Goal: Task Accomplishment & Management: Manage account settings

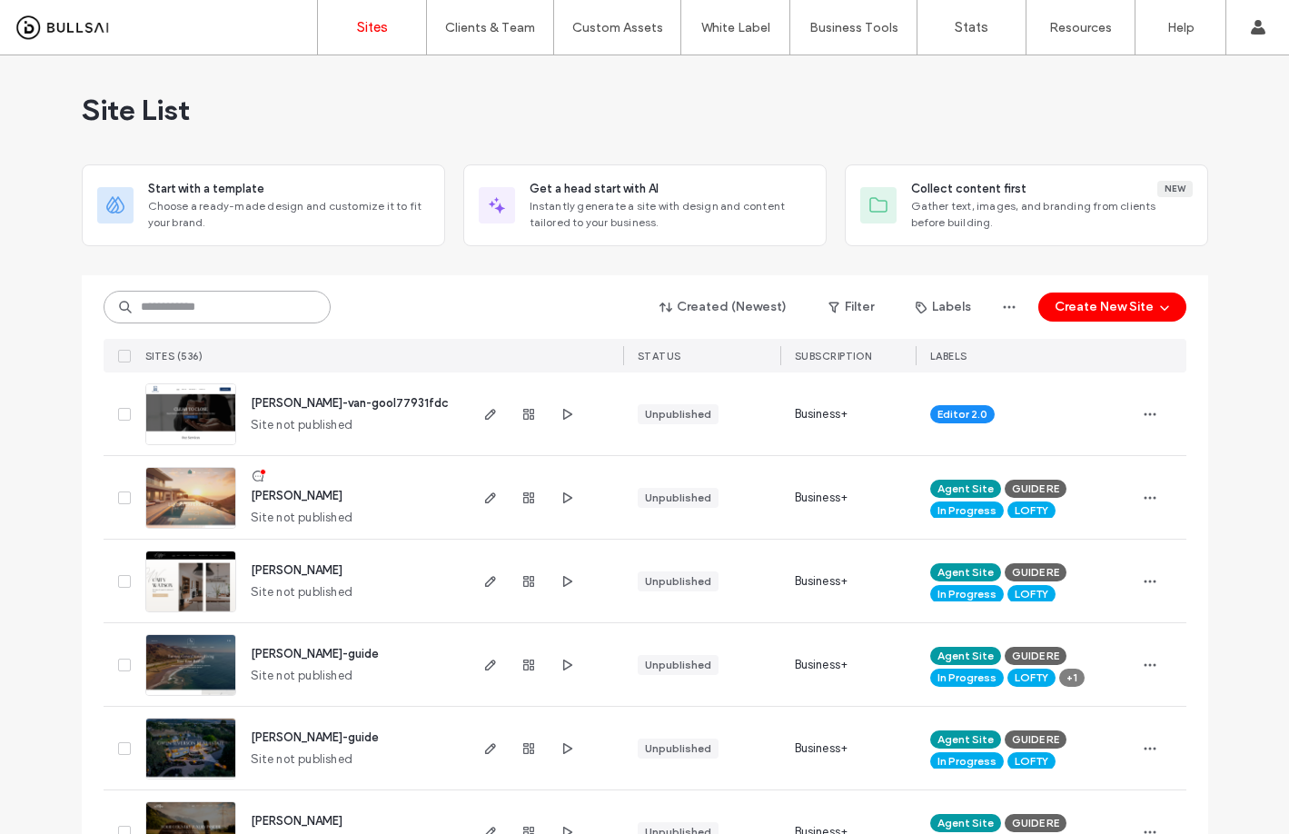
click at [291, 311] on input at bounding box center [217, 307] width 227 height 33
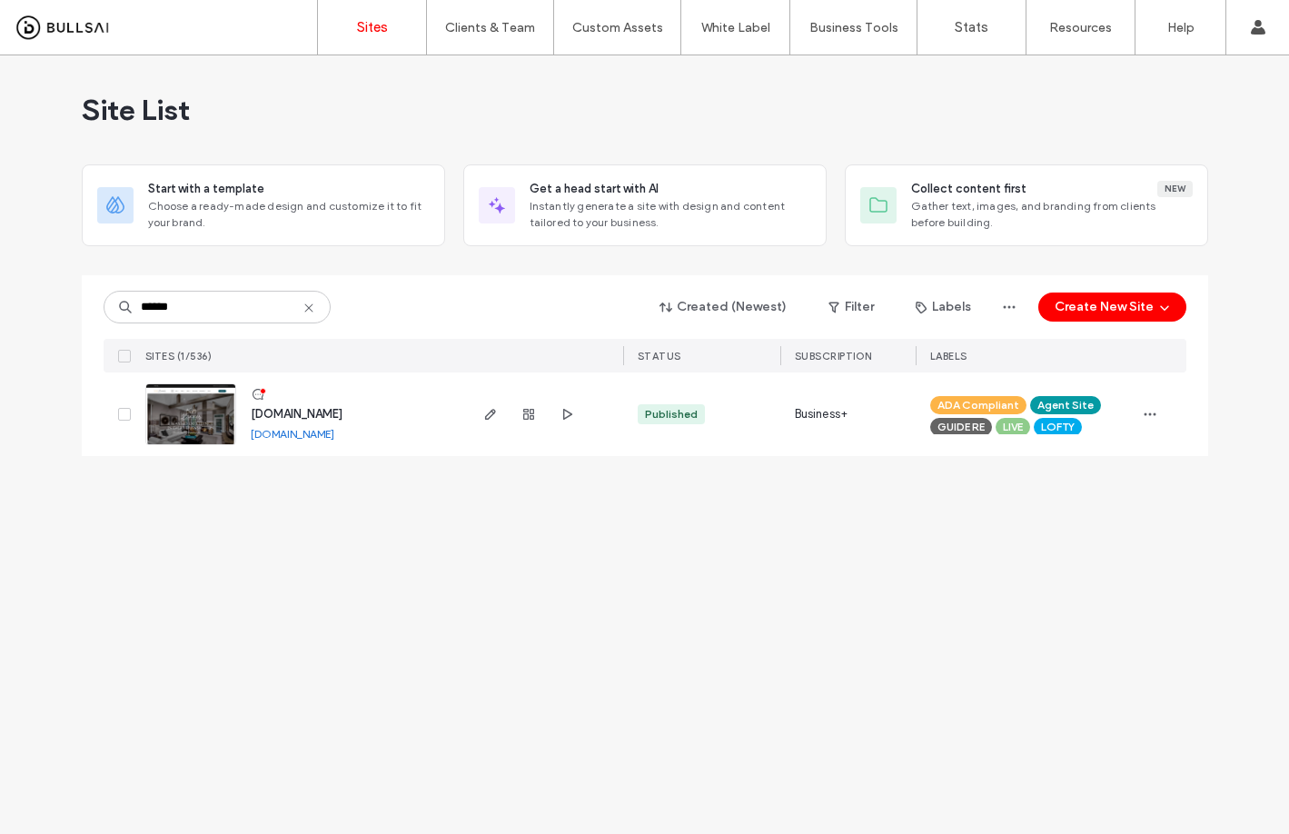
click at [332, 437] on link "www.zimmerre.com" at bounding box center [293, 434] width 84 height 14
click at [230, 307] on input "******" at bounding box center [217, 307] width 227 height 33
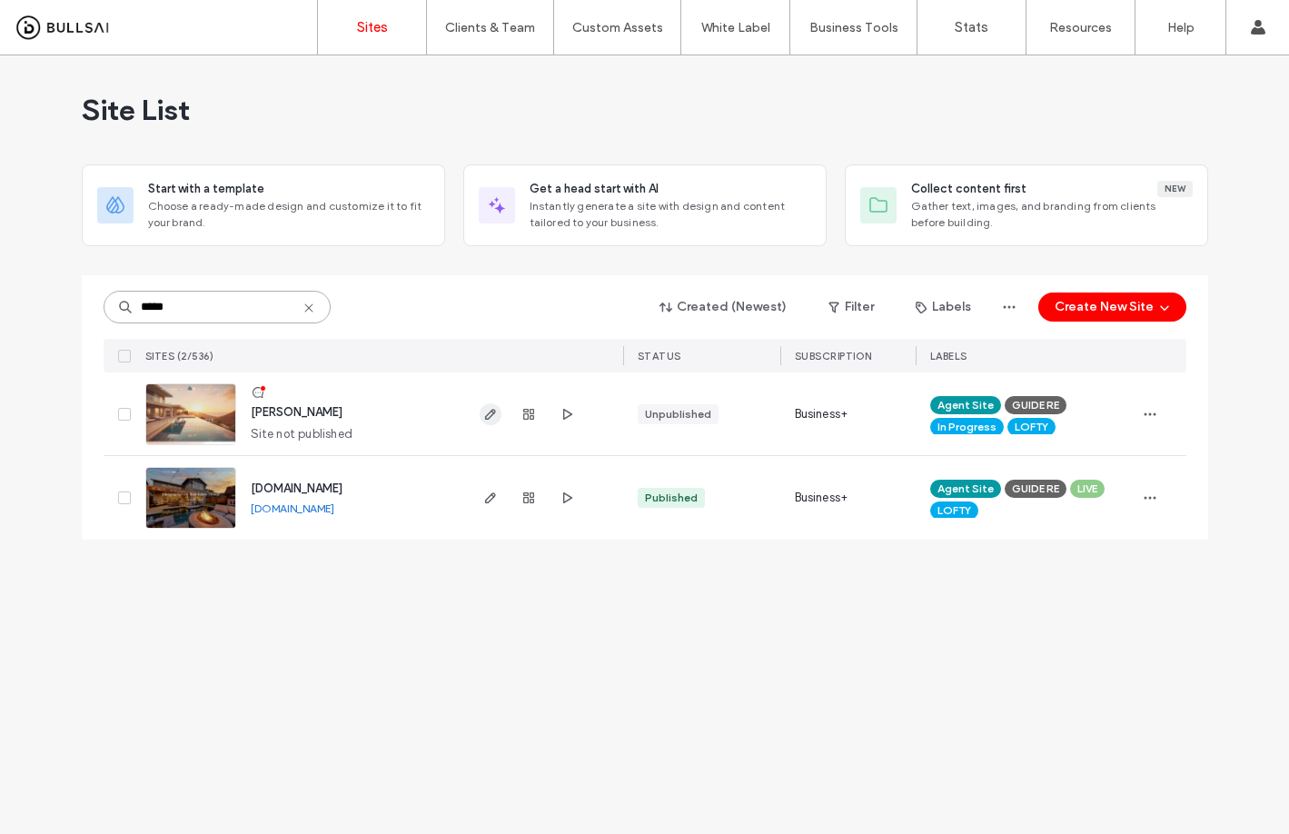
type input "*****"
click at [497, 420] on icon "button" at bounding box center [490, 414] width 15 height 15
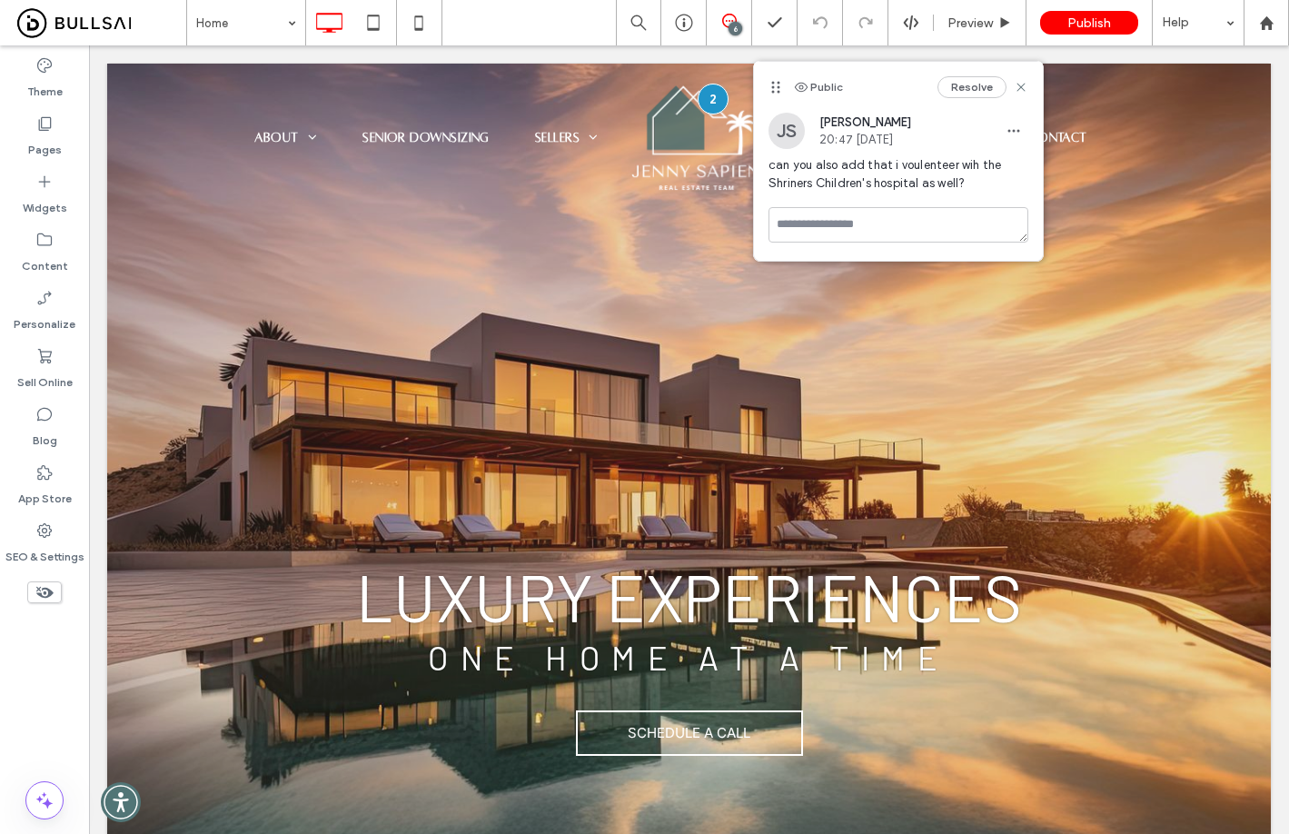
click at [749, 24] on span at bounding box center [729, 21] width 45 height 15
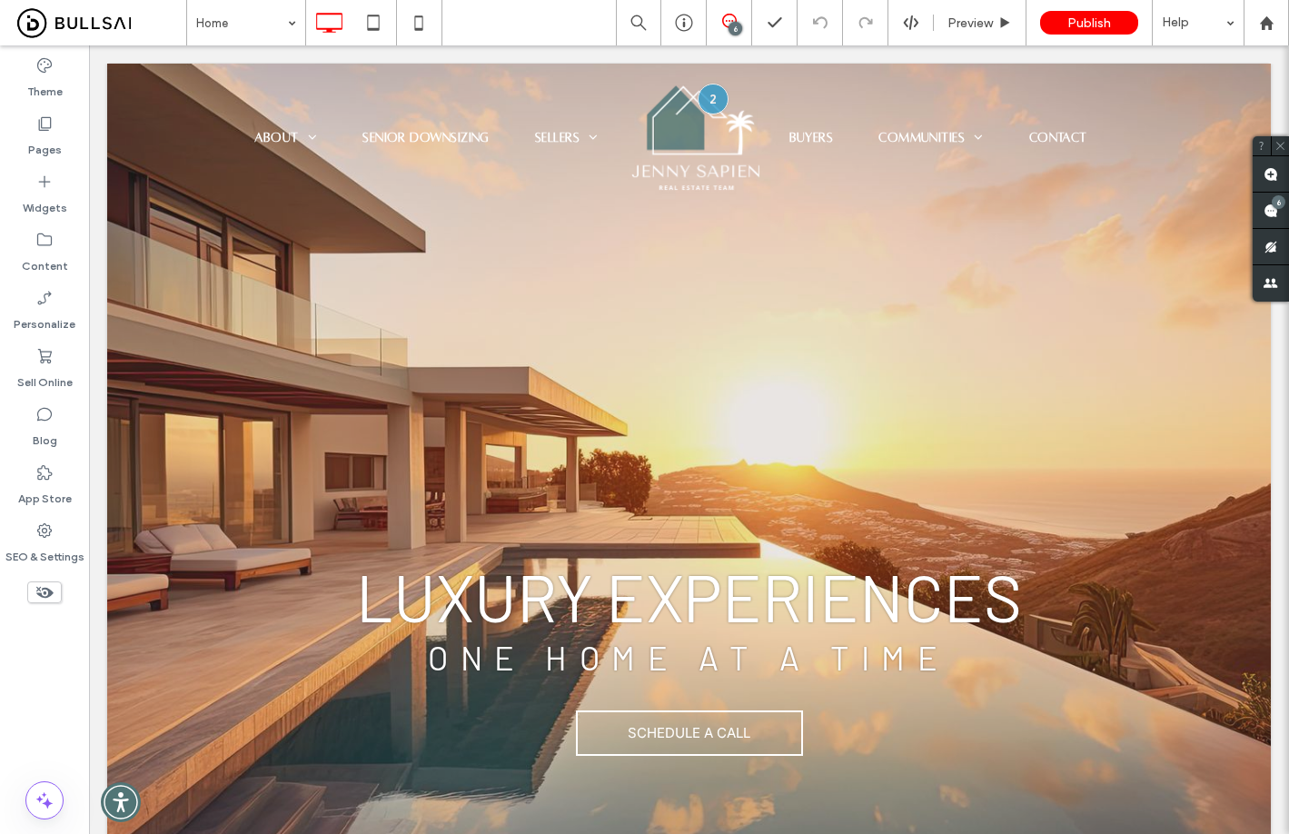
click at [732, 23] on div "6" at bounding box center [735, 29] width 14 height 14
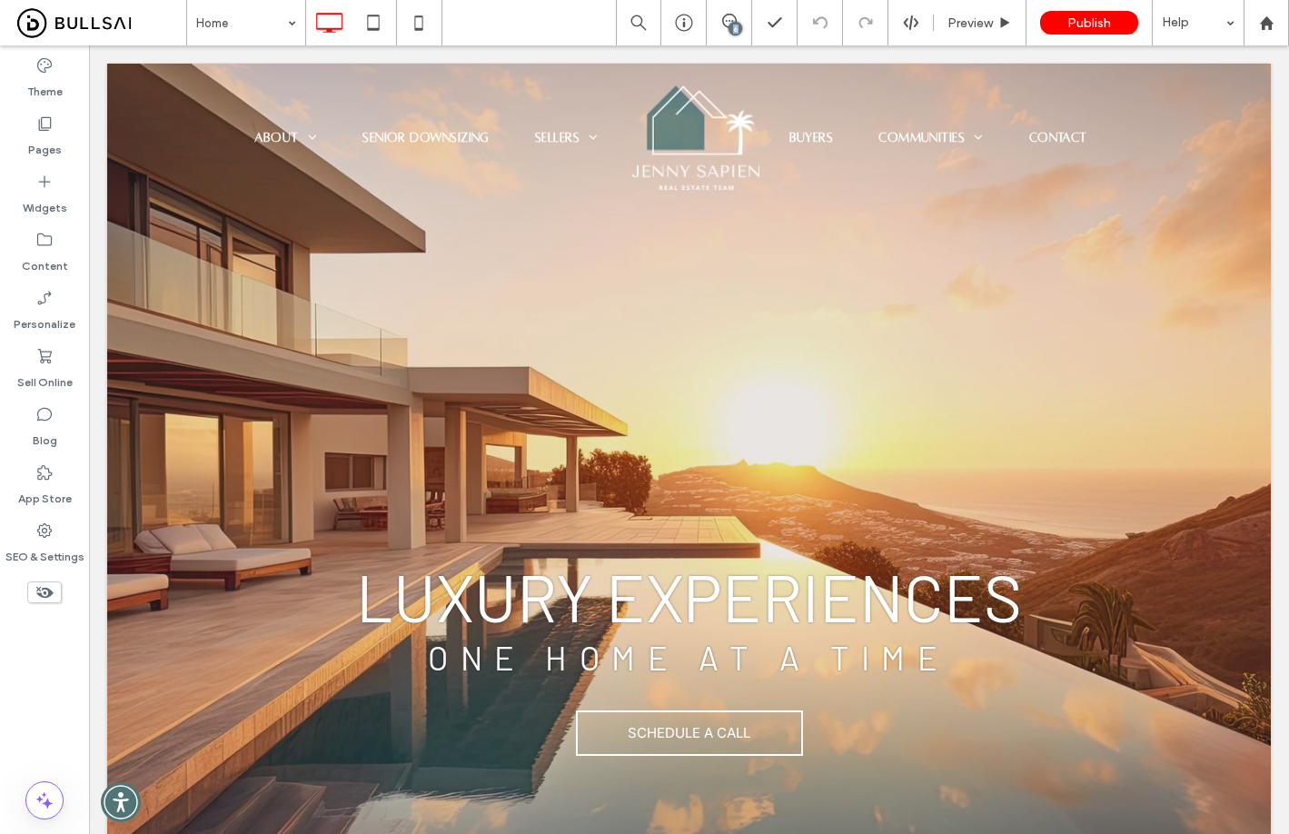
click at [732, 23] on div "6" at bounding box center [735, 29] width 14 height 14
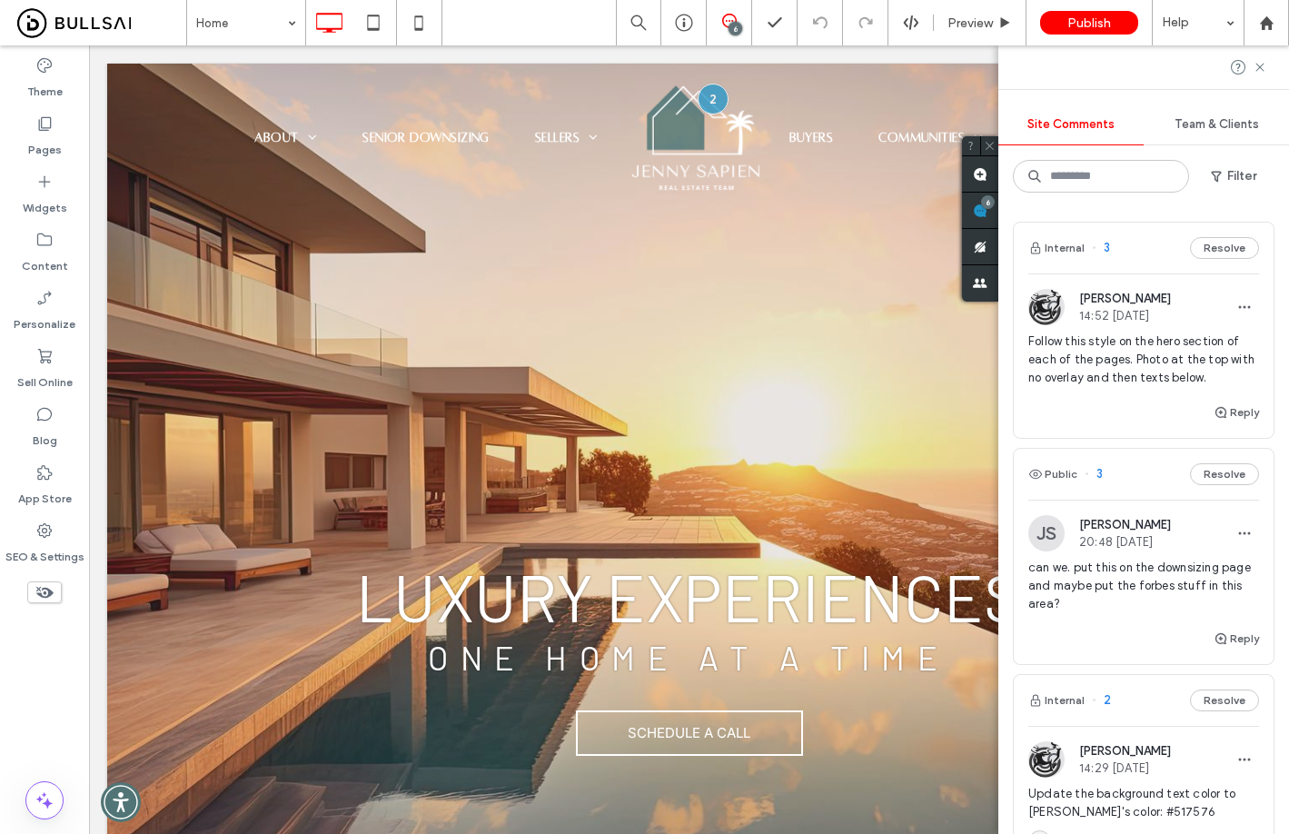
click at [1133, 576] on span "can we. put this on the downsizing page and maybe put the forbes stuff in this …" at bounding box center [1143, 586] width 231 height 54
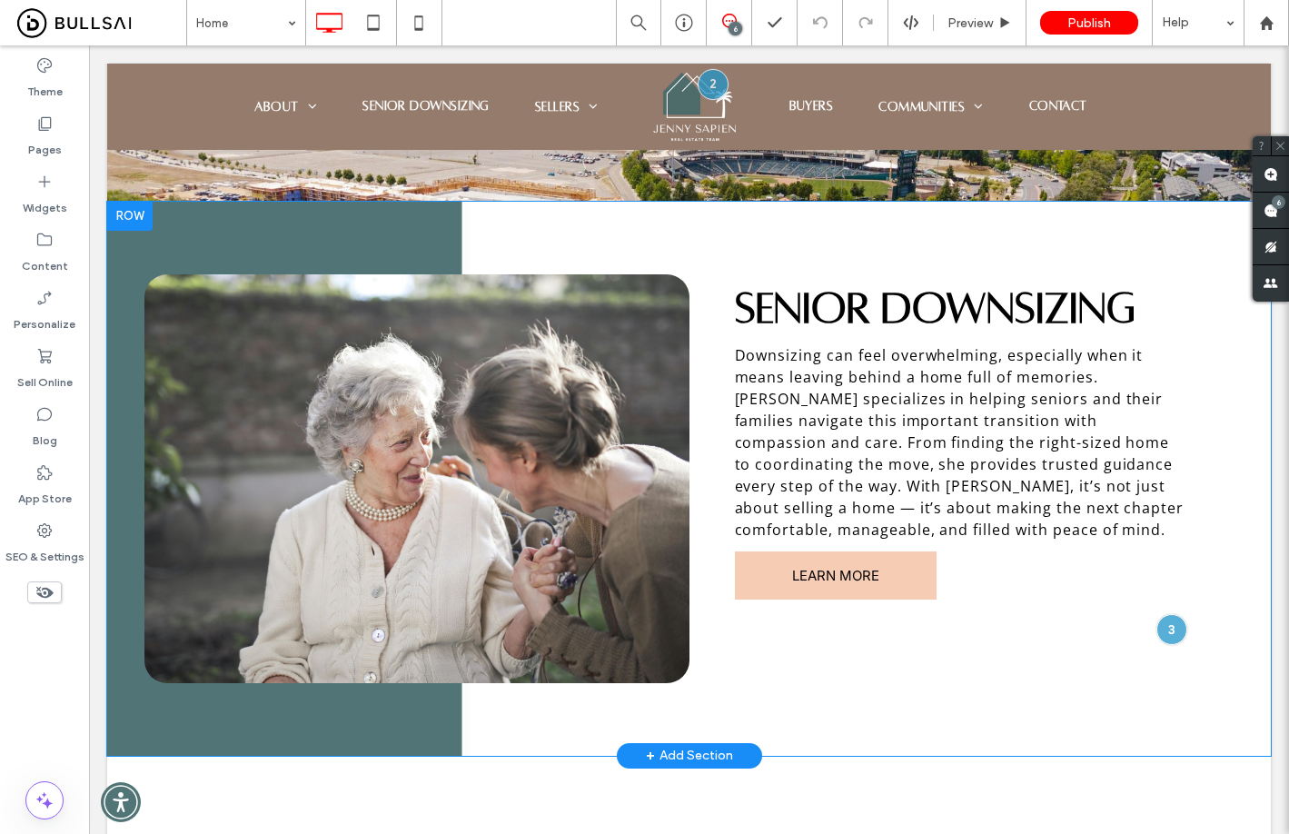
scroll to position [4225, 0]
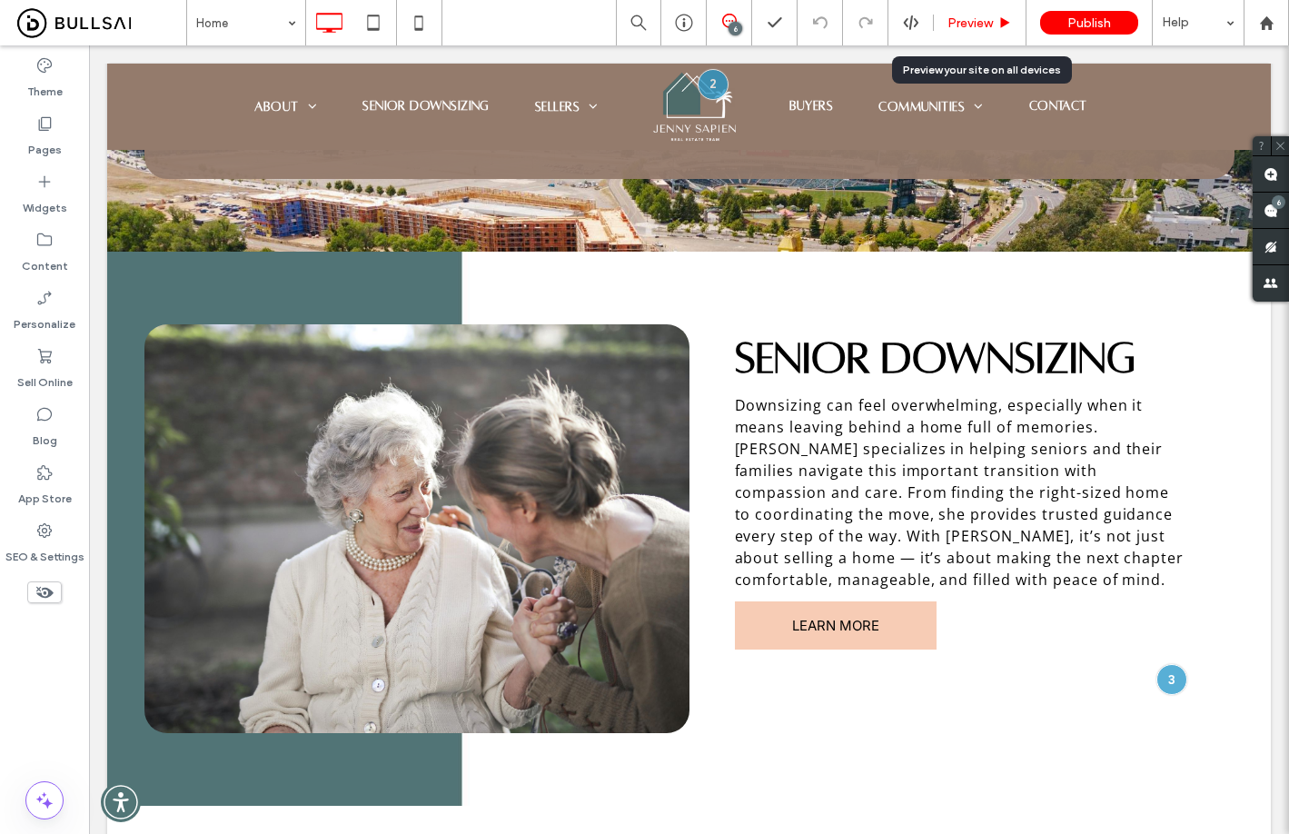
click at [982, 33] on div "Preview" at bounding box center [980, 22] width 93 height 45
click at [962, 31] on div "Preview" at bounding box center [980, 22] width 93 height 45
click at [964, 18] on span "Preview" at bounding box center [969, 22] width 45 height 15
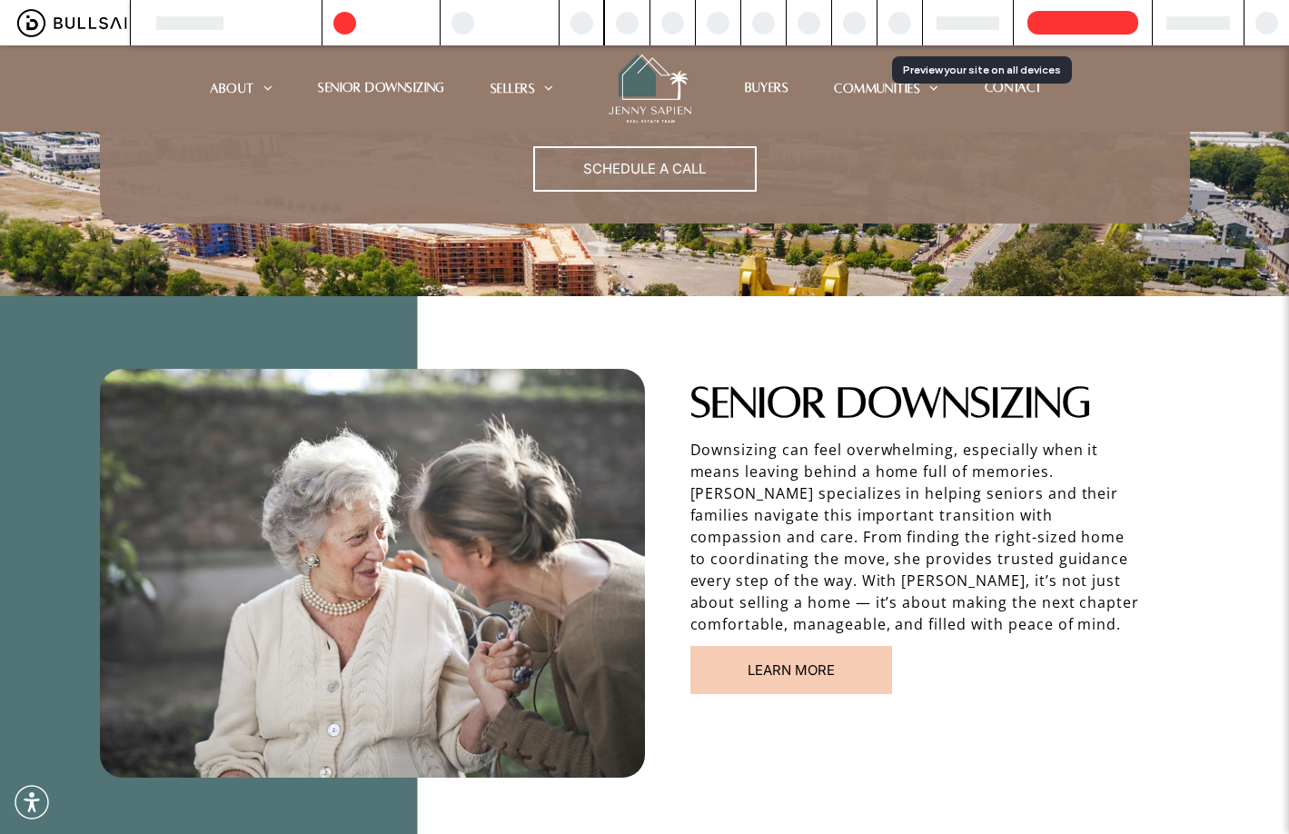
scroll to position [4270, 0]
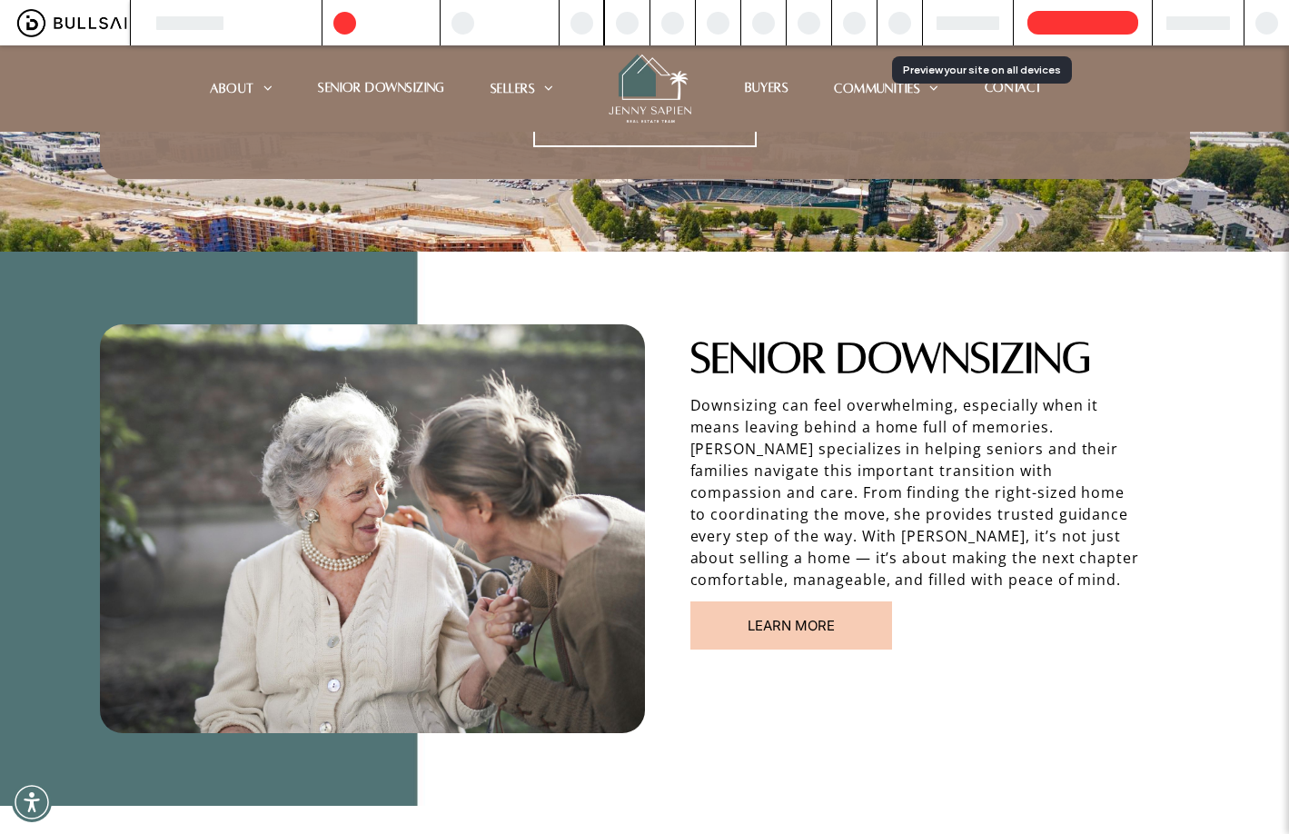
click at [791, 617] on span "LEARN MORE" at bounding box center [791, 625] width 87 height 17
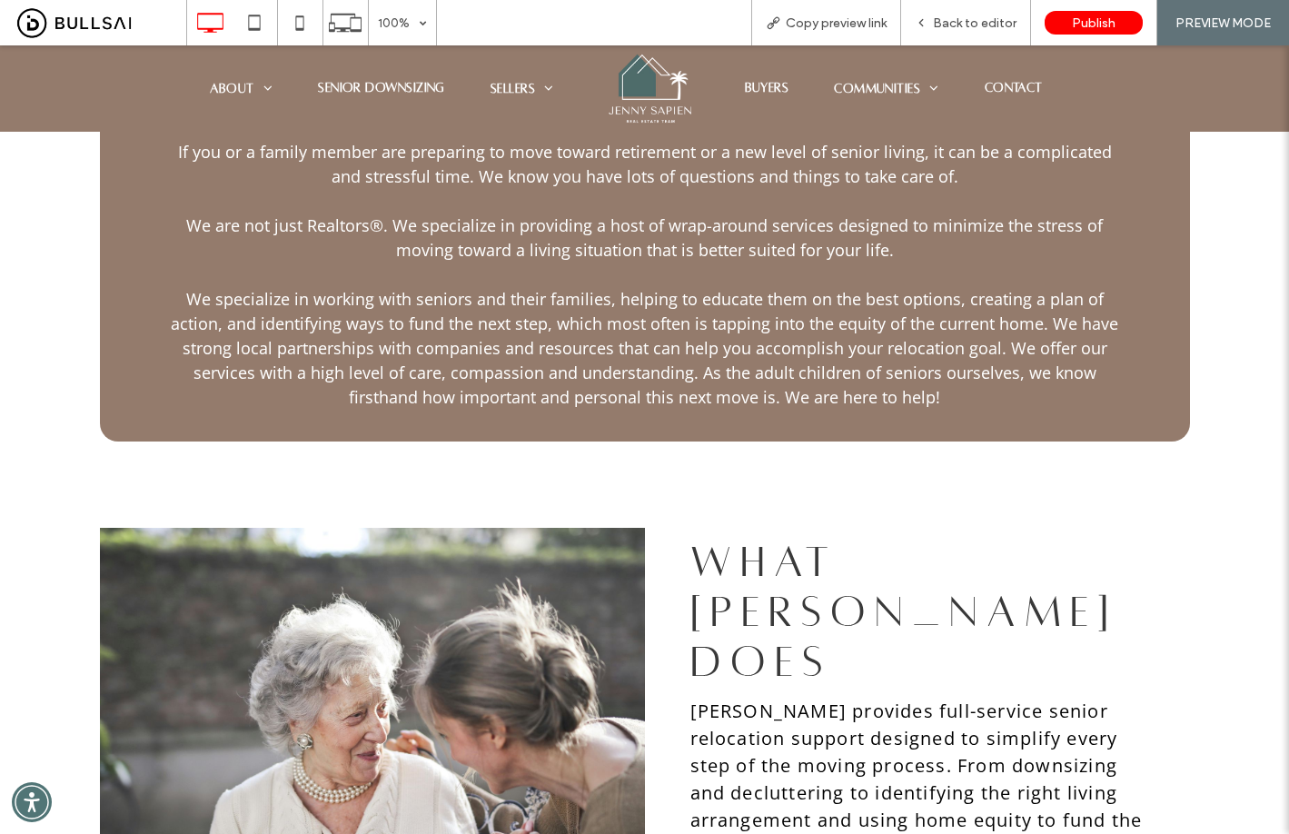
scroll to position [610, 0]
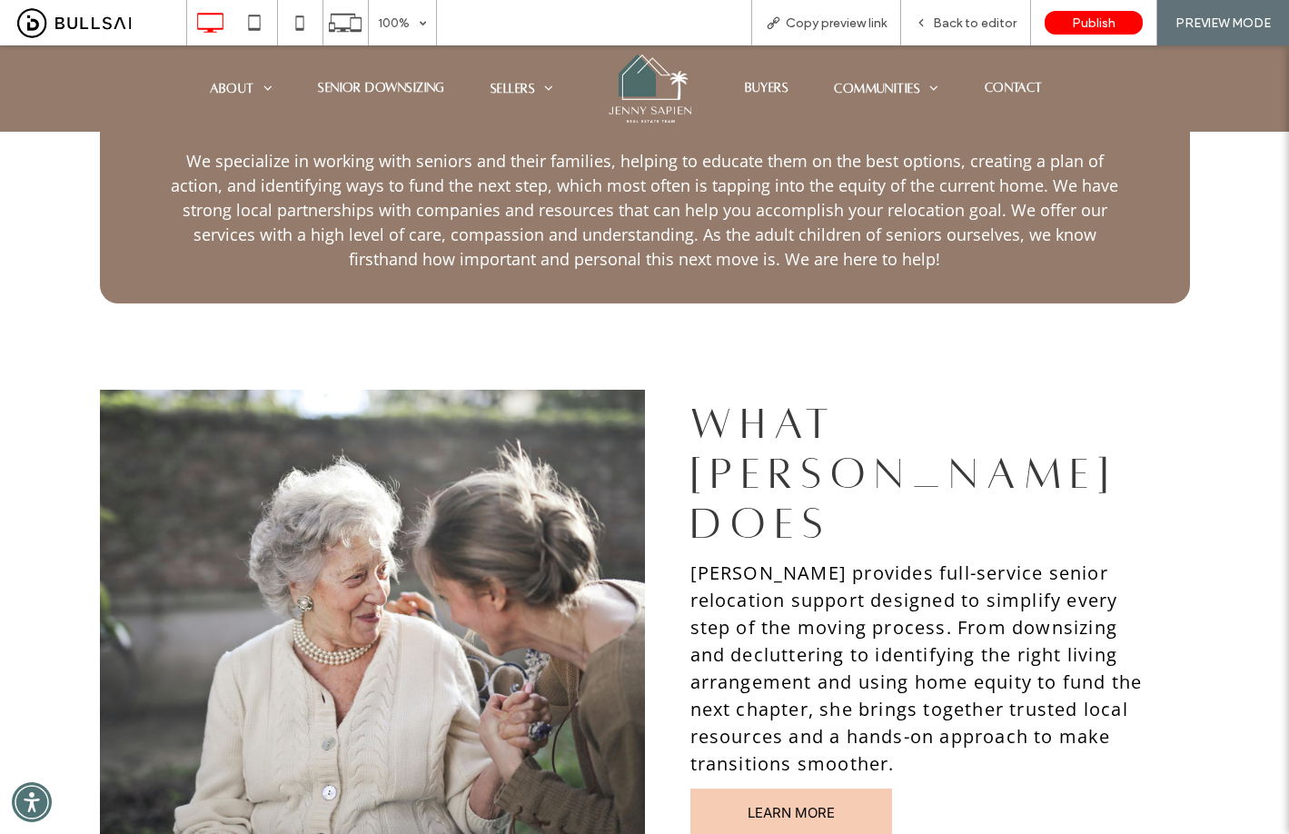
click at [640, 77] on img at bounding box center [649, 89] width 89 height 74
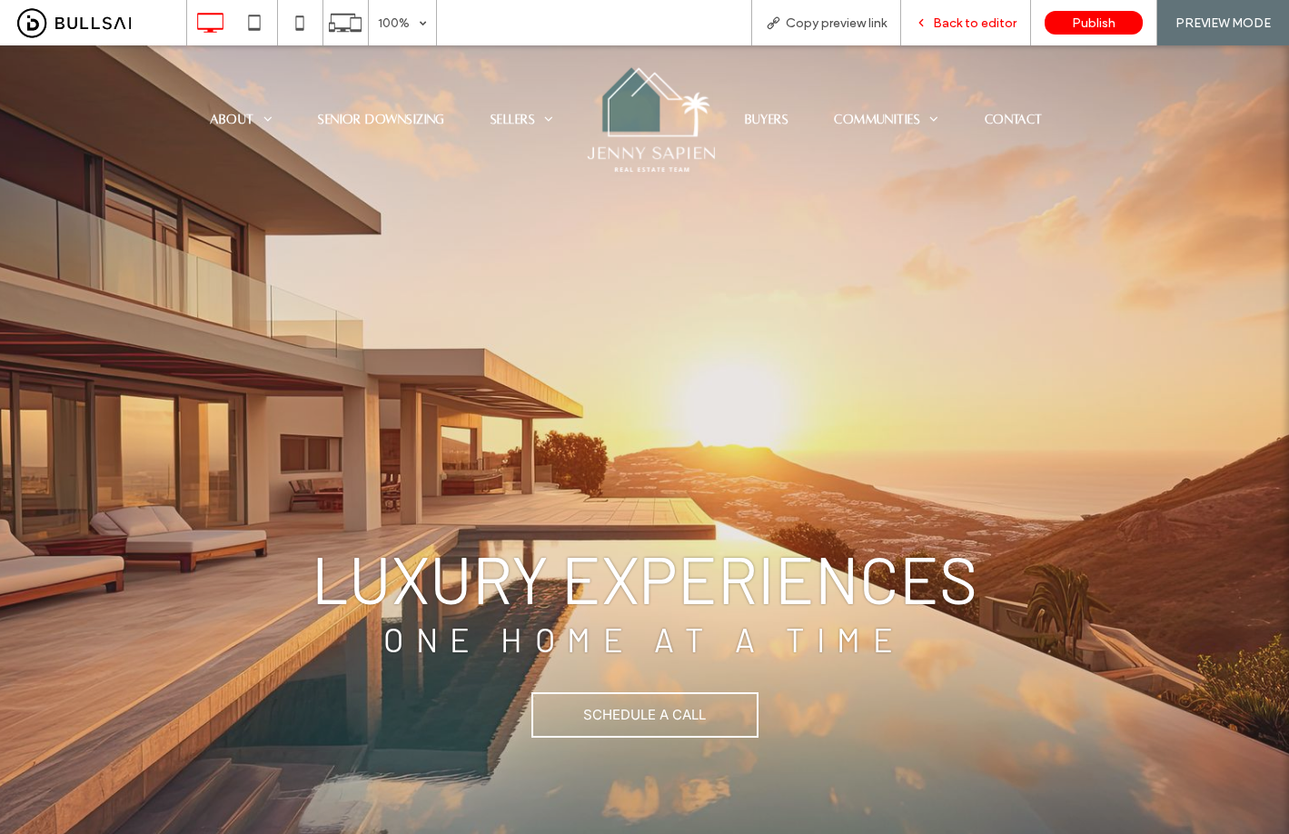
click at [978, 23] on span "Back to editor" at bounding box center [975, 22] width 84 height 15
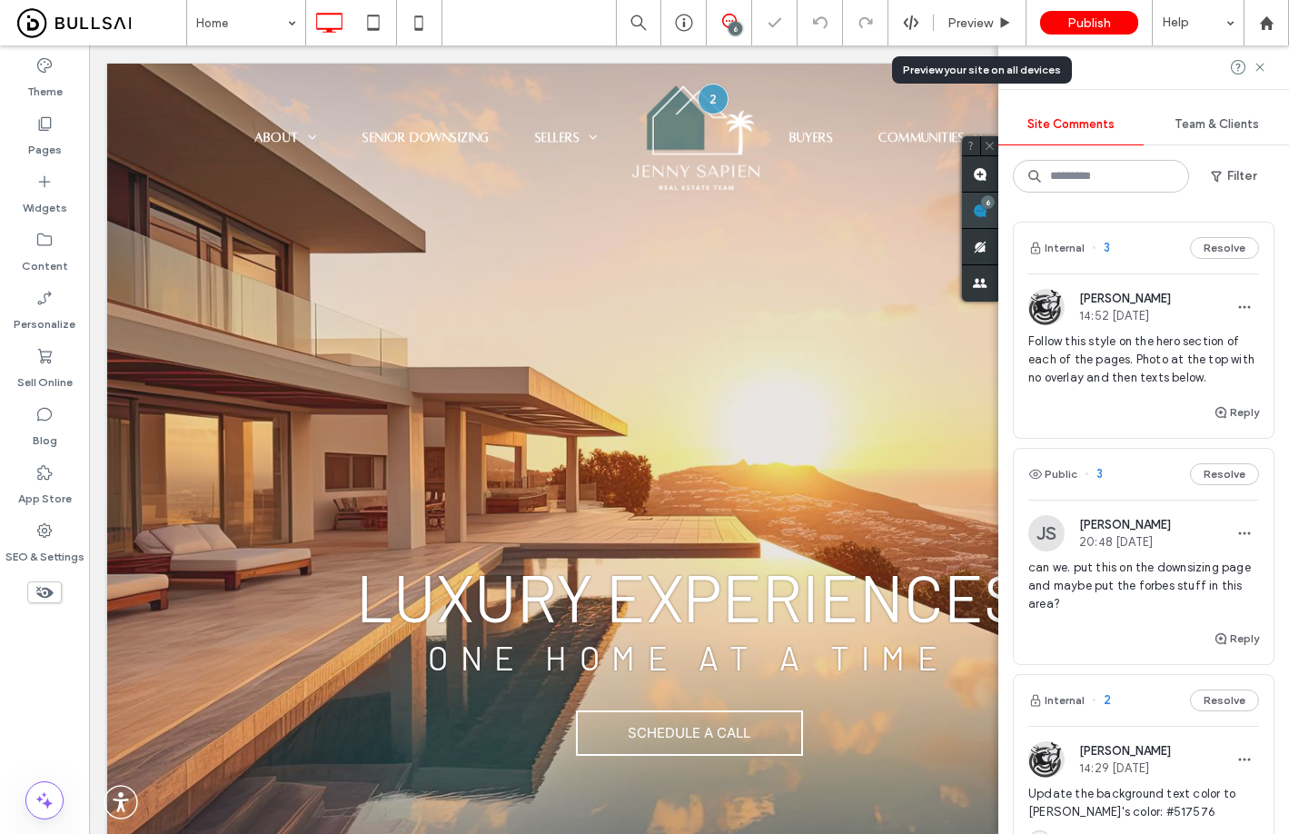
click at [998, 208] on div "6" at bounding box center [980, 211] width 36 height 36
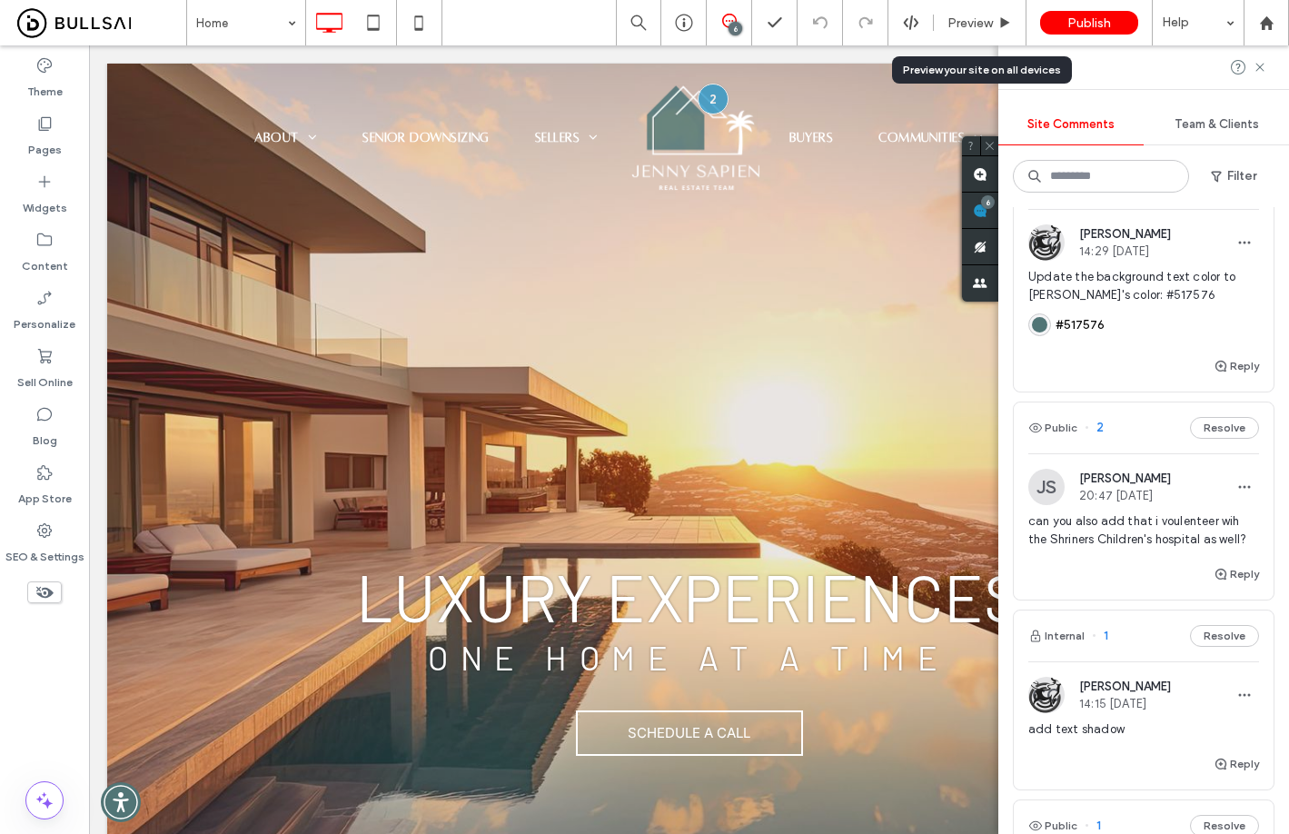
scroll to position [794, 0]
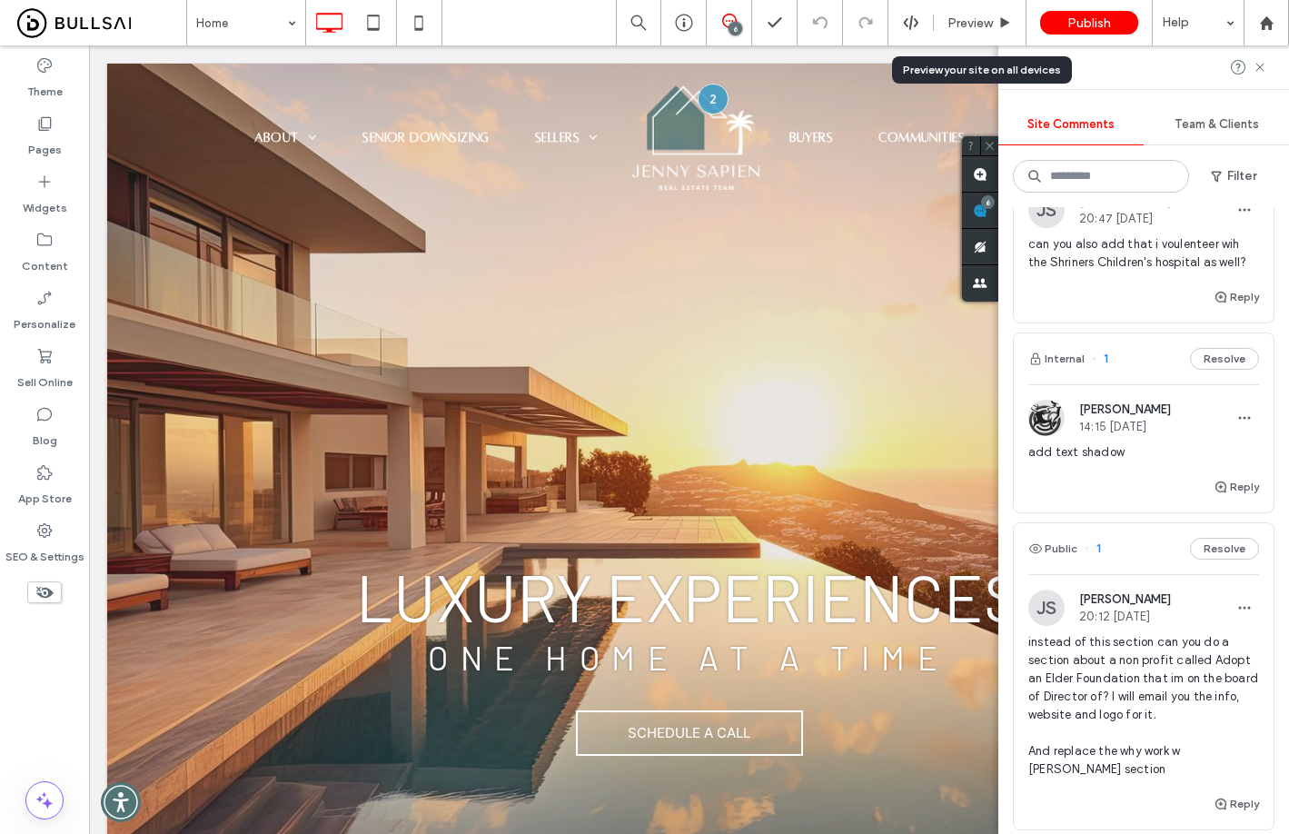
click at [1129, 702] on span "instead of this section can you do a section about a non profit called Adopt an…" at bounding box center [1143, 705] width 231 height 145
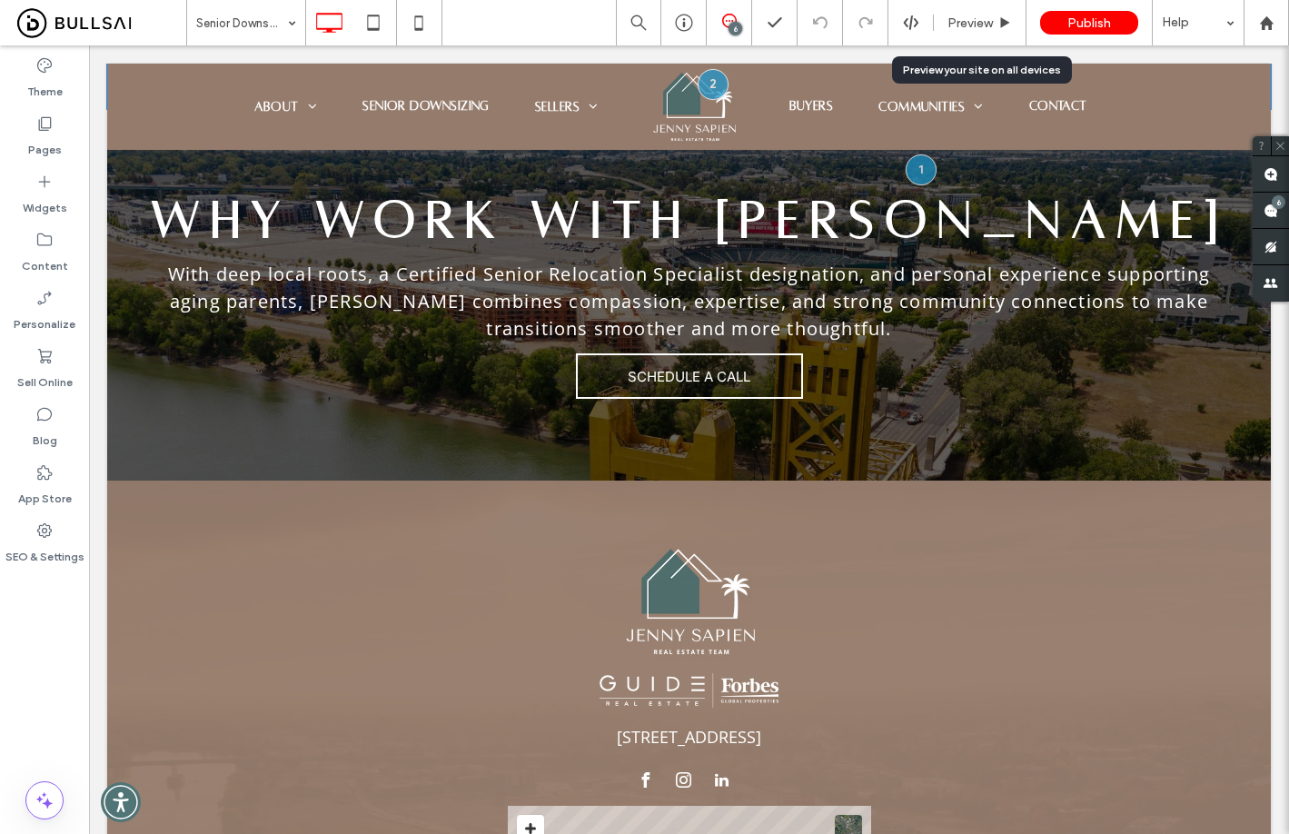
scroll to position [2708, 0]
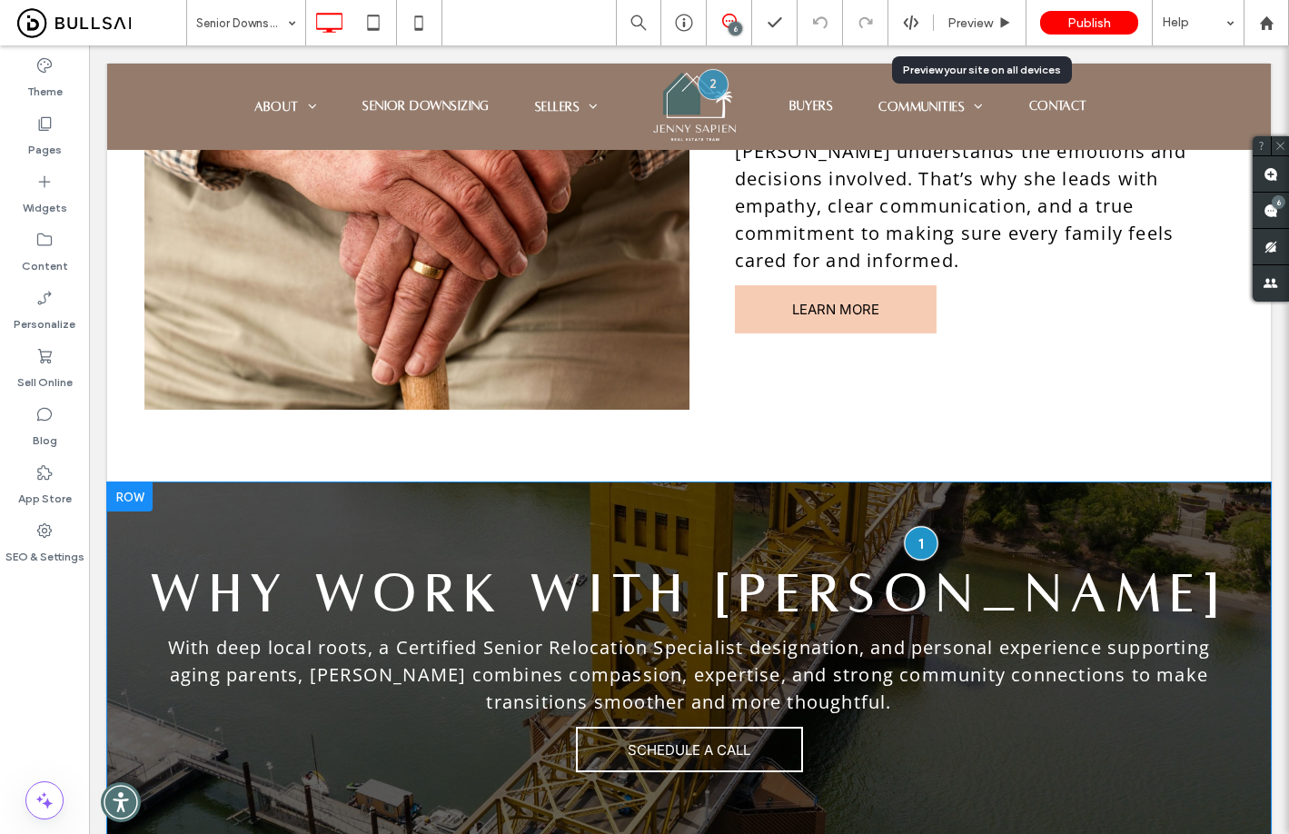
click at [911, 526] on div at bounding box center [921, 543] width 34 height 34
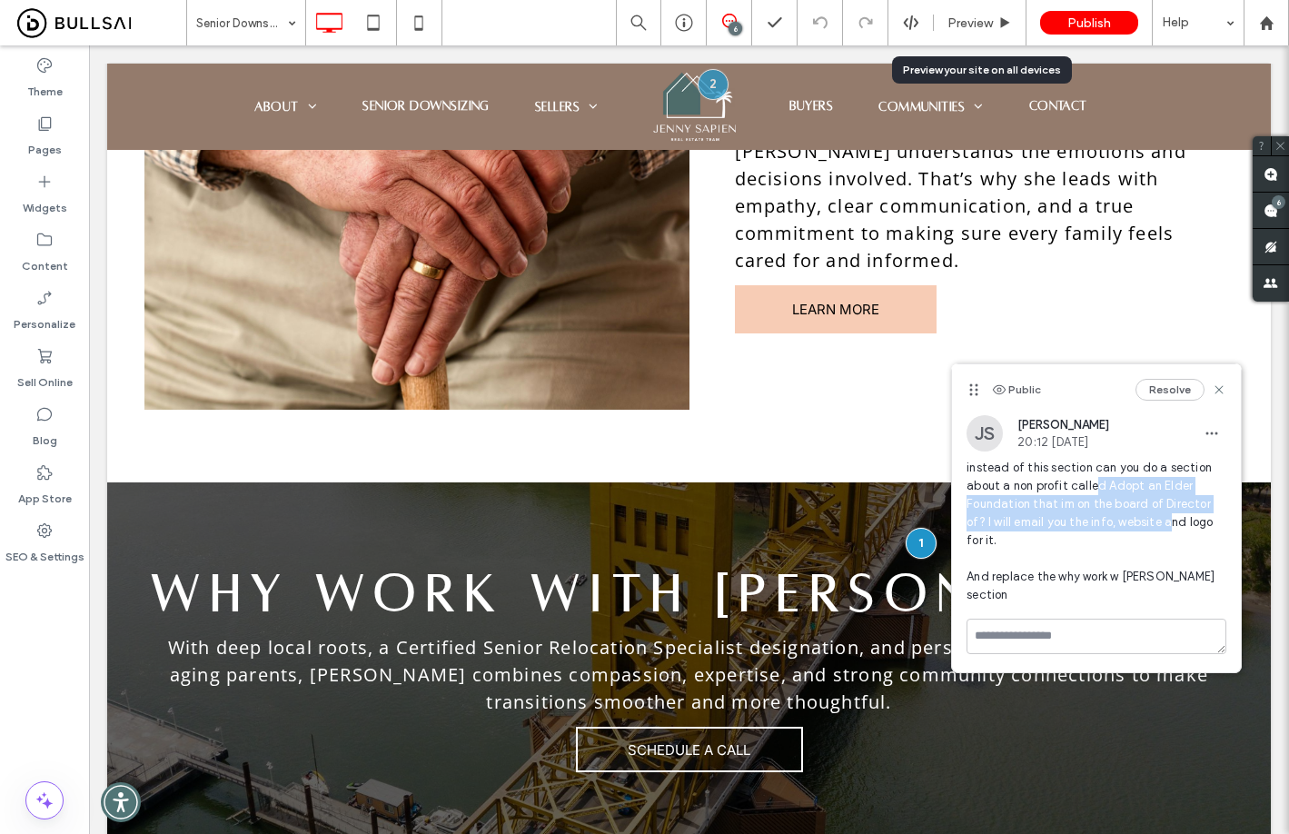
drag, startPoint x: 1091, startPoint y: 485, endPoint x: 1147, endPoint y: 528, distance: 70.7
click at [1147, 528] on span "instead of this section can you do a section about a non profit called Adopt an…" at bounding box center [1096, 531] width 260 height 145
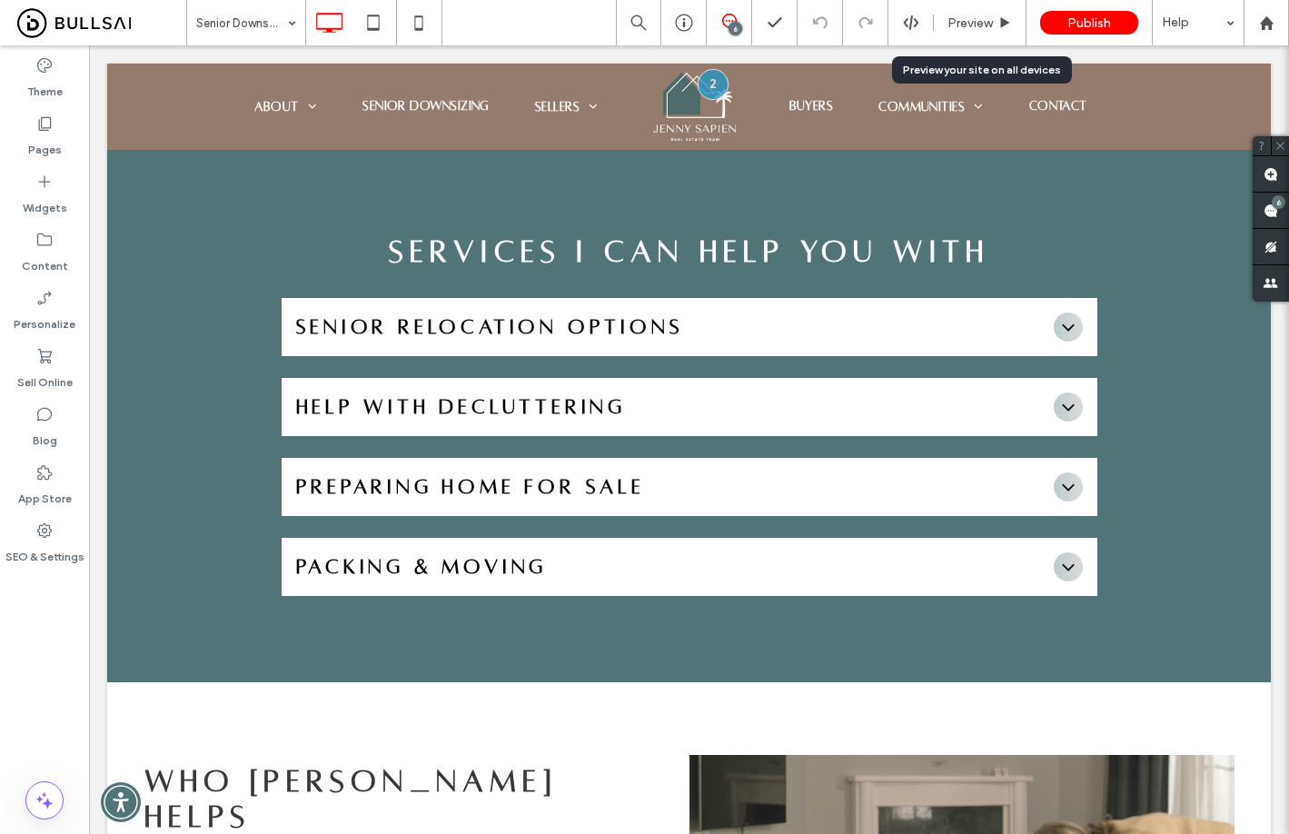
scroll to position [0, 0]
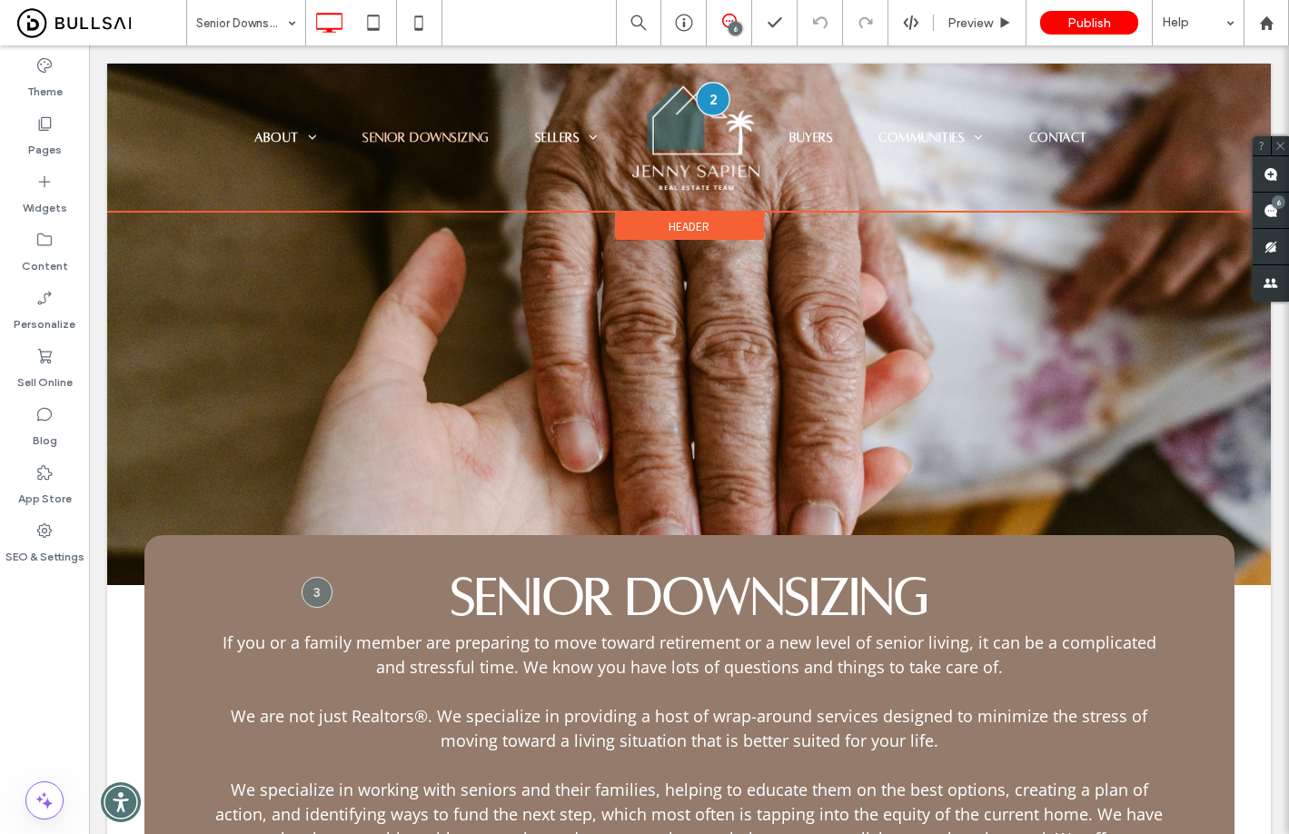
click at [711, 105] on div at bounding box center [714, 100] width 34 height 34
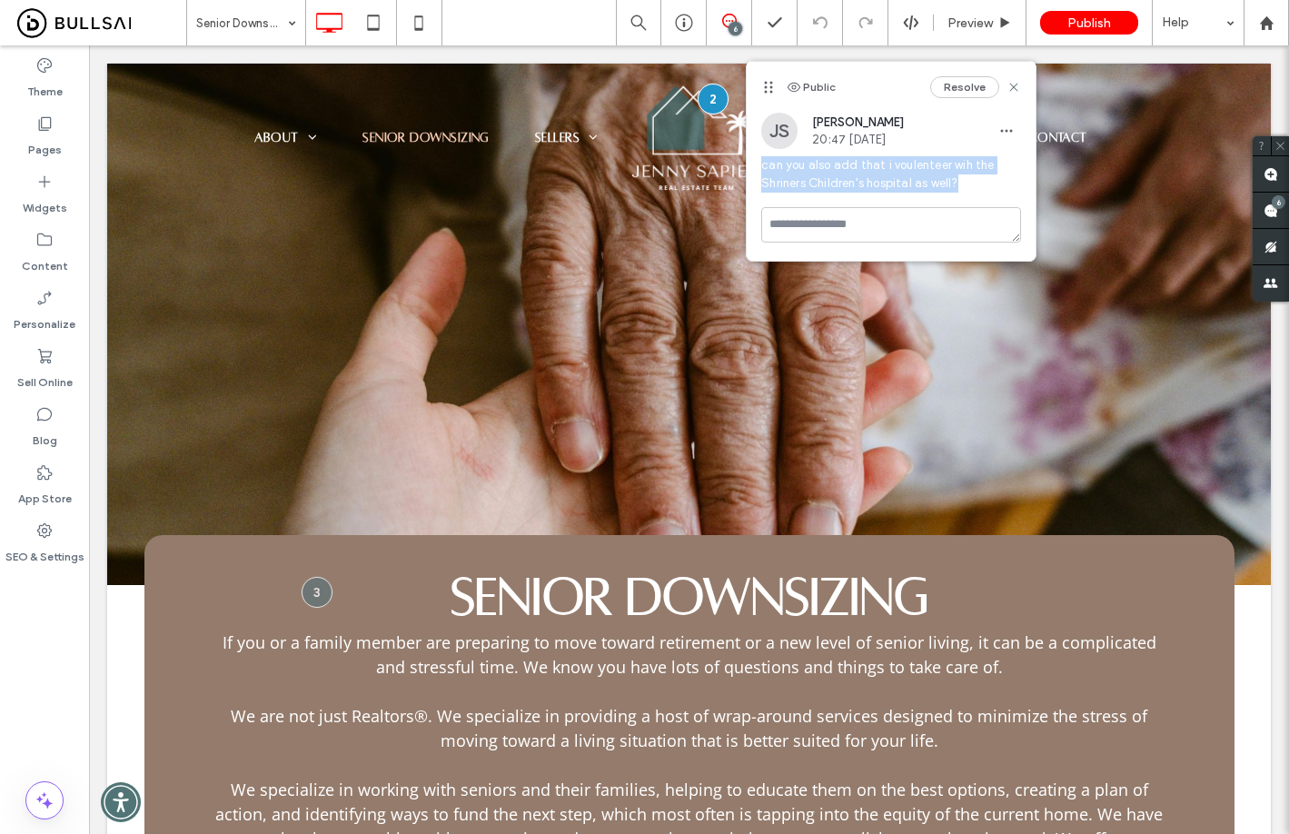
drag, startPoint x: 753, startPoint y: 168, endPoint x: 987, endPoint y: 191, distance: 235.4
click at [987, 191] on div "JS Jenny Sapien 20:47 Aug 13 2025 can you also add that i voulenteer wih the Sh…" at bounding box center [891, 160] width 289 height 94
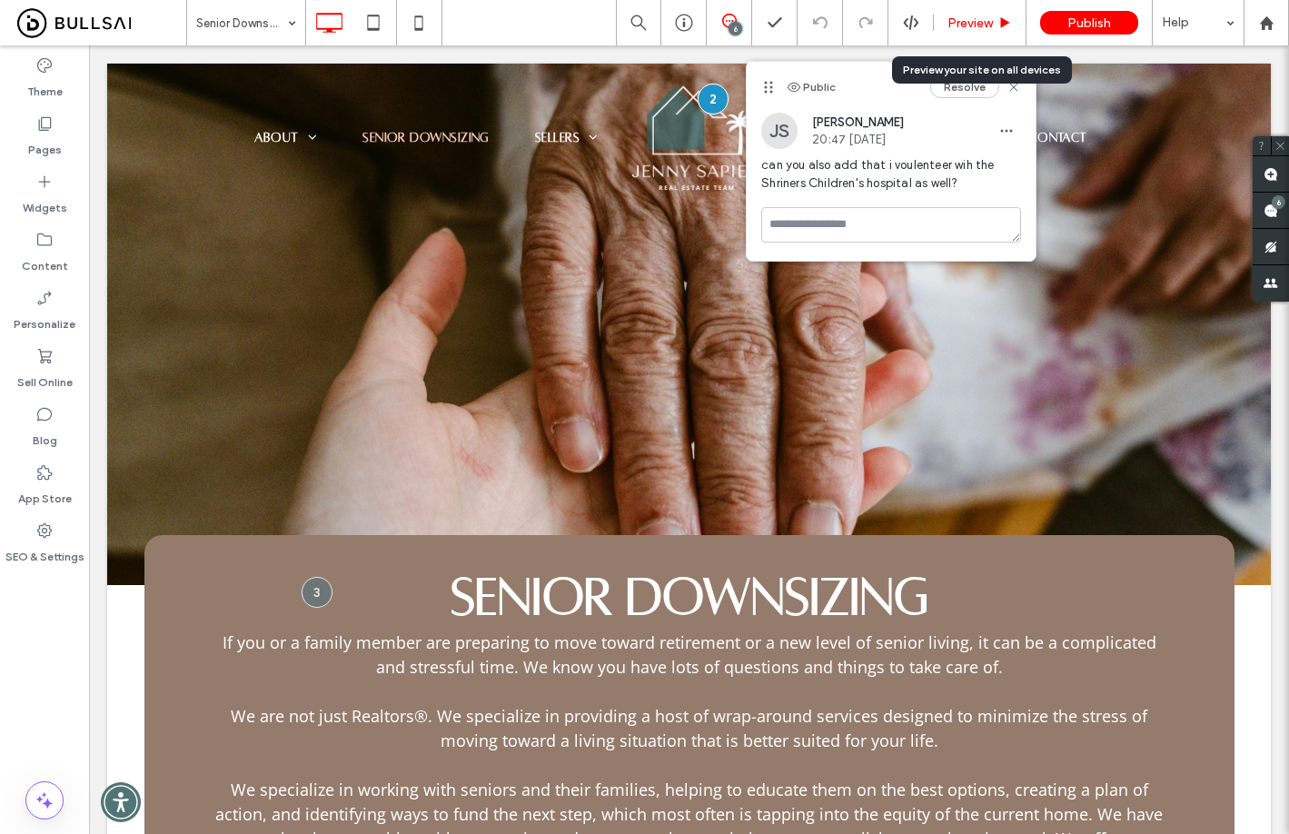
click at [960, 26] on span "Preview" at bounding box center [969, 22] width 45 height 15
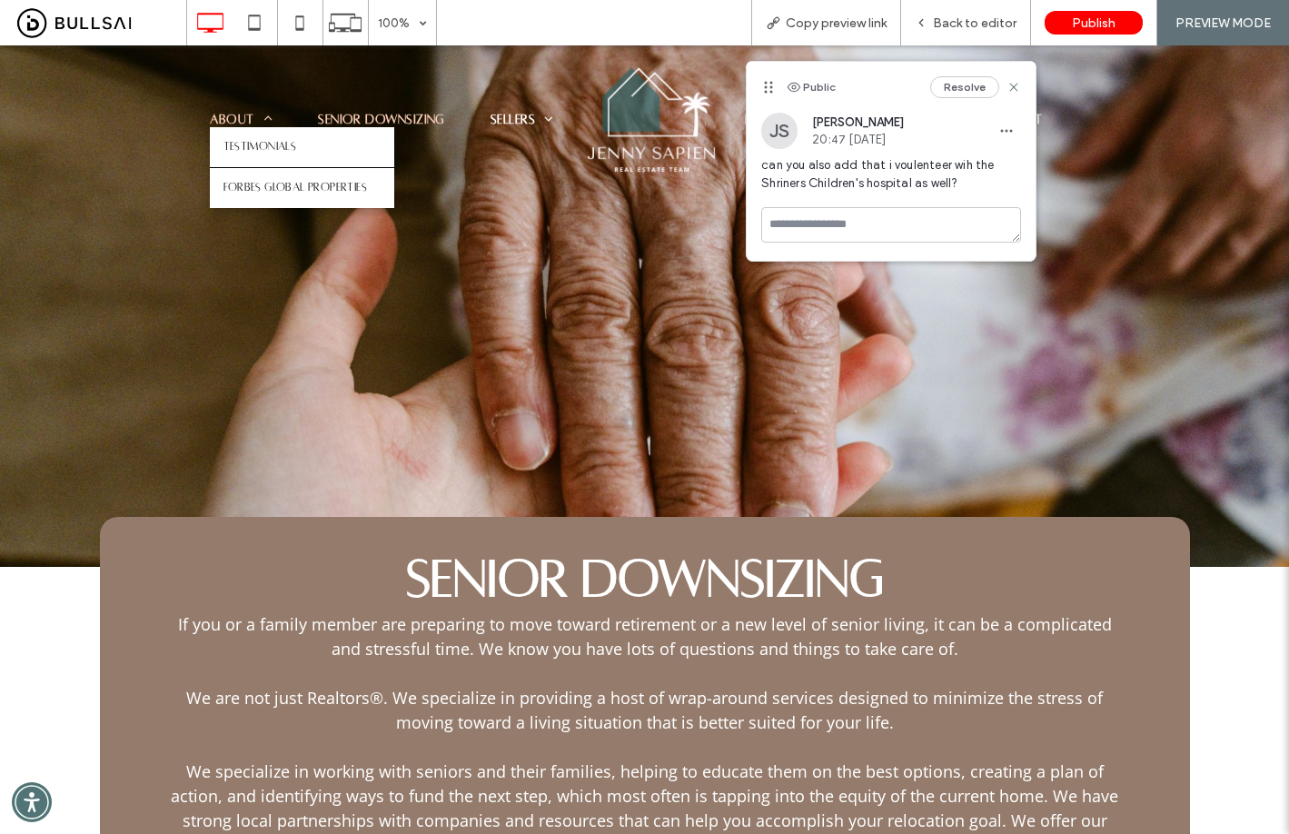
click at [219, 115] on span "About" at bounding box center [242, 119] width 64 height 15
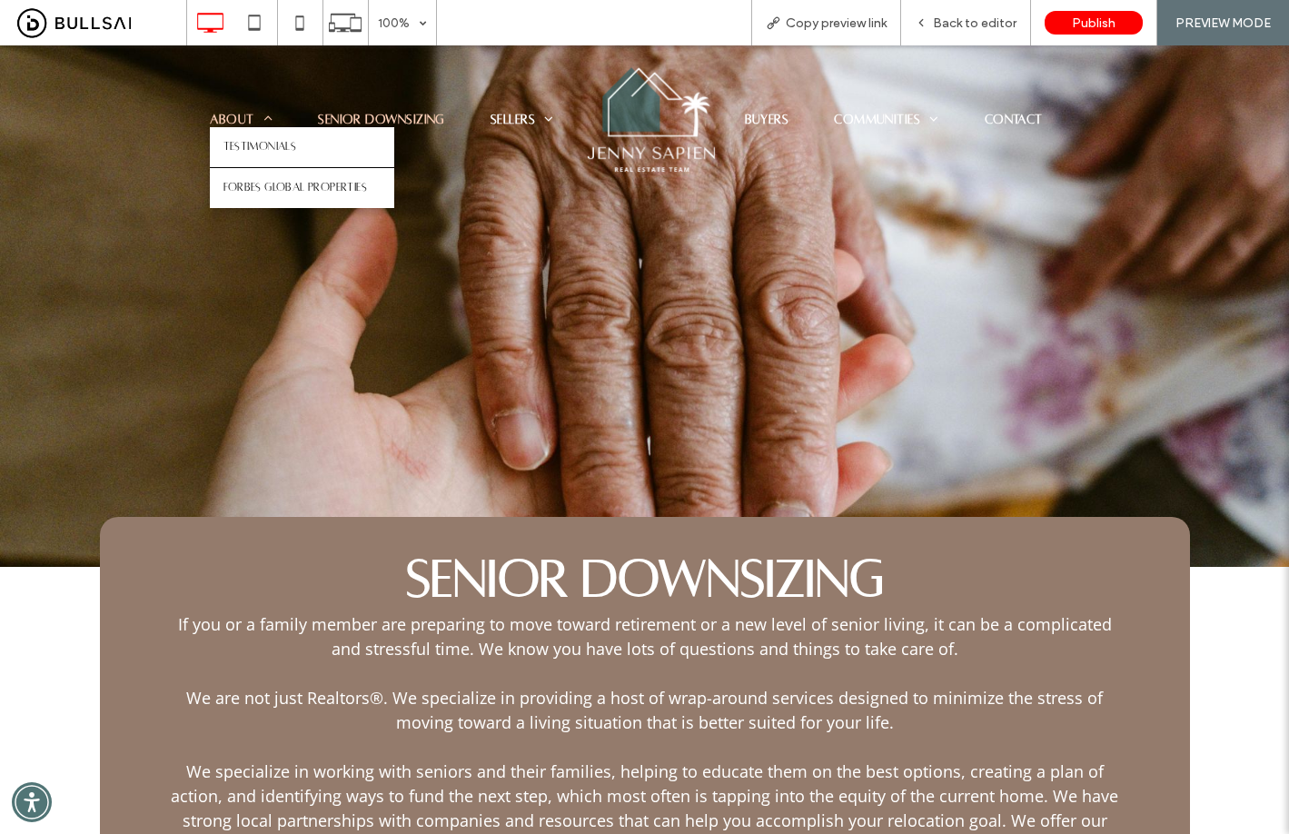
click at [224, 114] on span "About" at bounding box center [242, 119] width 64 height 15
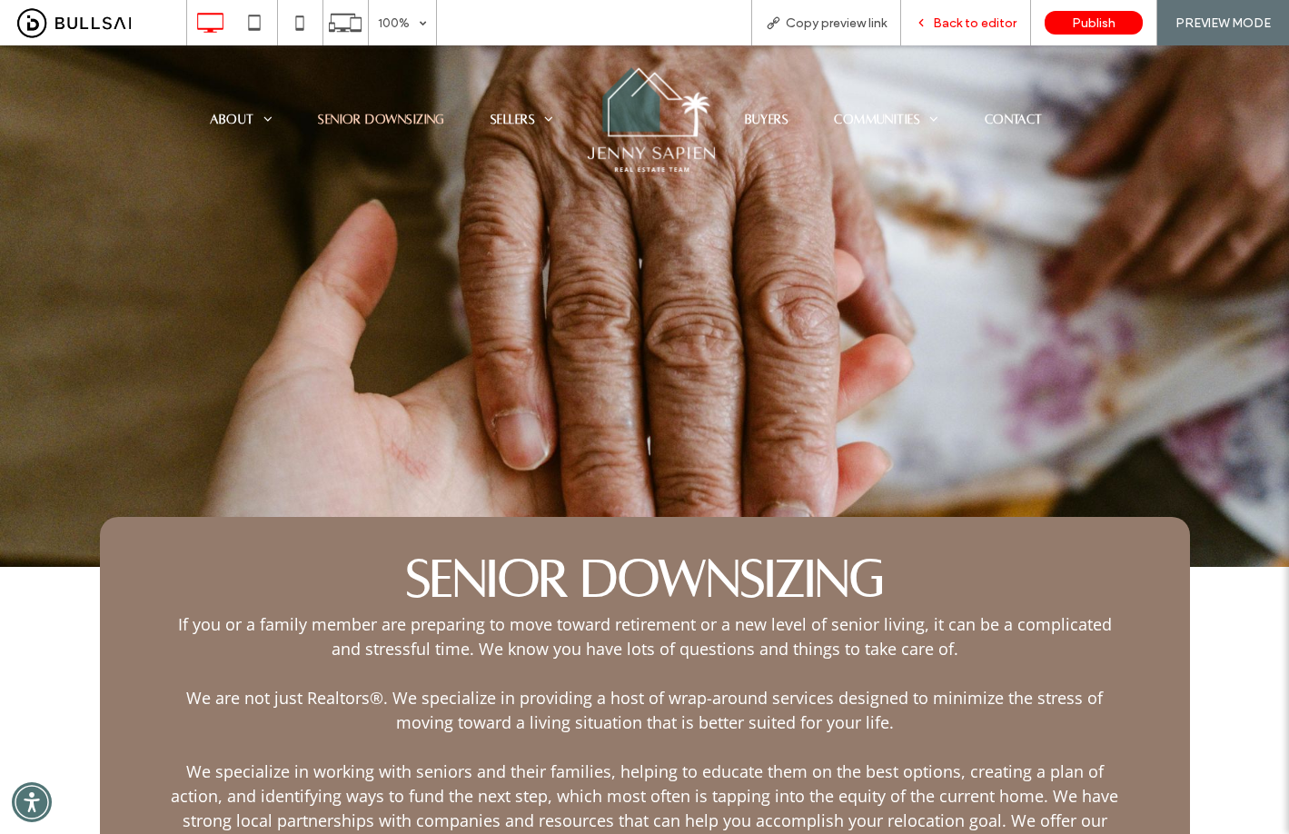
click at [985, 21] on span "Back to editor" at bounding box center [975, 22] width 84 height 15
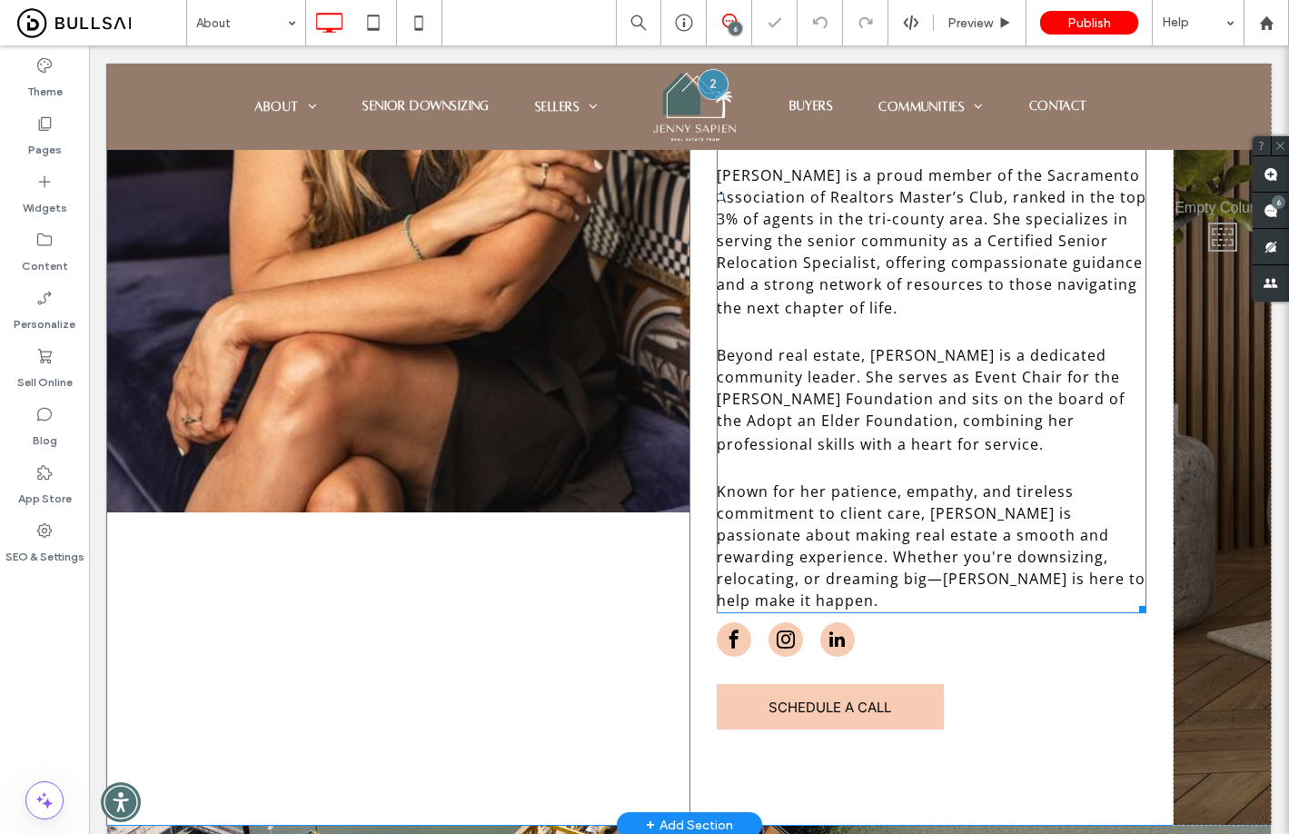
scroll to position [587, 0]
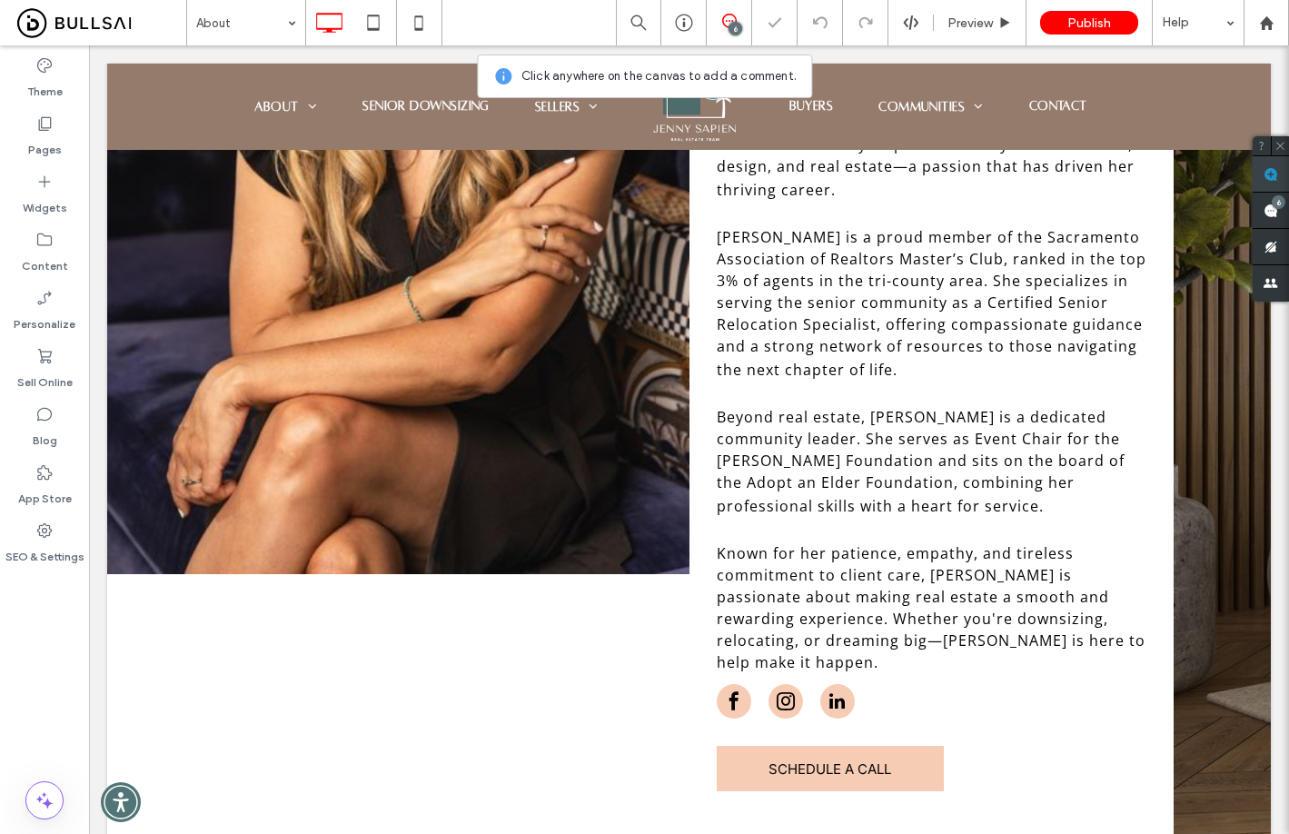
click at [1272, 172] on use at bounding box center [1270, 174] width 15 height 15
click at [984, 249] on span "Jenny is a proud member of the Sacramento Association of Realtors Master’s Club…" at bounding box center [932, 303] width 430 height 153
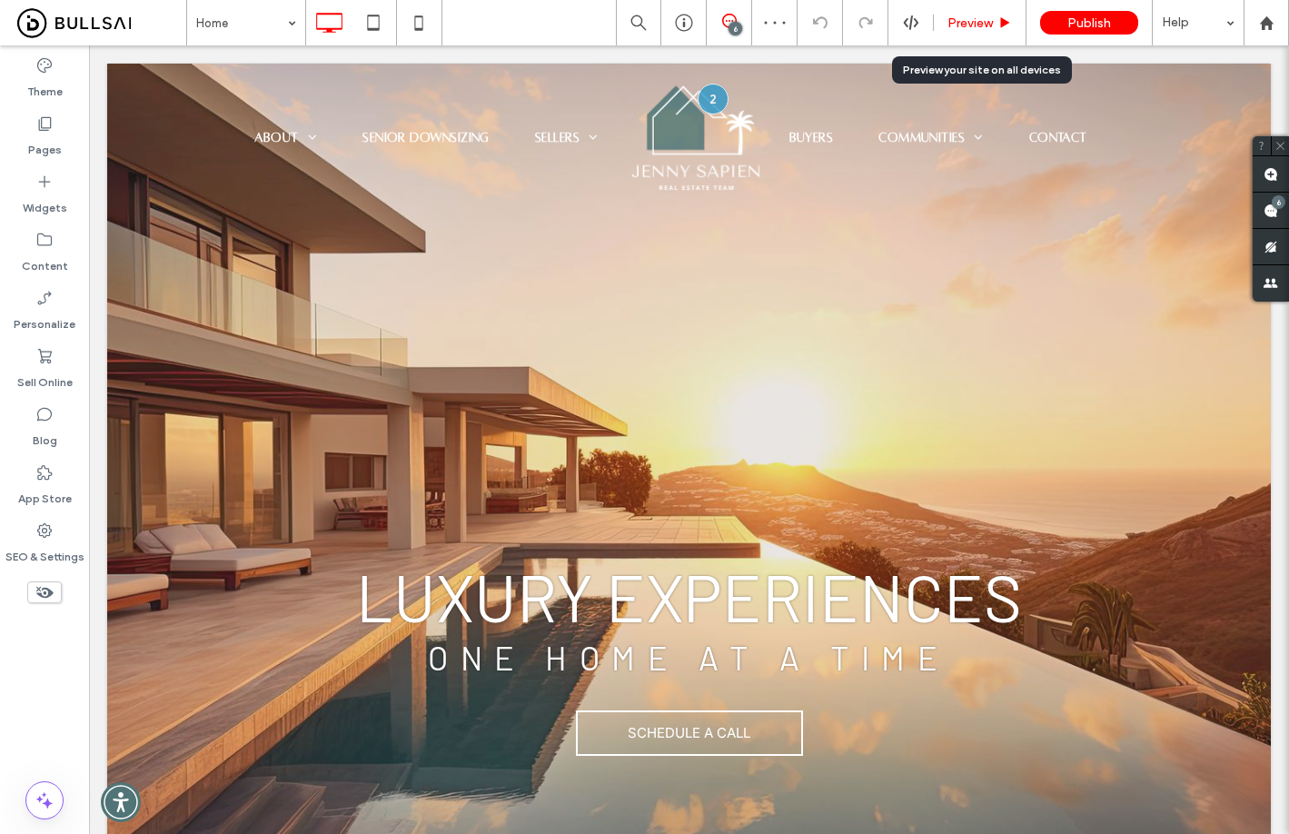
click at [985, 22] on span "Preview" at bounding box center [969, 22] width 45 height 15
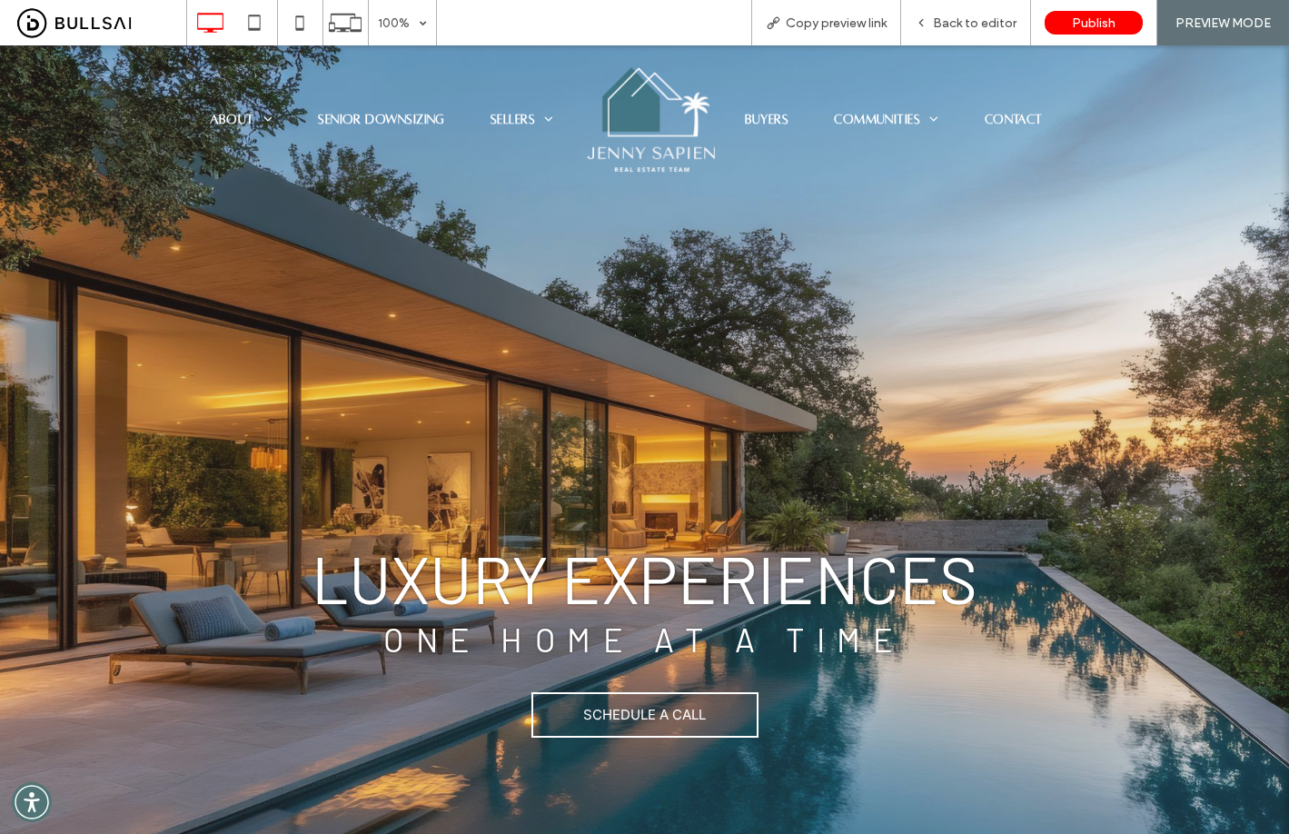
click at [677, 99] on img at bounding box center [649, 120] width 136 height 114
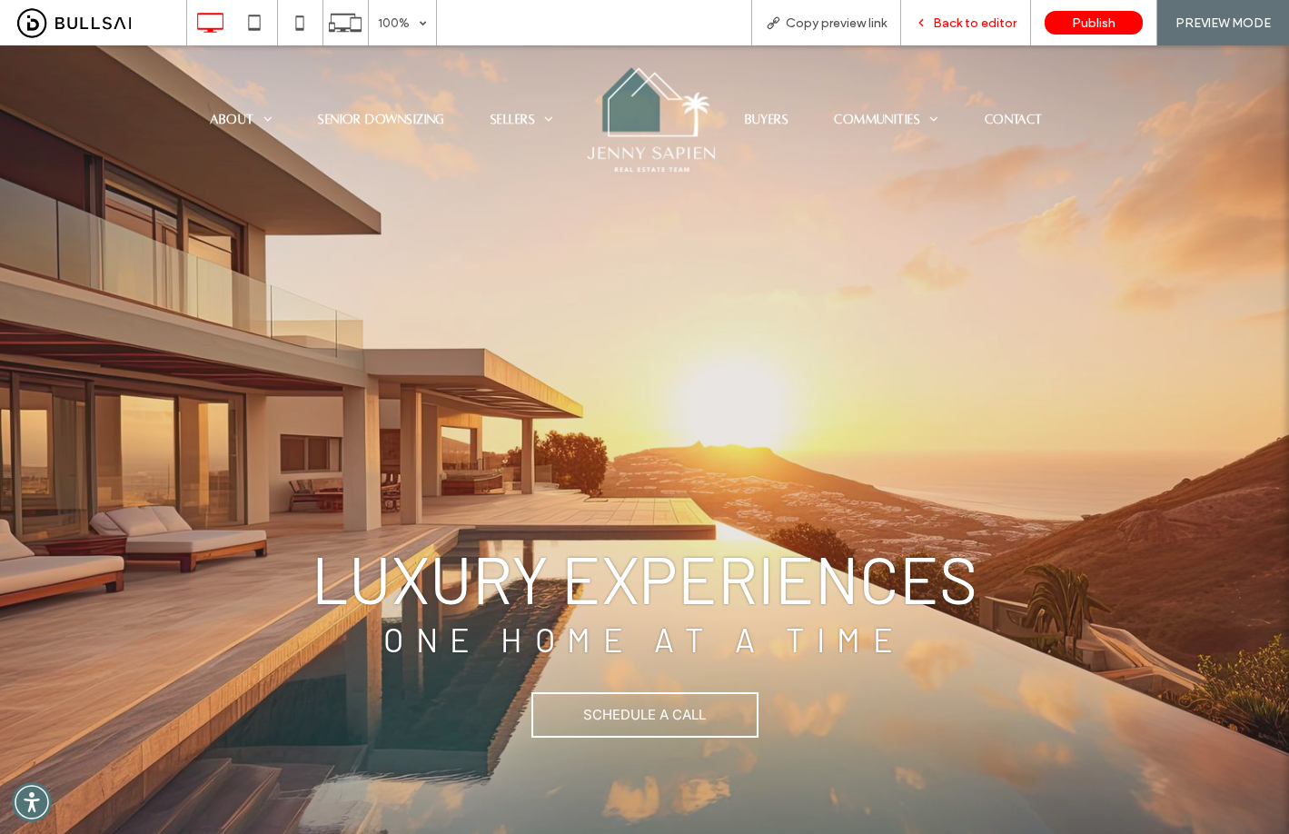
click at [982, 35] on div "Back to editor" at bounding box center [966, 22] width 130 height 45
click at [976, 35] on div "Back to editor" at bounding box center [966, 22] width 130 height 45
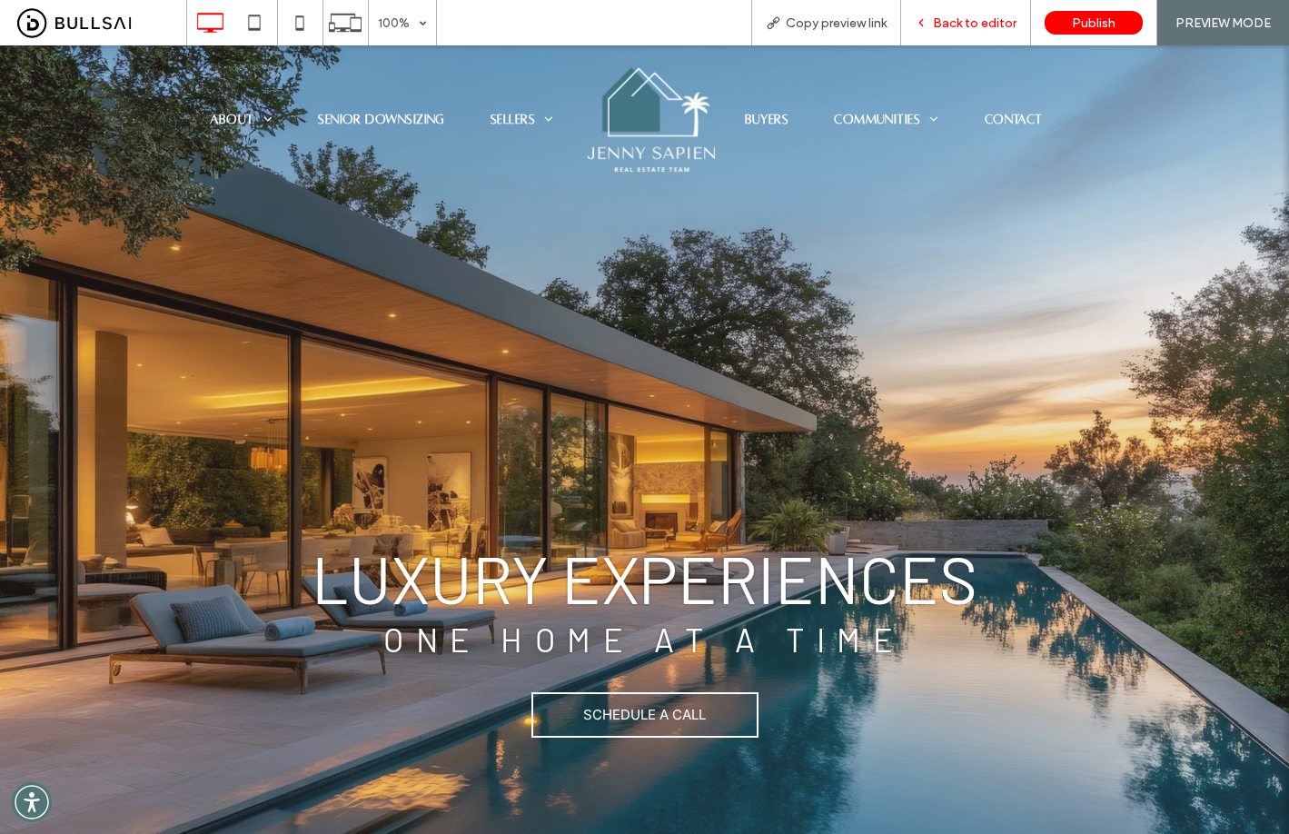
click at [957, 25] on span "Back to editor" at bounding box center [975, 22] width 84 height 15
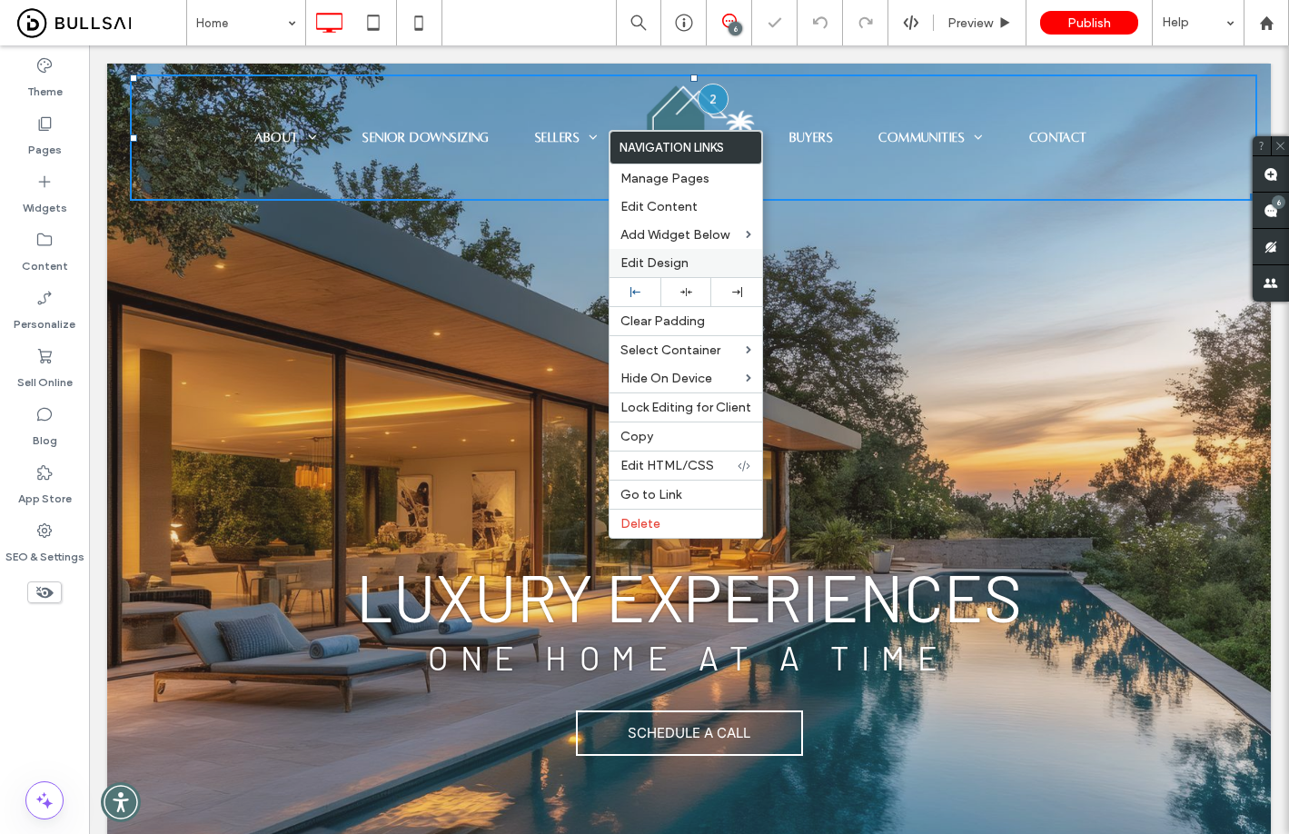
click at [707, 273] on div "Edit Design" at bounding box center [685, 263] width 153 height 28
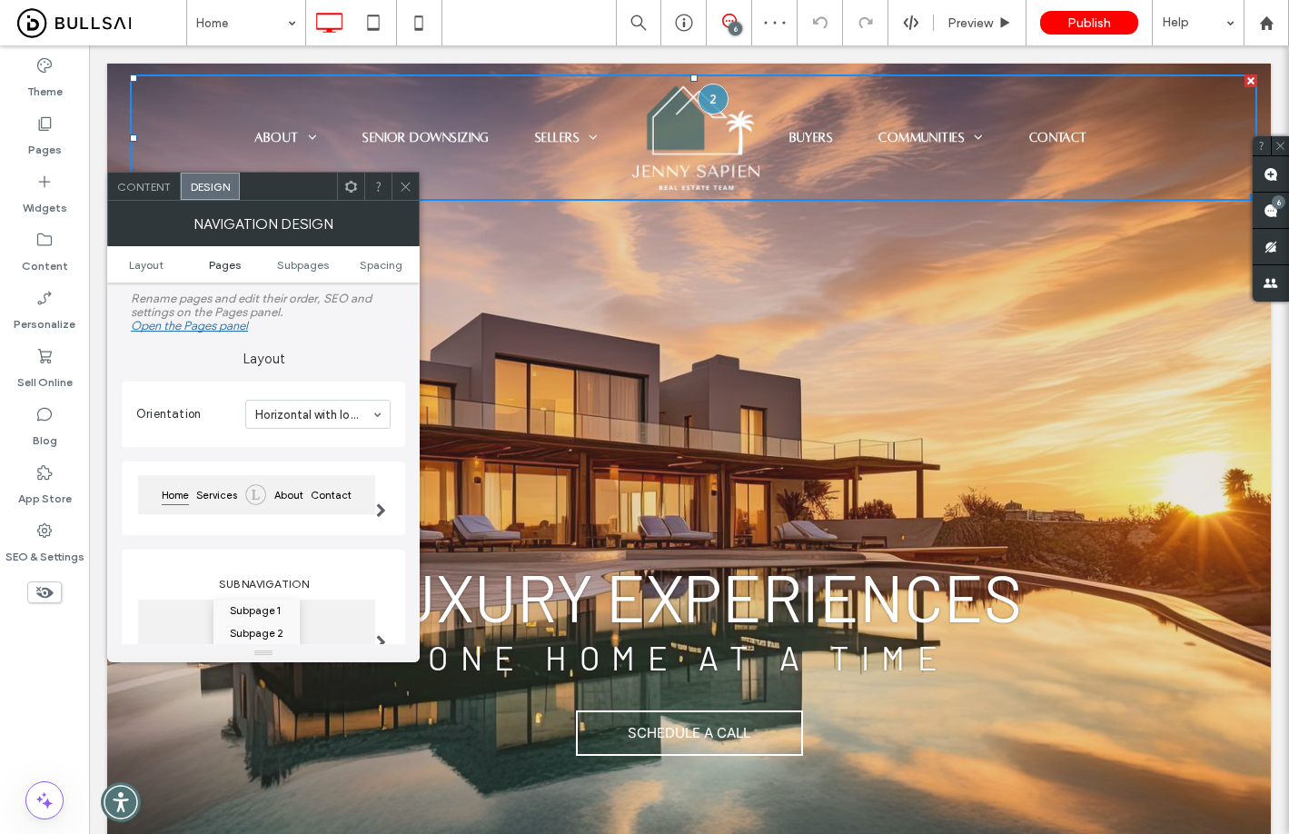
click at [233, 271] on span "Pages" at bounding box center [225, 265] width 32 height 14
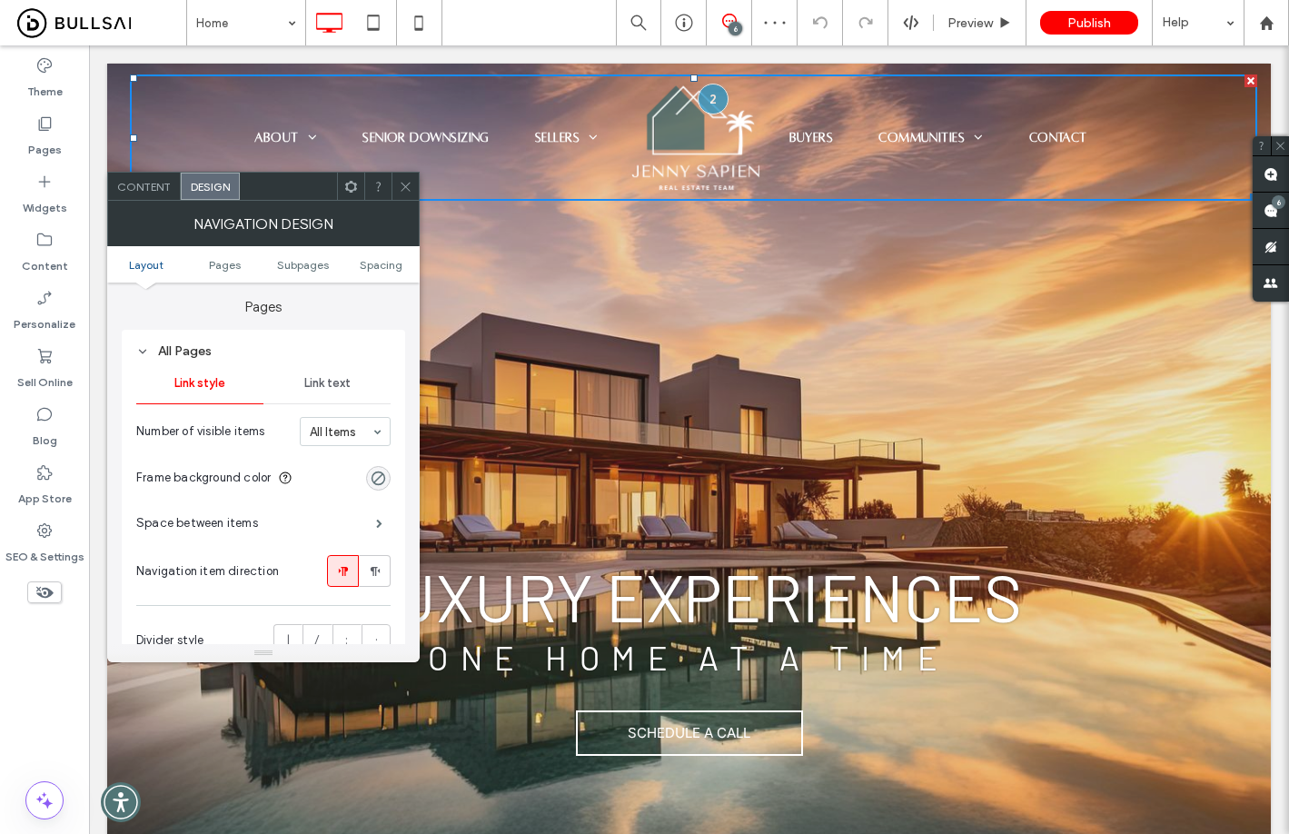
scroll to position [431, 0]
click at [329, 386] on span "Link text" at bounding box center [327, 382] width 46 height 15
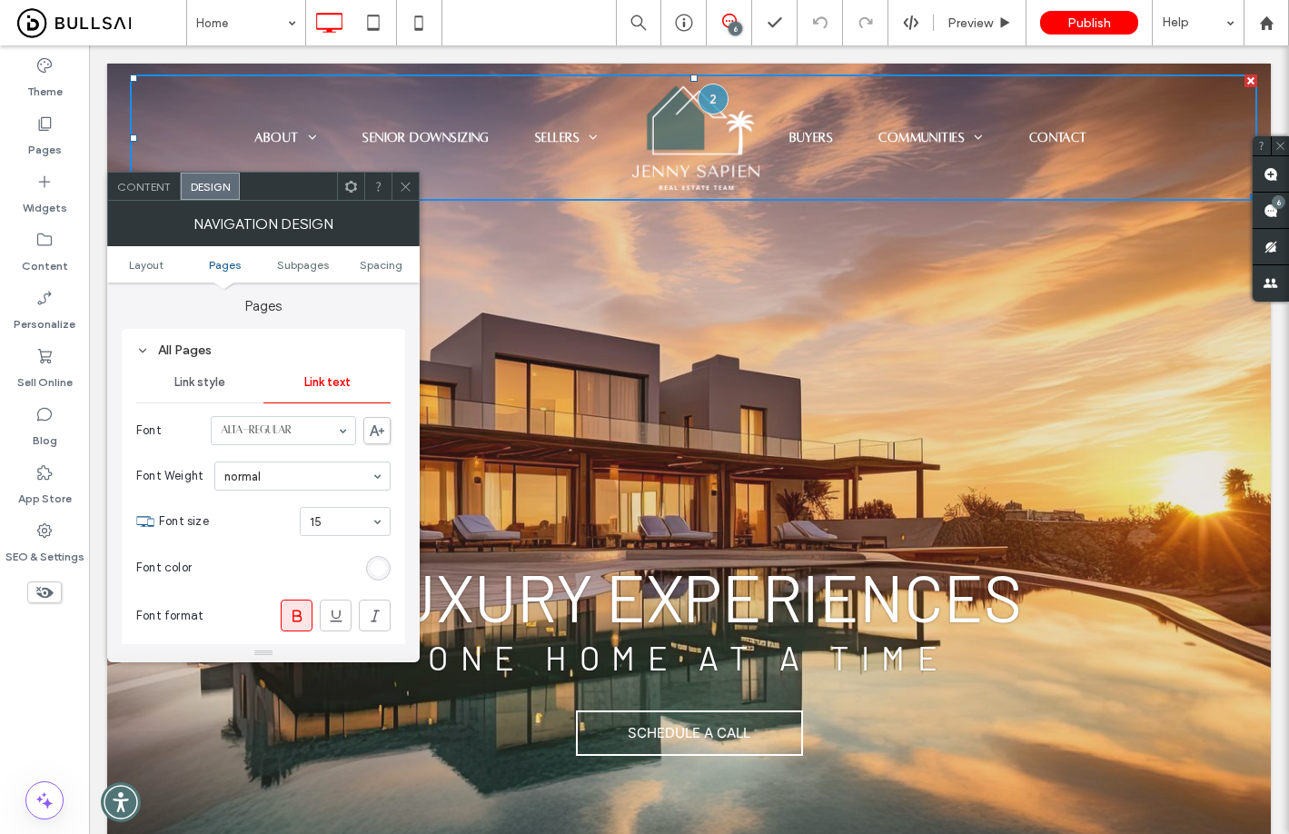
click at [378, 569] on div "rgb(255, 255, 255)" at bounding box center [378, 567] width 15 height 15
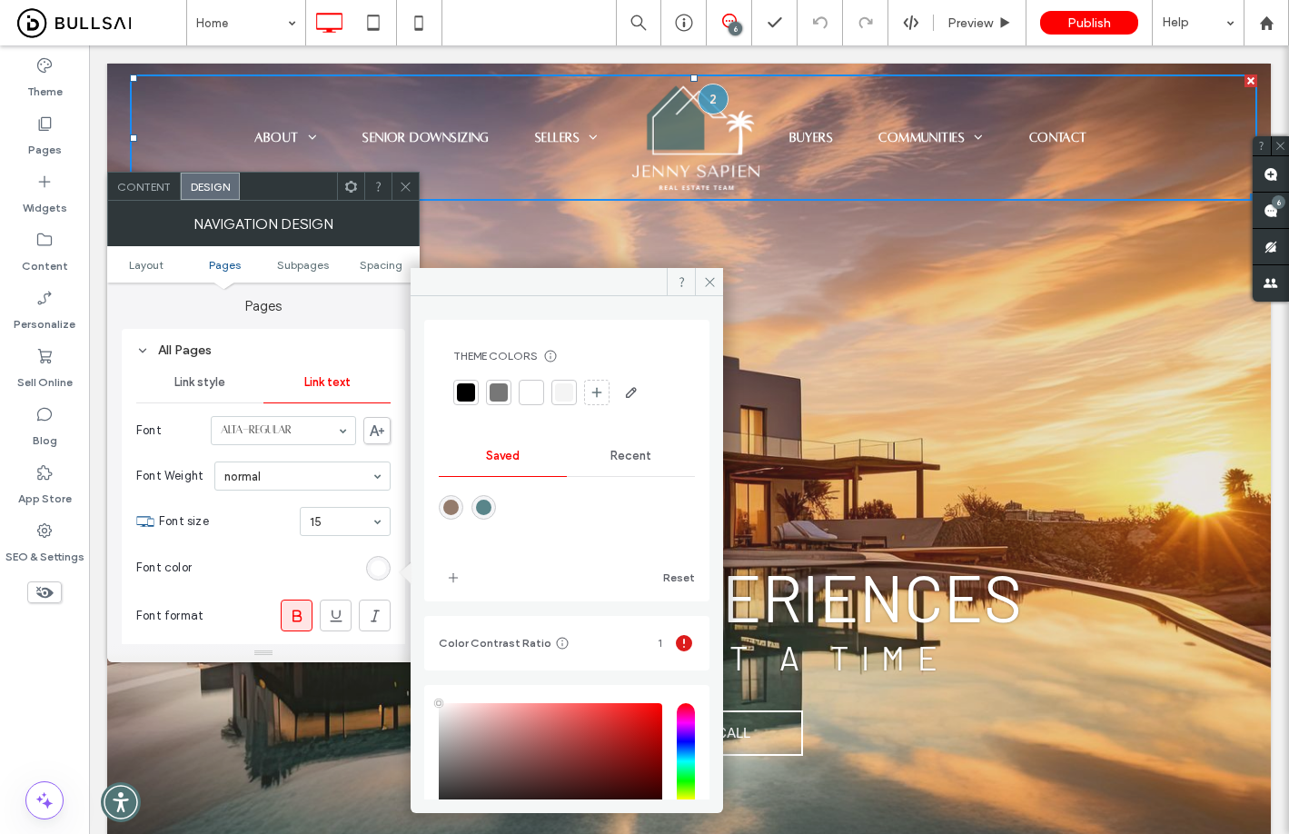
click at [470, 395] on div at bounding box center [466, 392] width 18 height 18
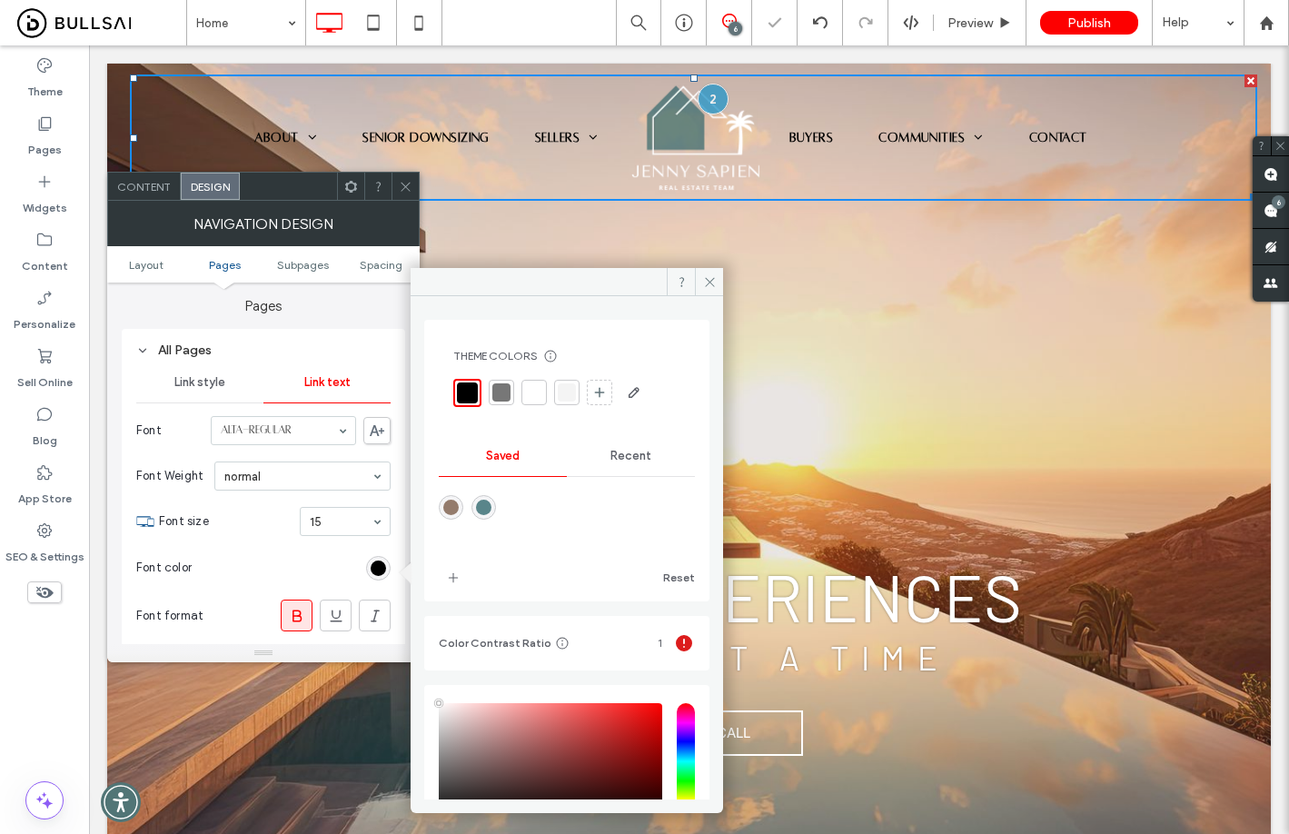
click at [409, 190] on use at bounding box center [405, 186] width 9 height 9
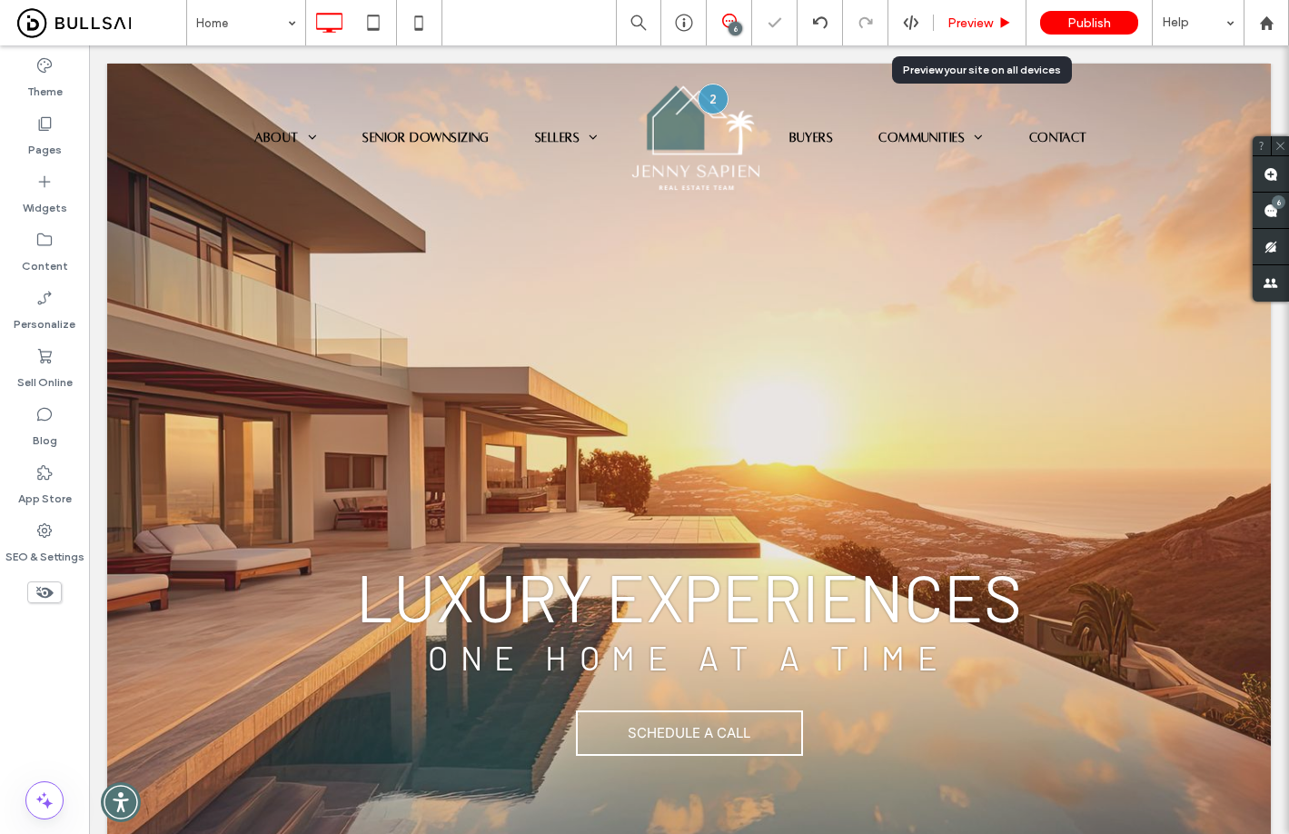
click at [965, 39] on div "Preview" at bounding box center [980, 22] width 93 height 45
click at [972, 30] on span "Preview" at bounding box center [969, 22] width 45 height 15
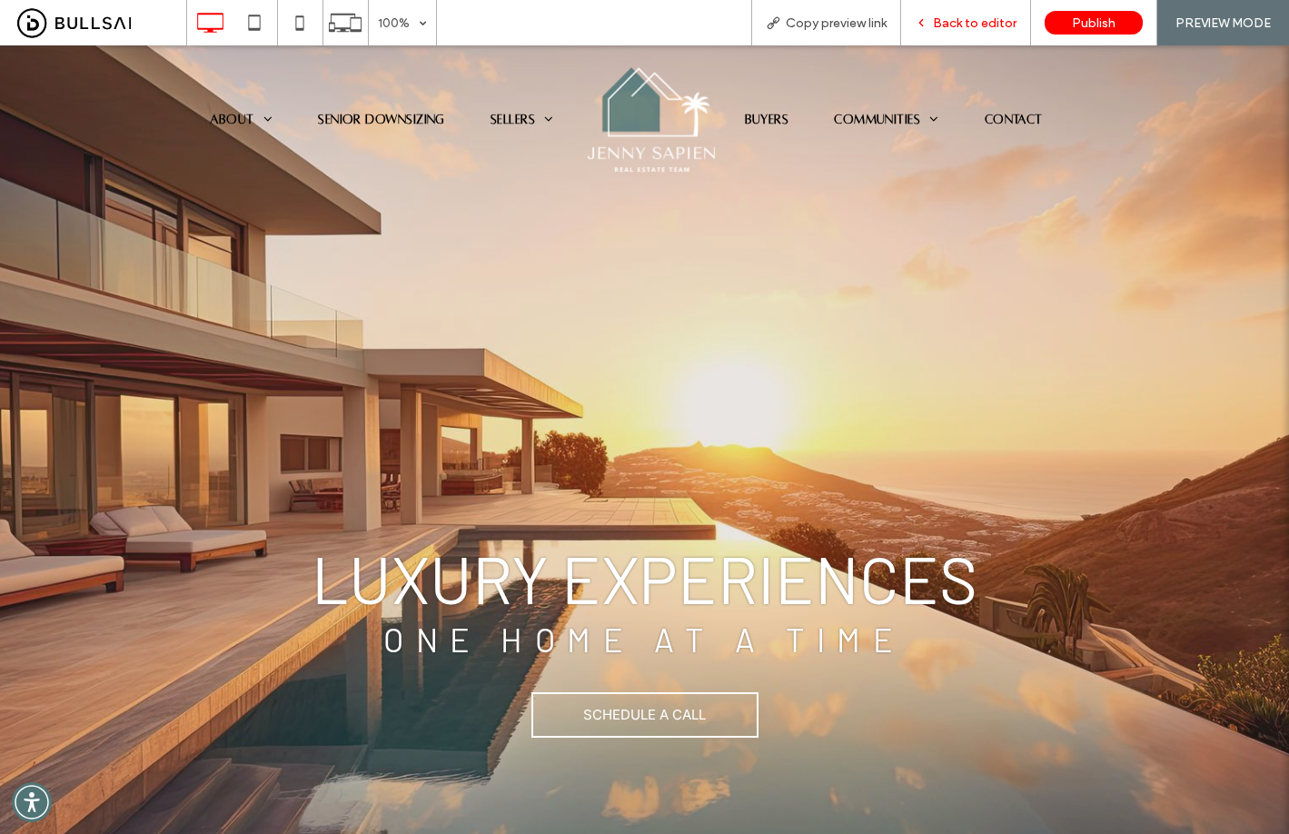
click at [997, 11] on div "Back to editor" at bounding box center [966, 22] width 130 height 45
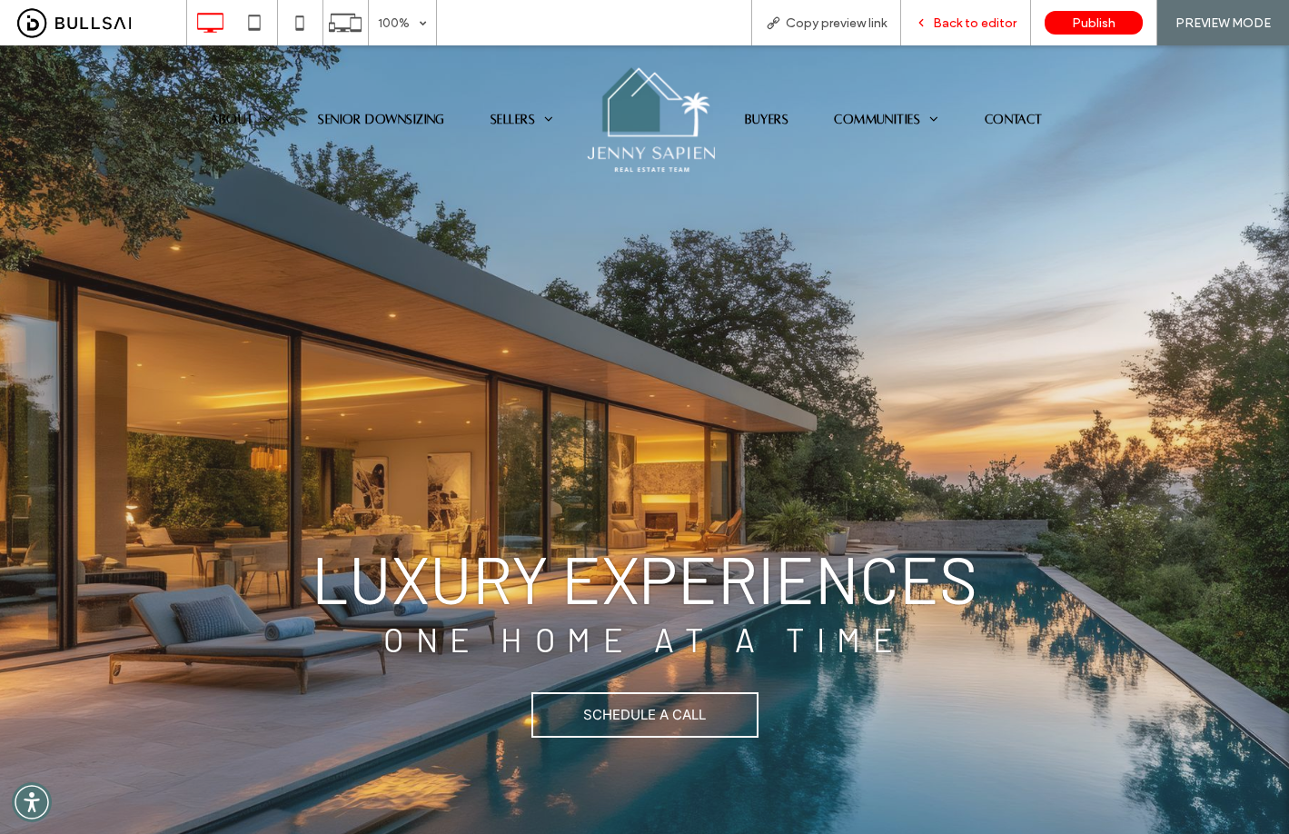
click at [994, 15] on span "Back to editor" at bounding box center [975, 22] width 84 height 15
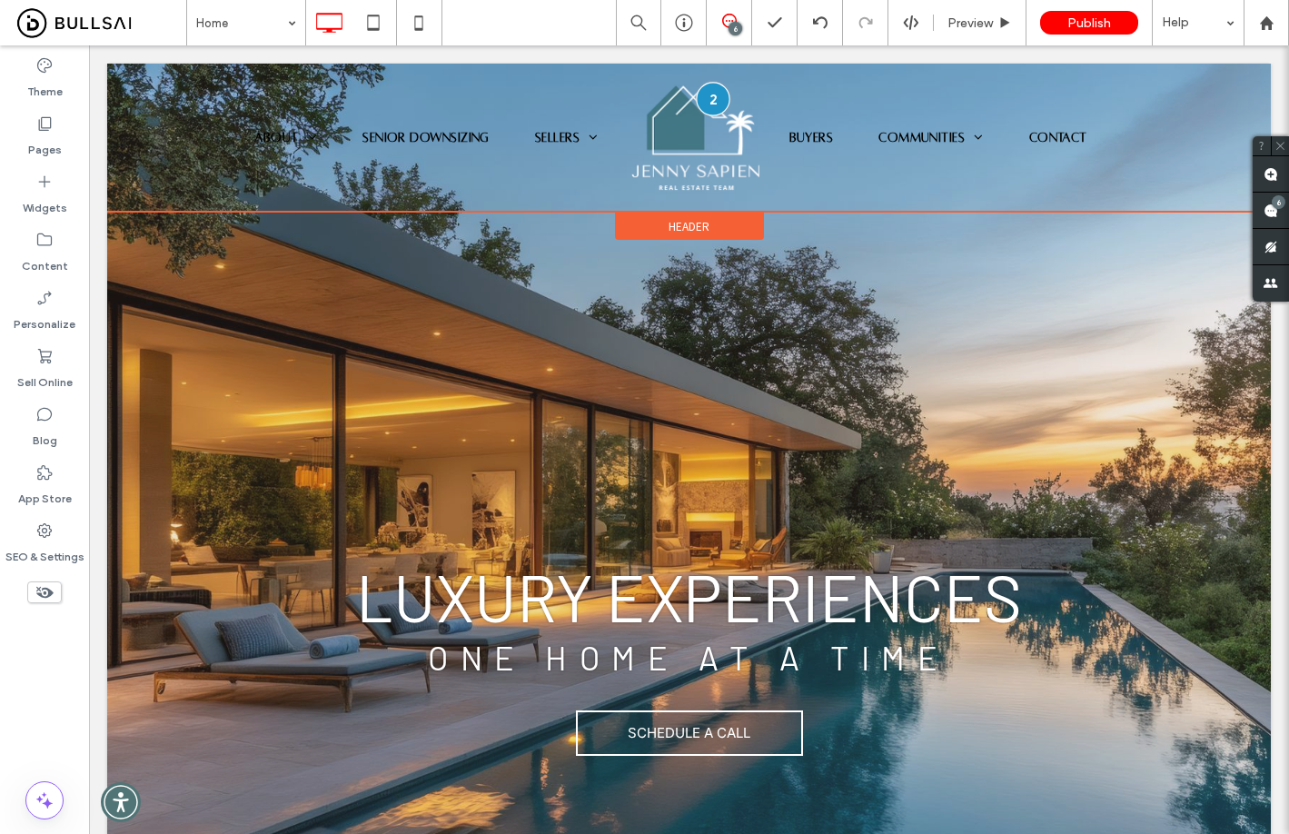
click at [709, 101] on div at bounding box center [714, 100] width 34 height 34
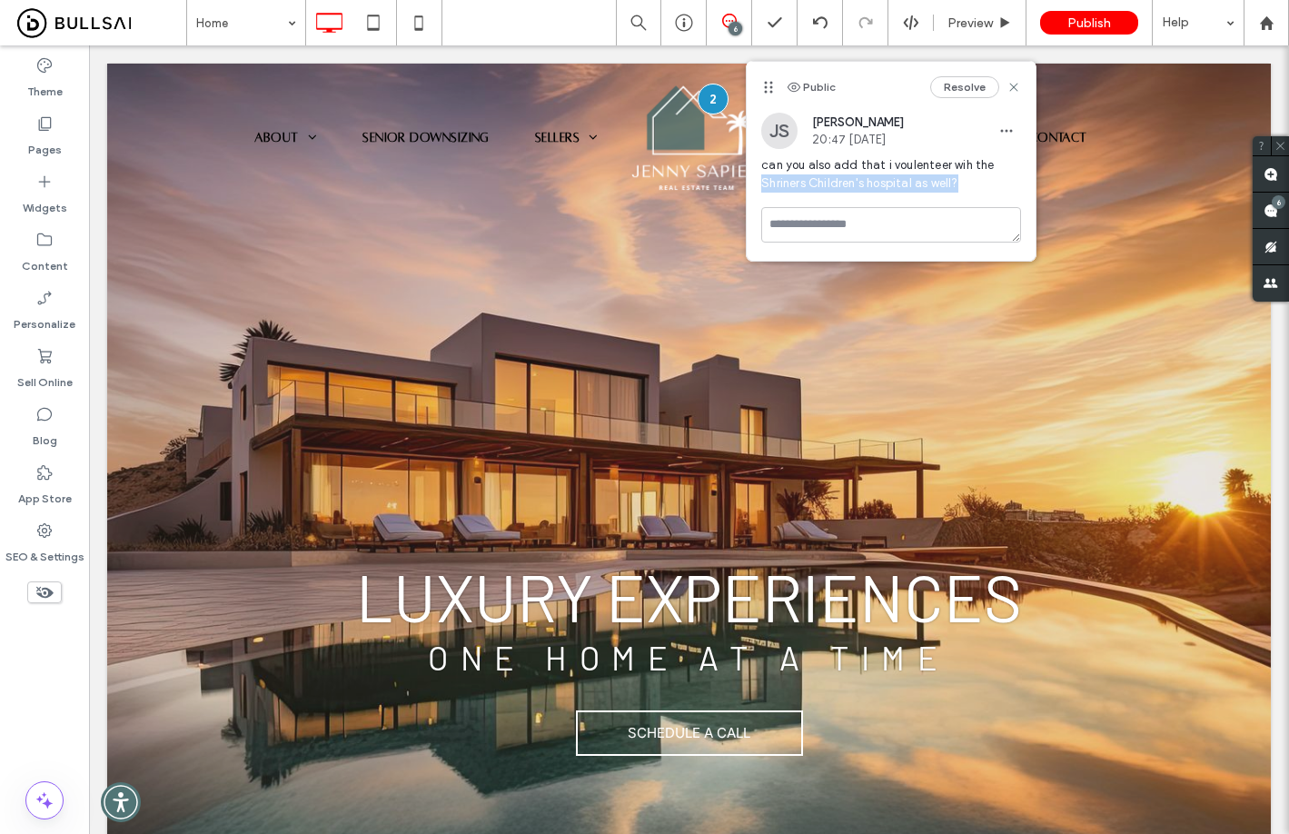
drag, startPoint x: 756, startPoint y: 174, endPoint x: 985, endPoint y: 185, distance: 230.1
click at [985, 185] on div "JS Jenny Sapien 20:47 Aug 13 2025 can you also add that i voulenteer wih the Sh…" at bounding box center [891, 160] width 289 height 94
click at [985, 185] on span "can you also add that i voulenteer wih the Shriners Children's hospital as well?" at bounding box center [891, 174] width 260 height 36
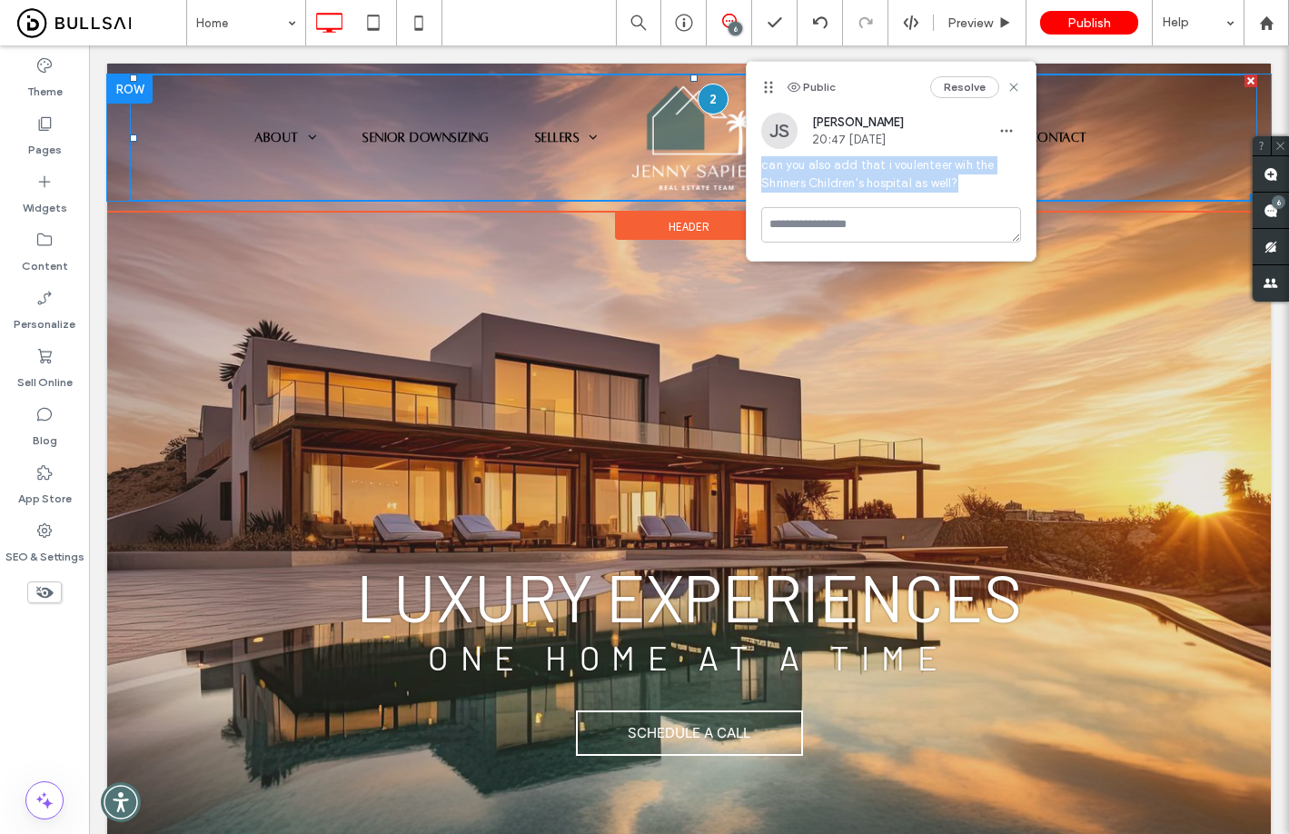
drag, startPoint x: 1070, startPoint y: 231, endPoint x: 858, endPoint y: 211, distance: 212.6
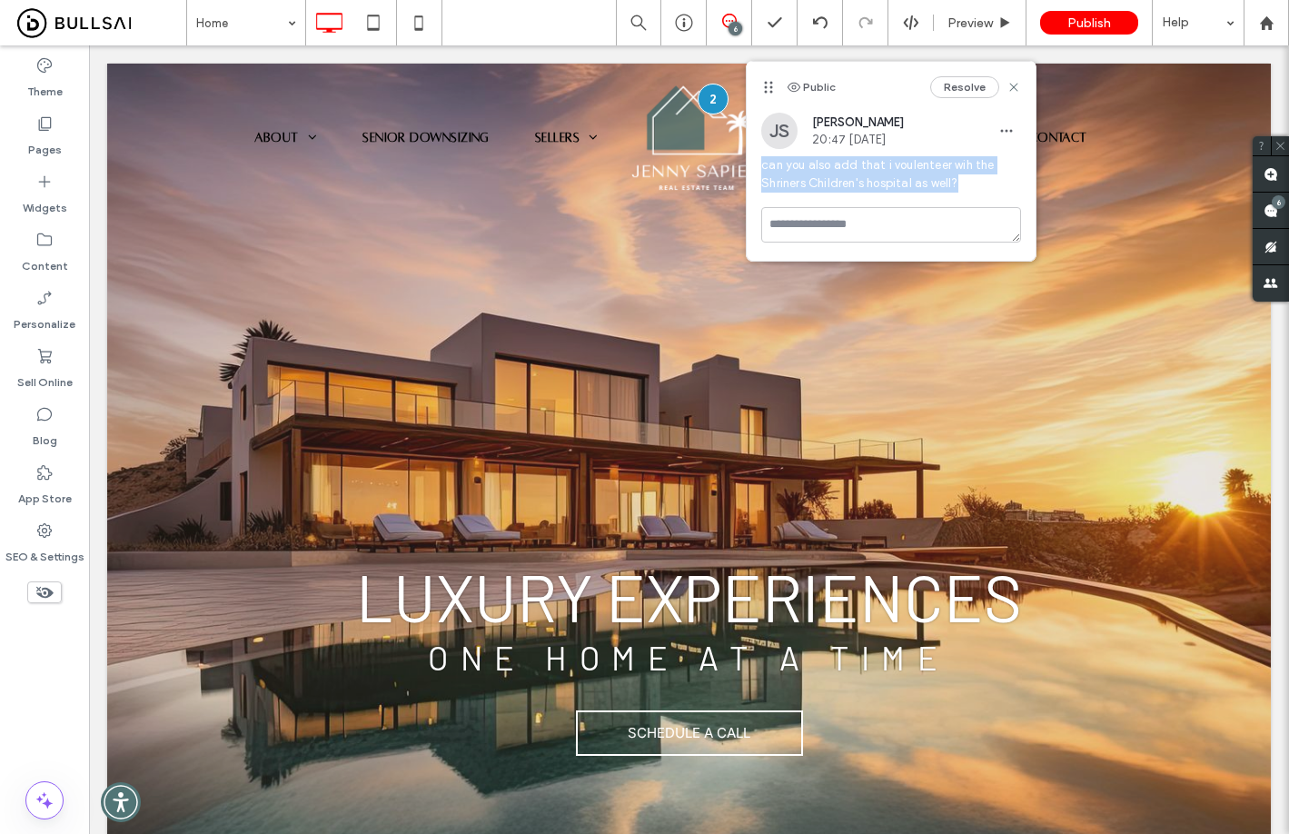
copy span "can you also add that i voulenteer wih the Shriners Children's hospital as well?"
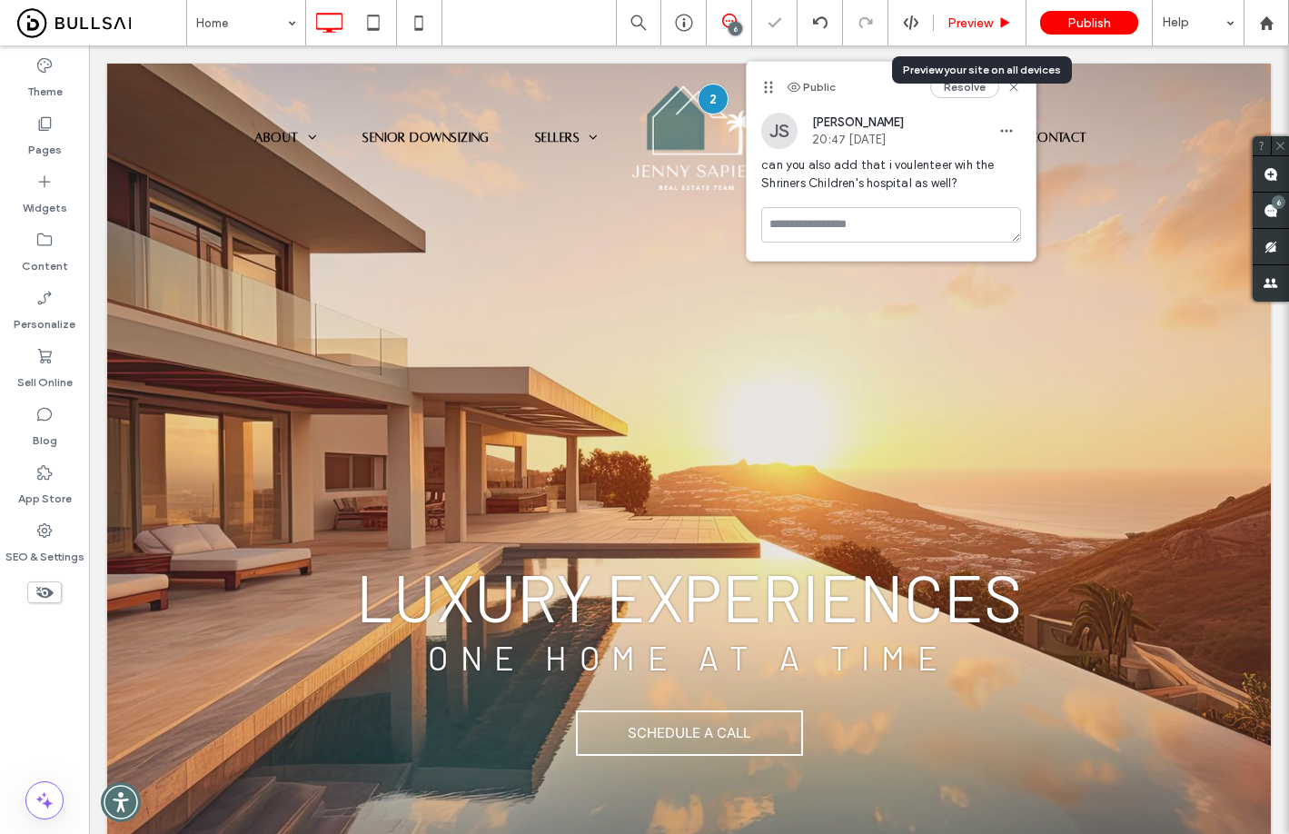
click at [974, 24] on span "Preview" at bounding box center [969, 22] width 45 height 15
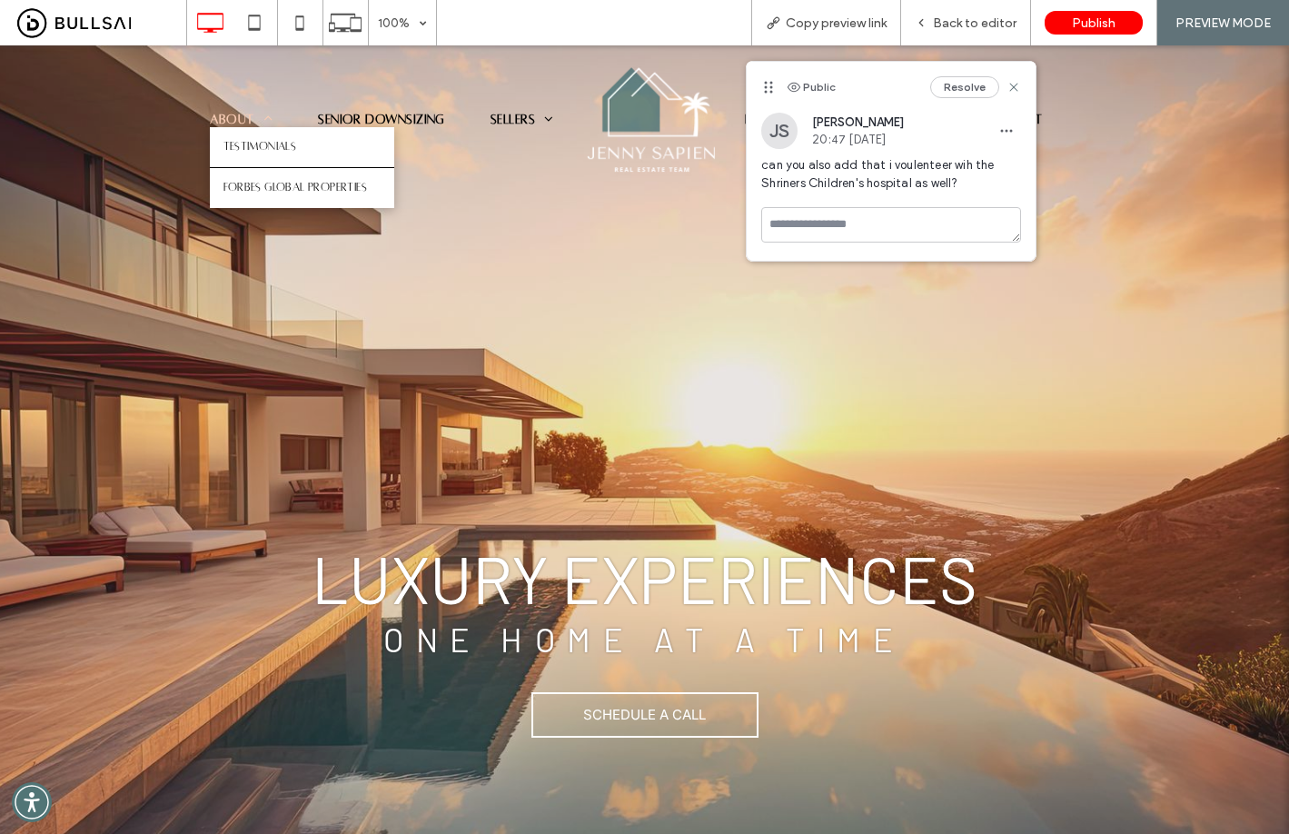
click at [243, 115] on span "About" at bounding box center [242, 119] width 64 height 15
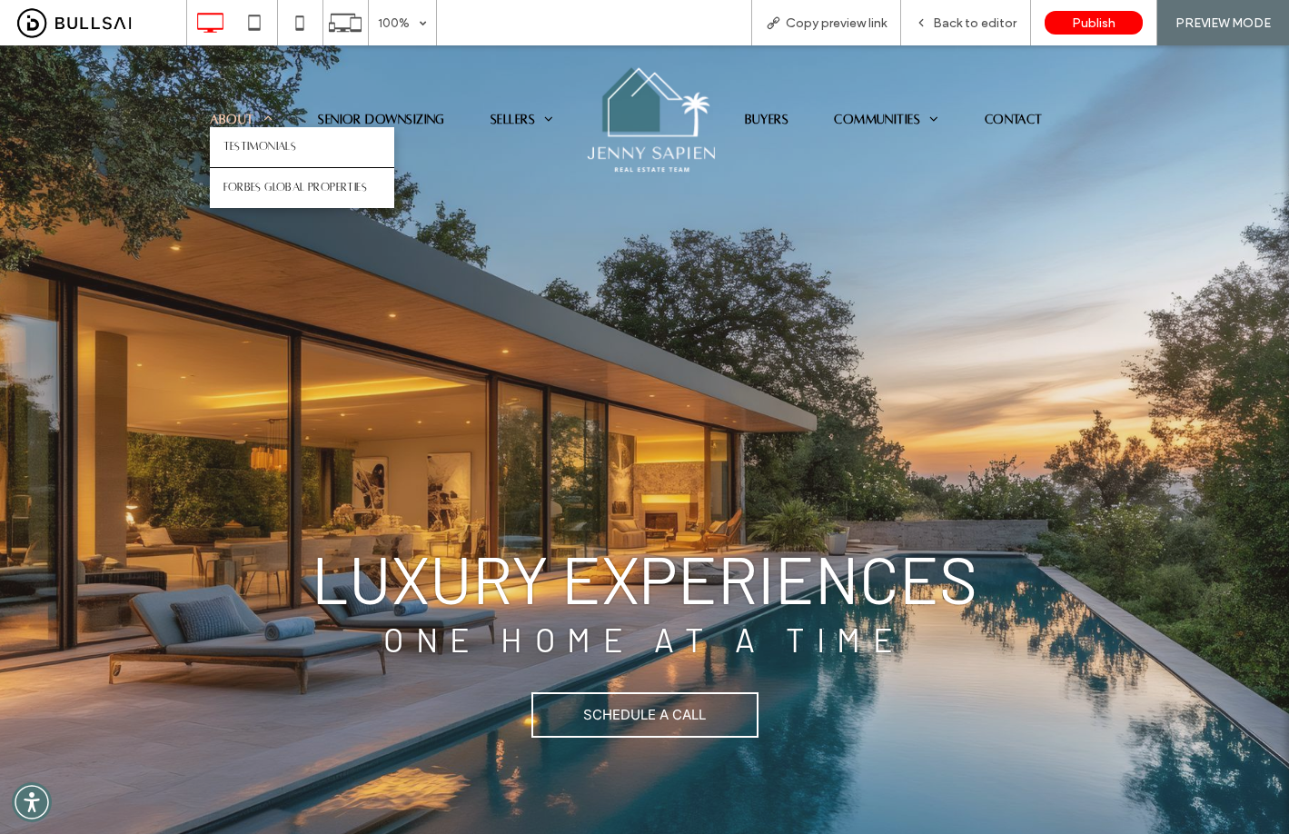
click at [231, 118] on span "About" at bounding box center [242, 119] width 64 height 15
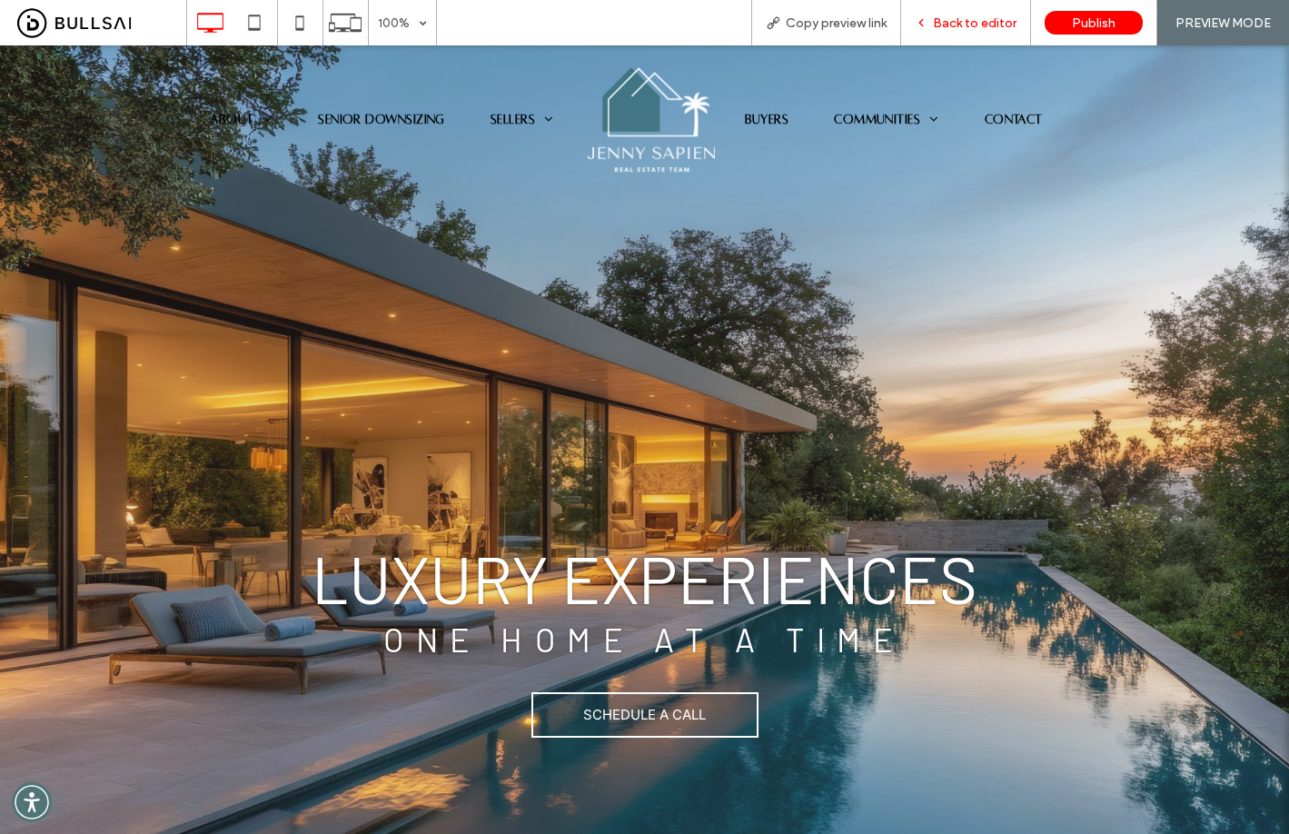
click at [983, 24] on span "Back to editor" at bounding box center [975, 22] width 84 height 15
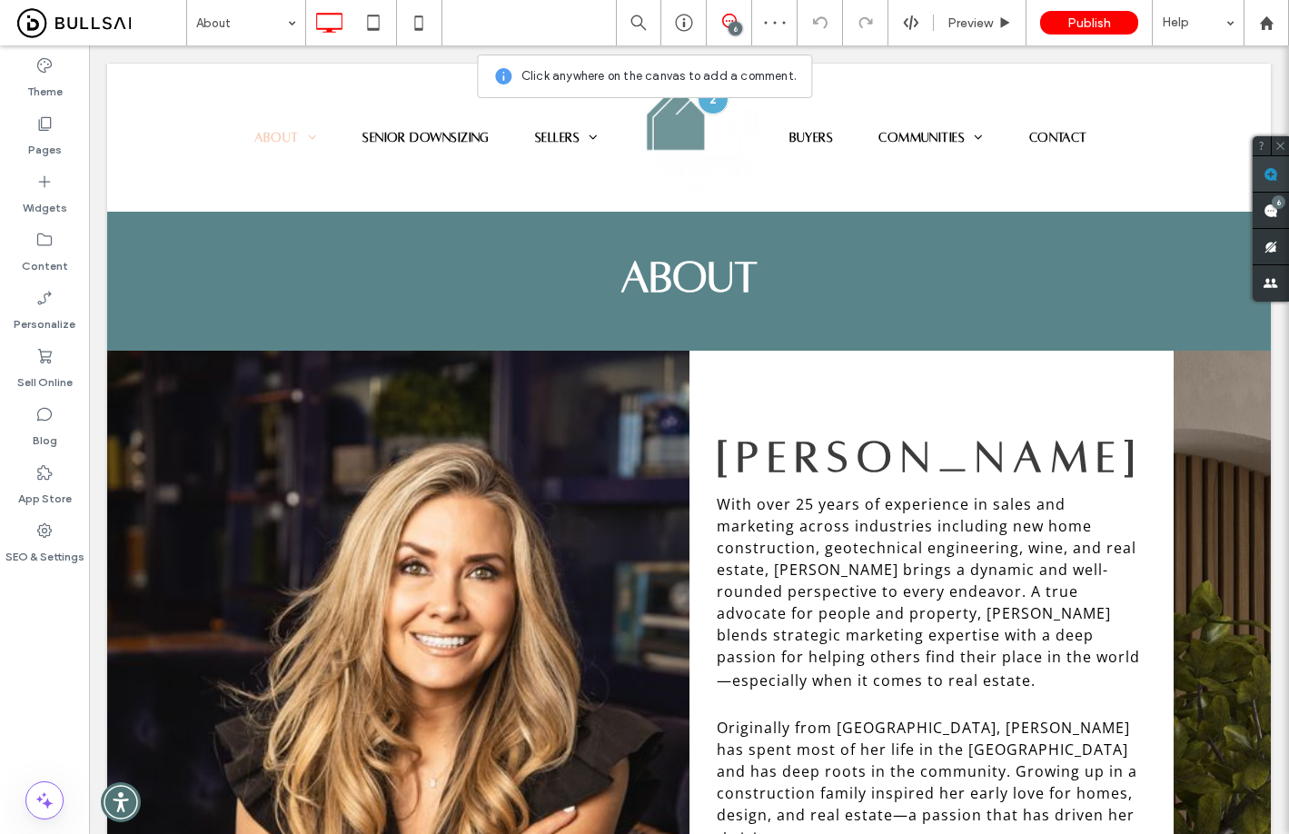
drag, startPoint x: 1270, startPoint y: 175, endPoint x: 1052, endPoint y: 202, distance: 219.6
click at [1266, 178] on use at bounding box center [1270, 174] width 15 height 15
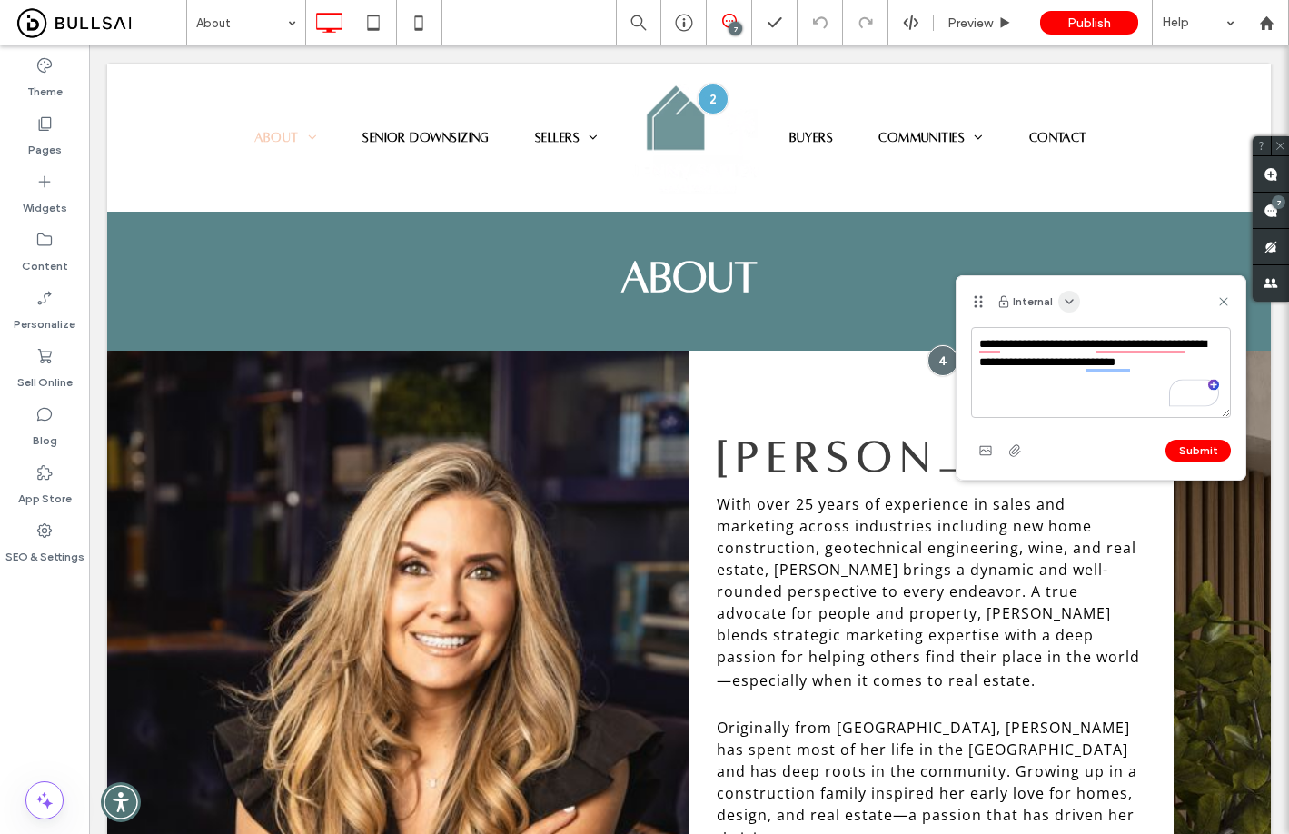
click at [1071, 291] on div "Internal" at bounding box center [1100, 301] width 289 height 51
click at [1068, 296] on icon "button" at bounding box center [1069, 301] width 15 height 15
drag, startPoint x: 1079, startPoint y: 347, endPoint x: 1085, endPoint y: 354, distance: 9.7
click at [1079, 347] on span "Public - visible to clients & team" at bounding box center [1158, 345] width 179 height 18
click at [1206, 372] on textarea "**********" at bounding box center [1101, 372] width 260 height 91
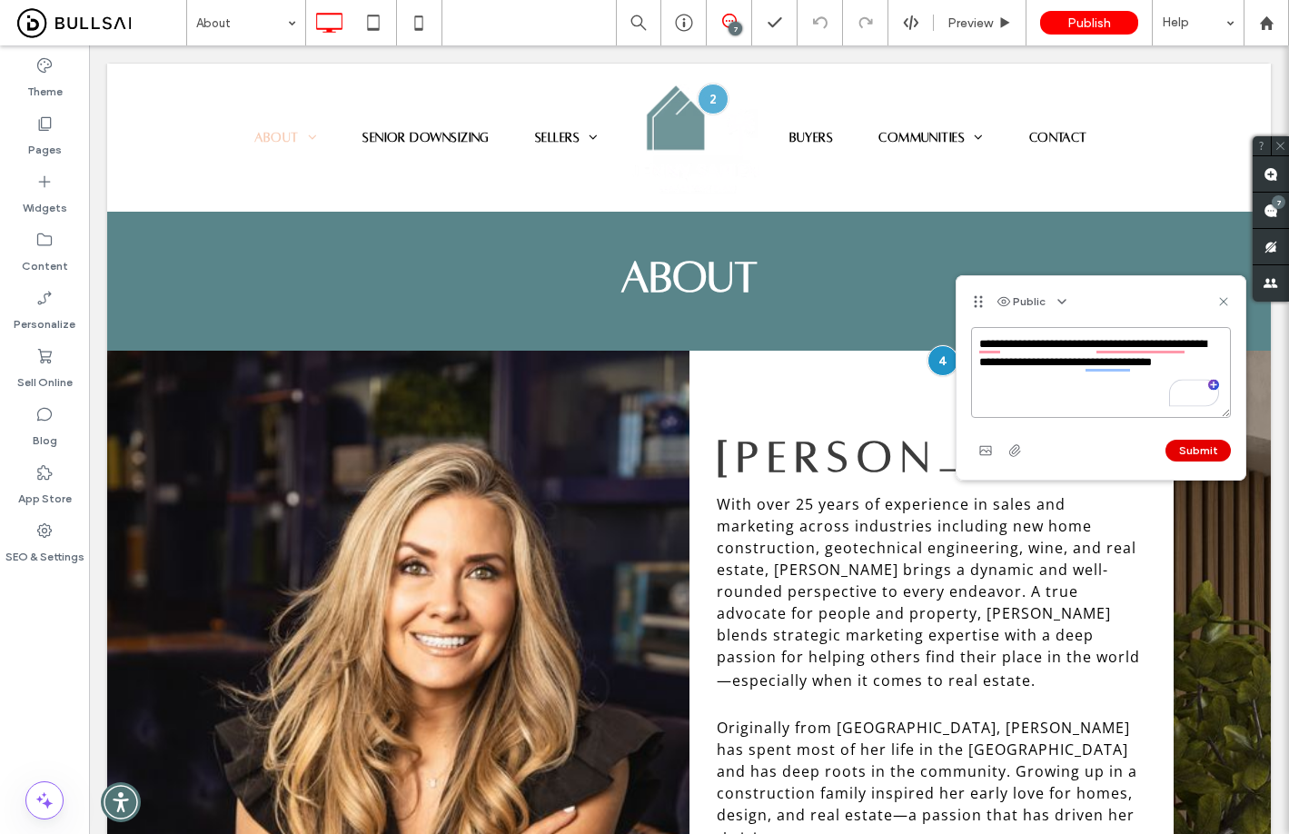
type textarea "**********"
click at [1213, 459] on button "Submit" at bounding box center [1197, 451] width 65 height 22
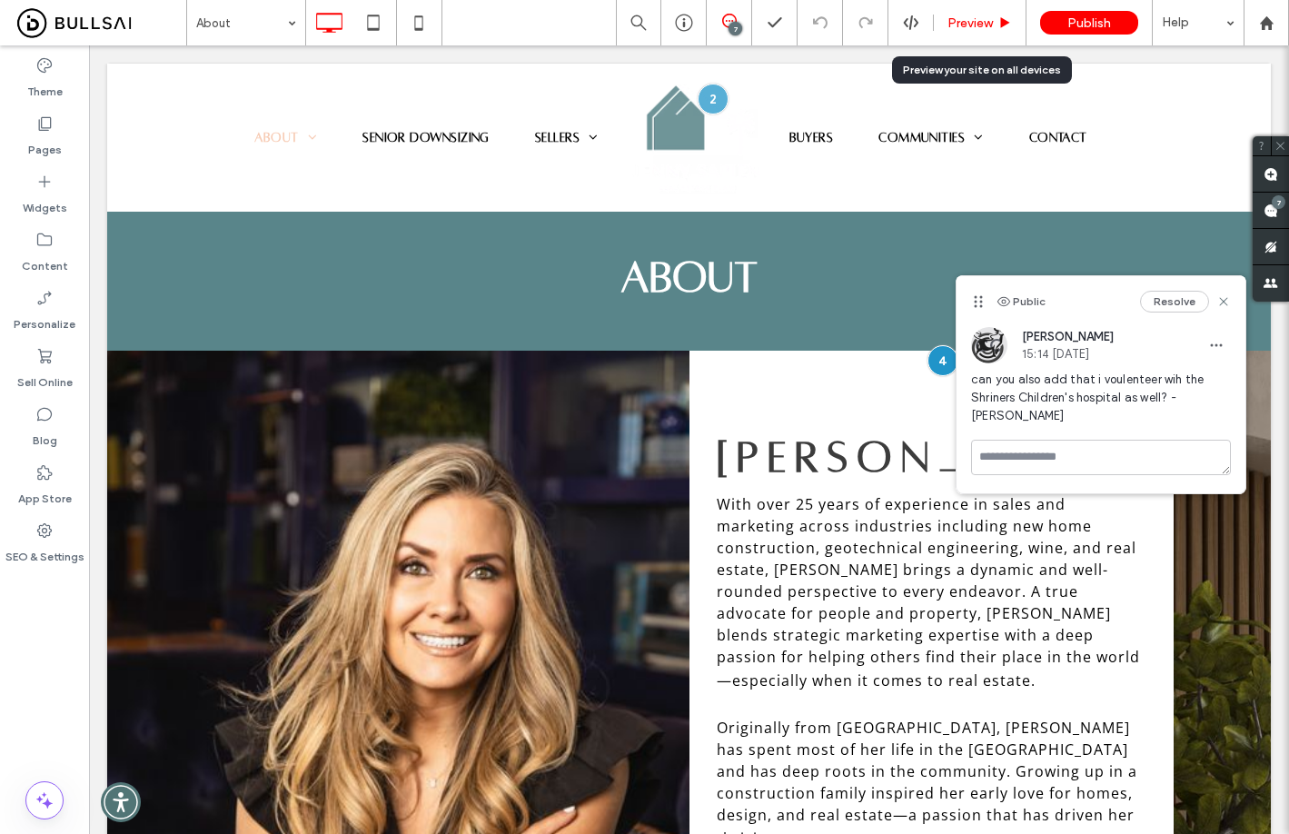
click at [998, 24] on icon at bounding box center [1005, 23] width 14 height 14
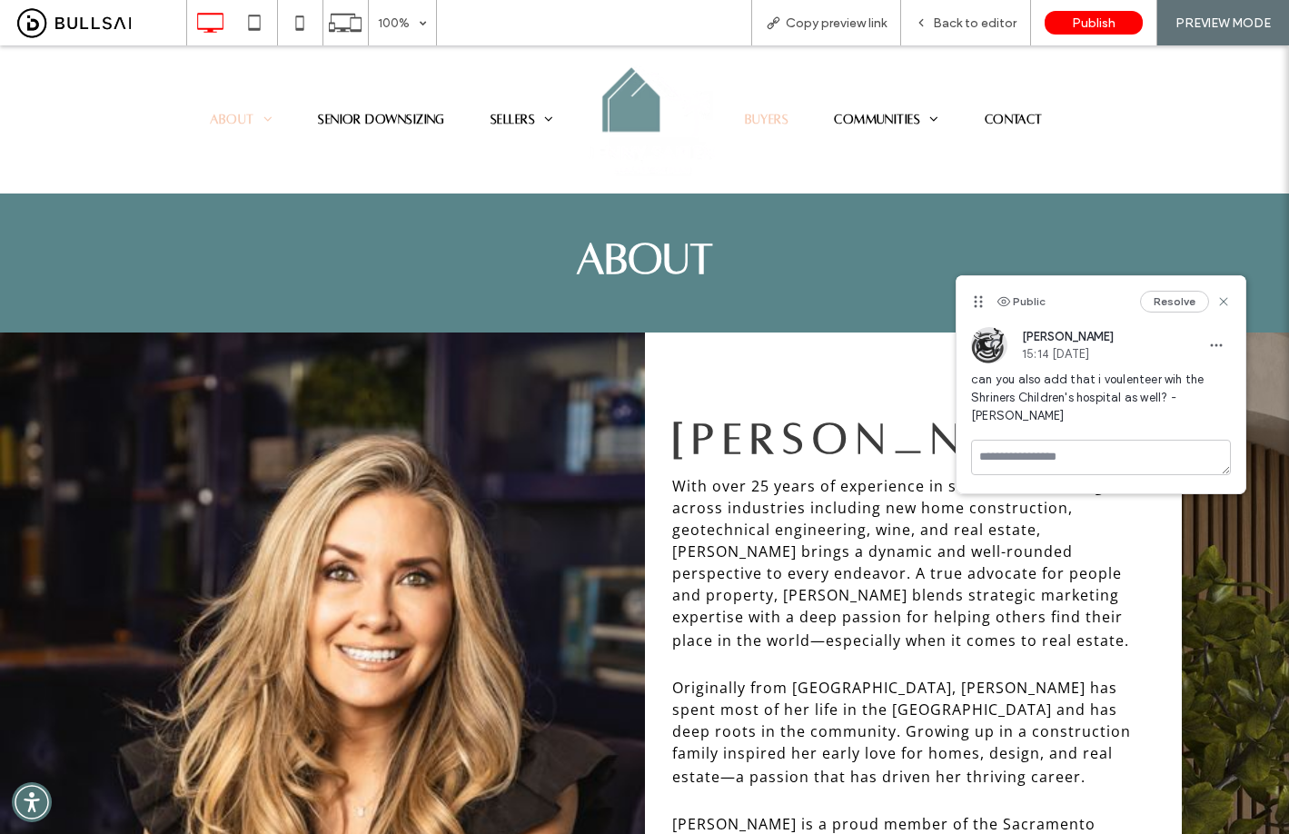
click at [757, 123] on span "Buyers" at bounding box center [767, 120] width 45 height 15
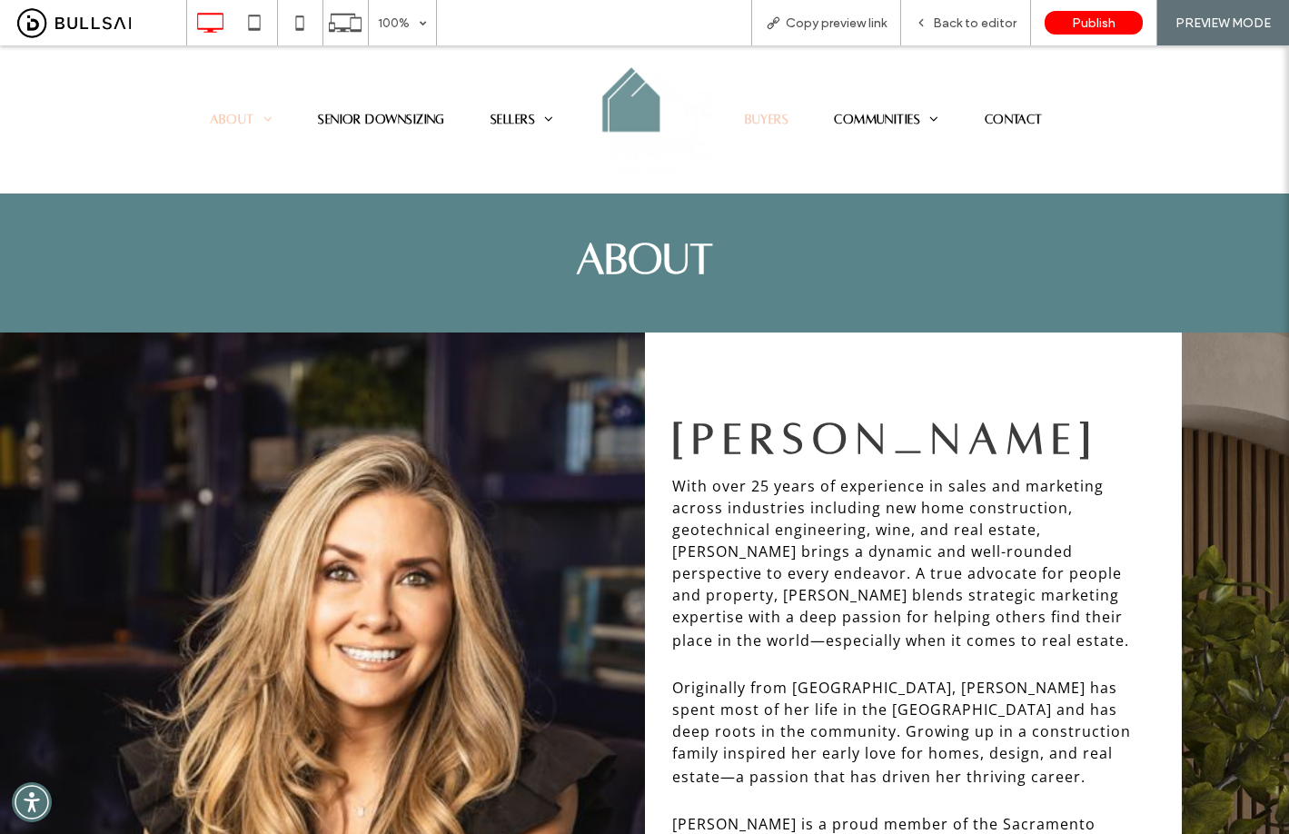
click at [753, 113] on span "Buyers" at bounding box center [767, 120] width 45 height 15
click at [965, 34] on div "Back to editor" at bounding box center [966, 22] width 130 height 45
click at [966, 28] on span "Back to editor" at bounding box center [975, 22] width 84 height 15
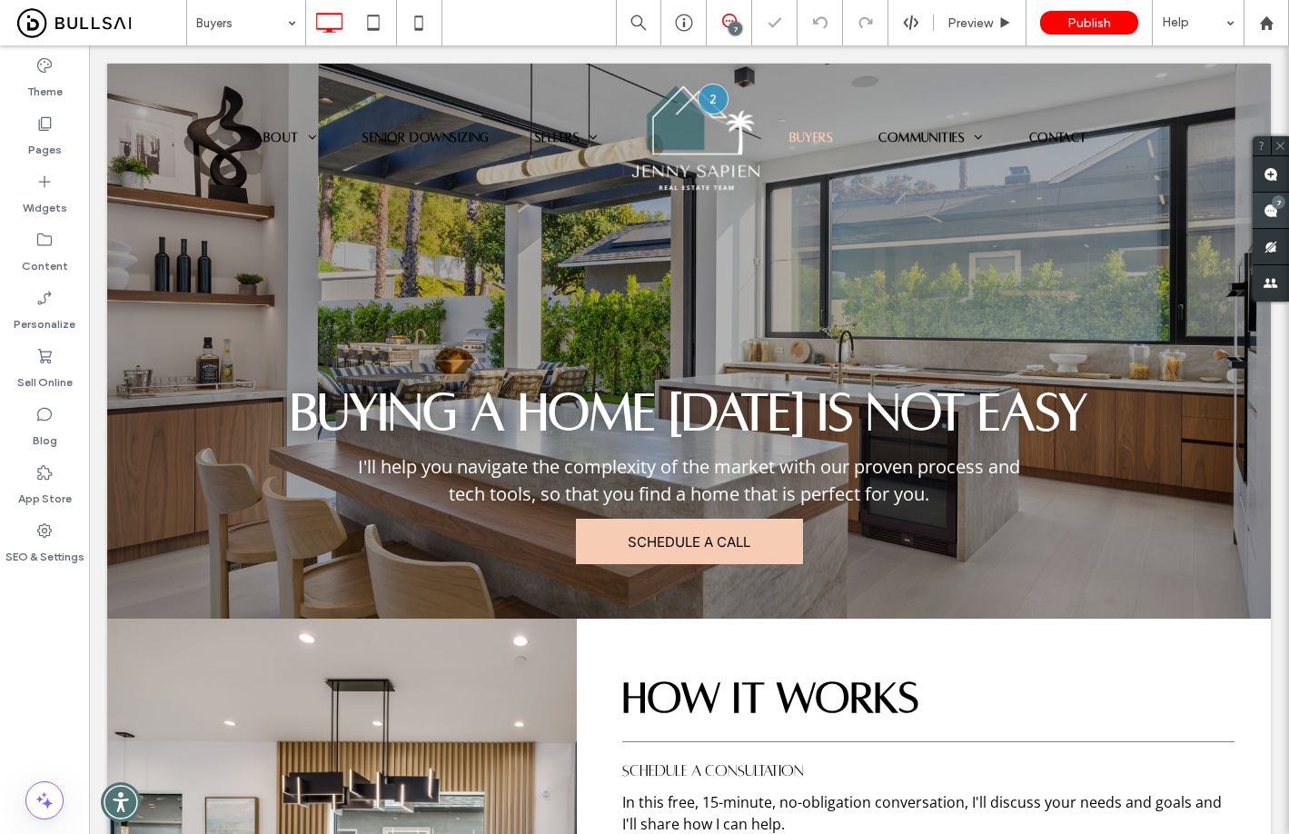
click at [1262, 207] on span at bounding box center [1271, 210] width 36 height 35
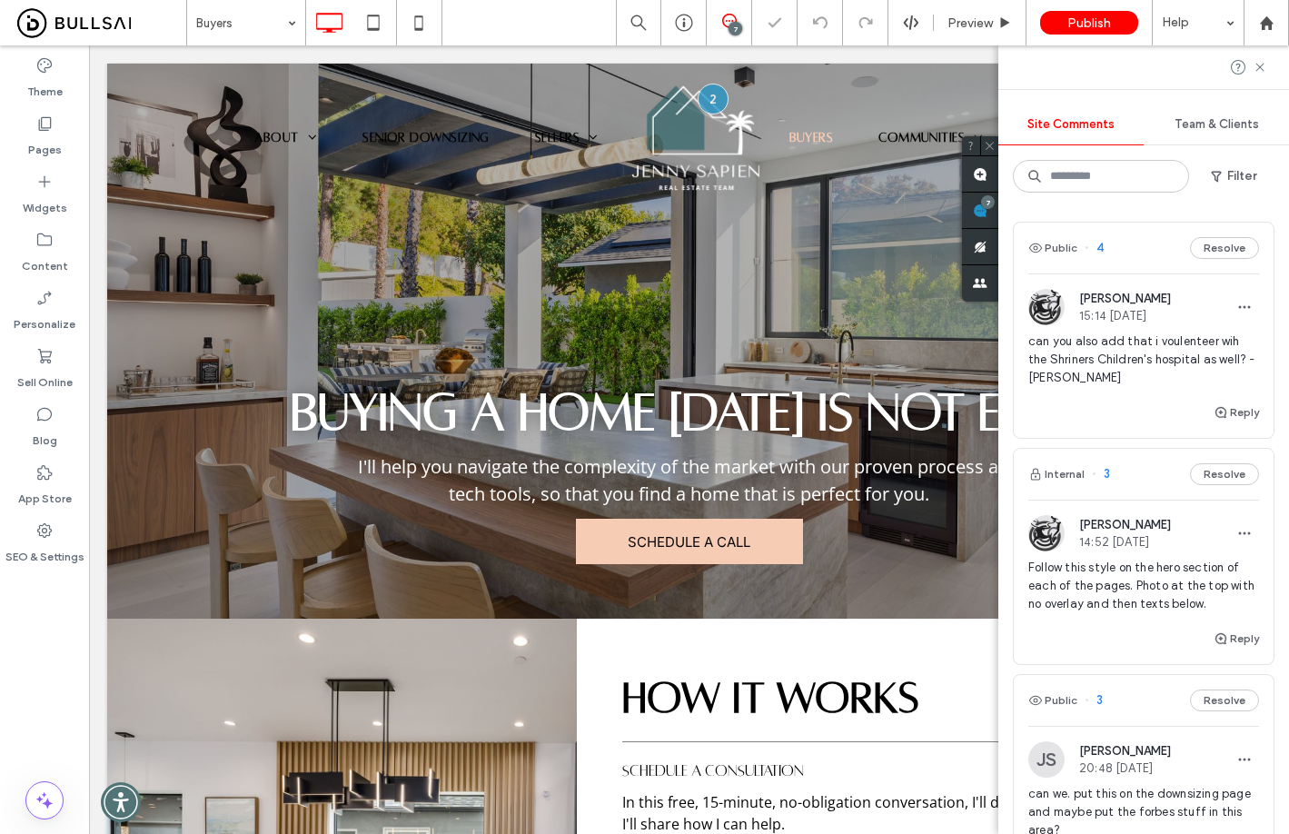
click at [1155, 350] on span "can you also add that i voulenteer wih the Shriners Children's hospital as well…" at bounding box center [1143, 359] width 231 height 54
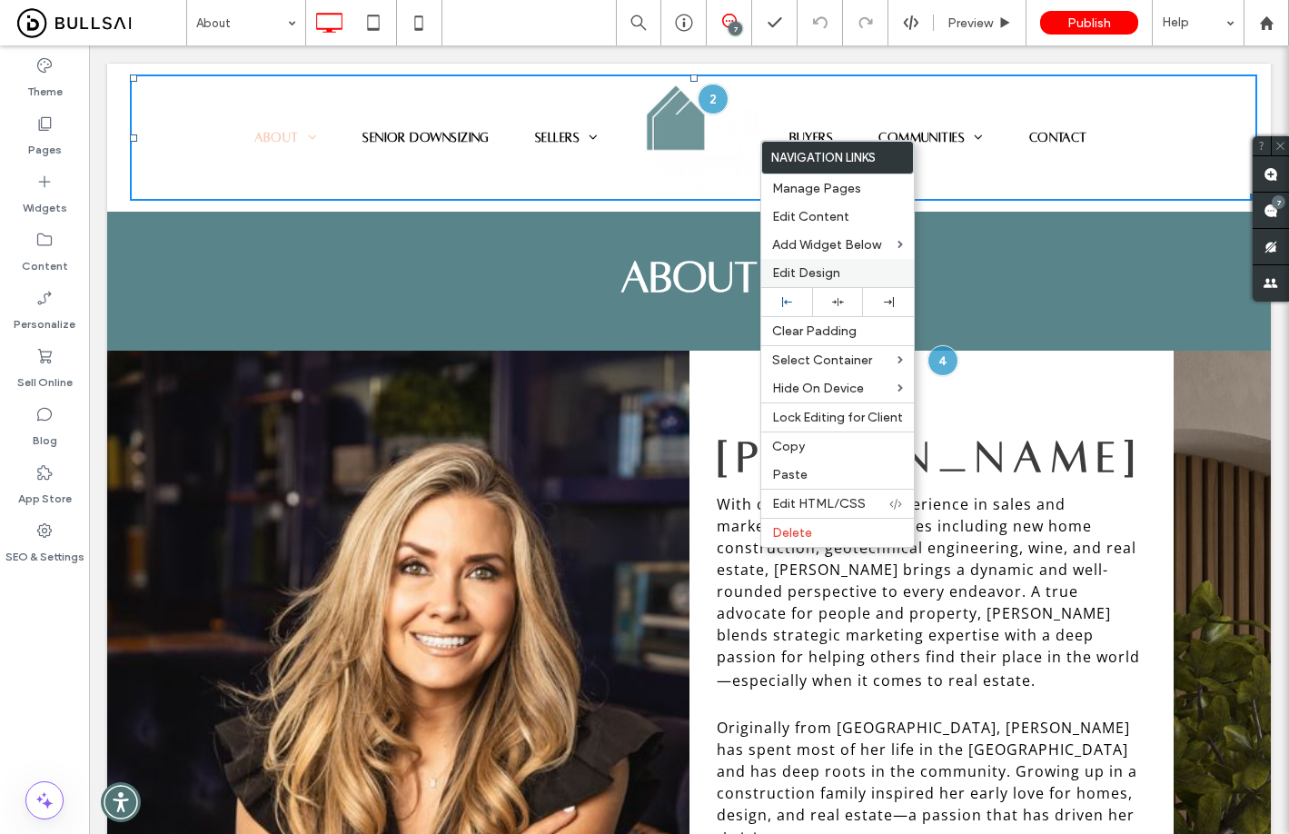
click at [810, 272] on span "Edit Design" at bounding box center [806, 272] width 68 height 15
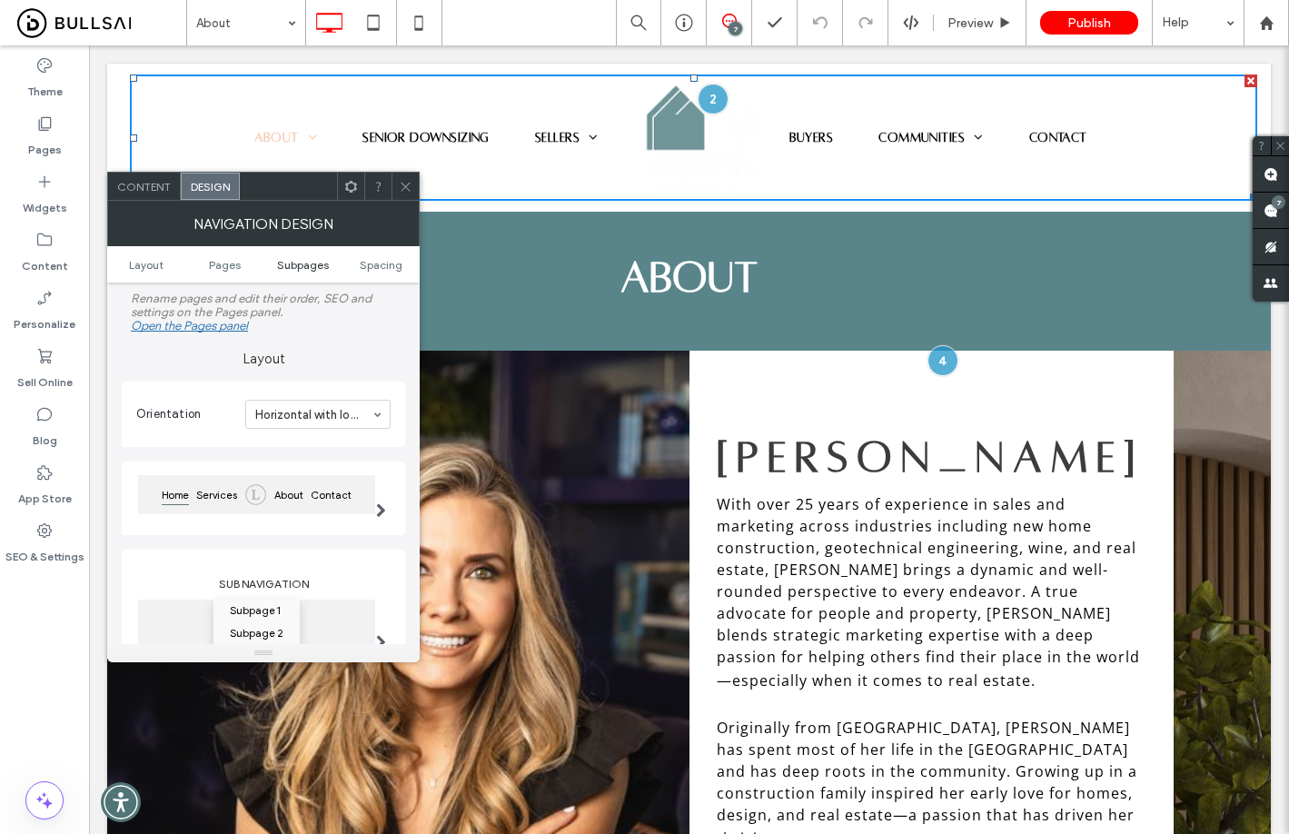
click at [286, 266] on span "Subpages" at bounding box center [303, 265] width 52 height 14
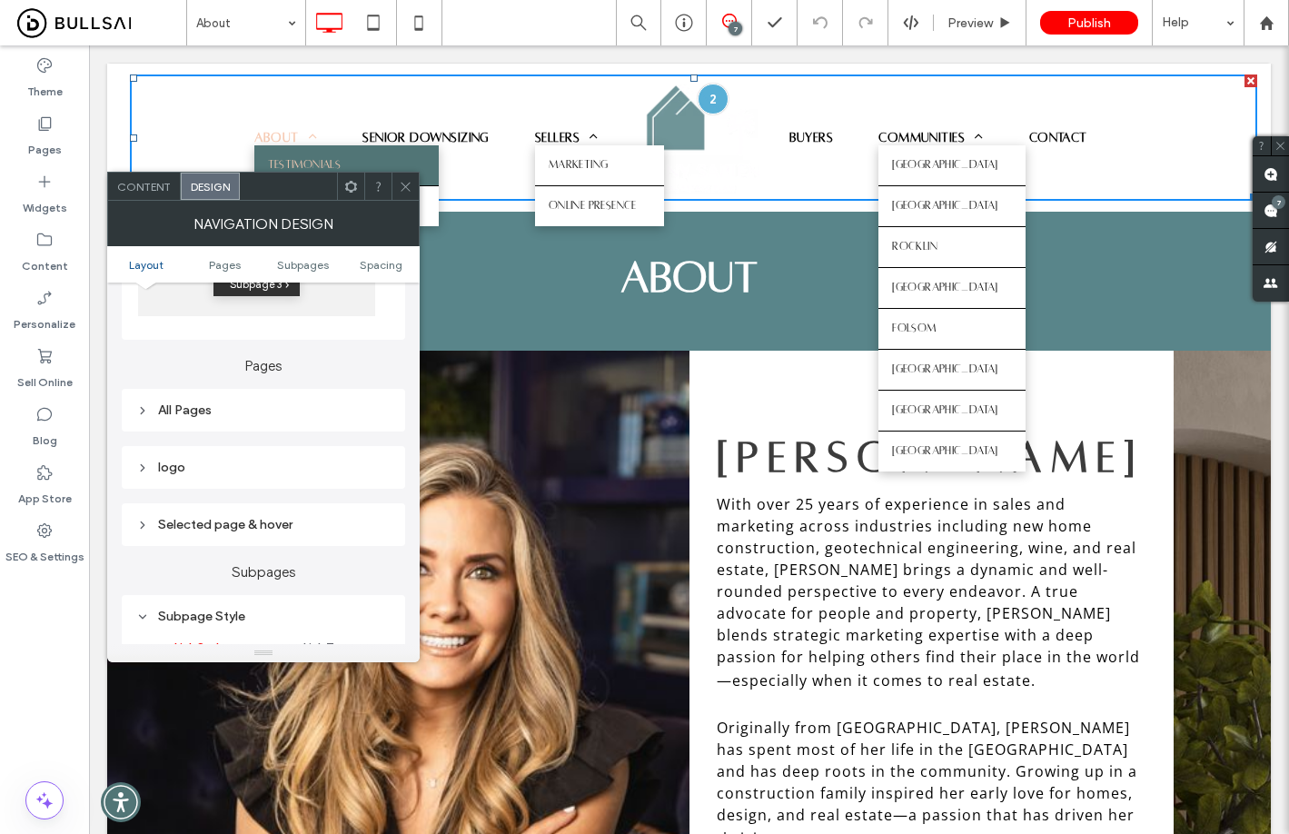
scroll to position [306, 0]
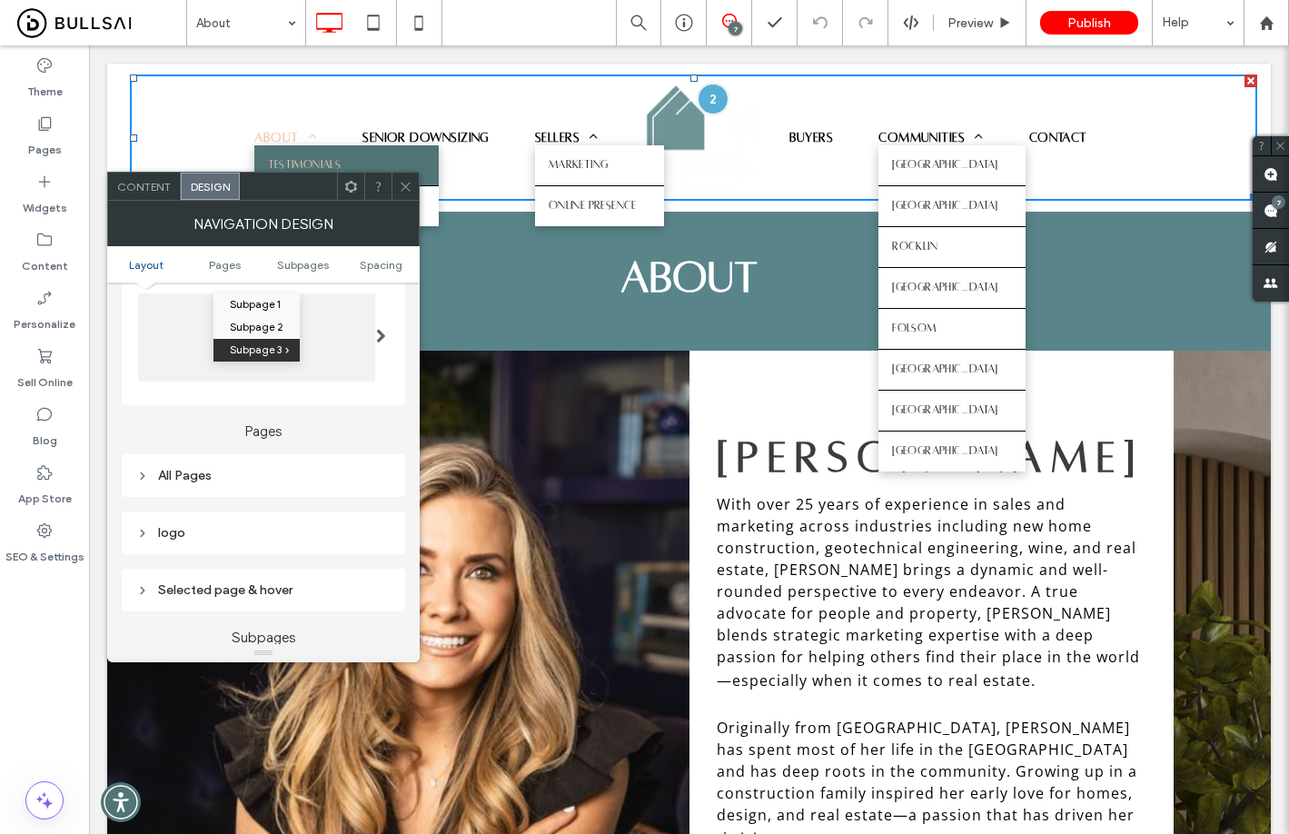
click at [225, 534] on div "logo" at bounding box center [263, 532] width 254 height 15
click at [333, 612] on img at bounding box center [263, 625] width 149 height 125
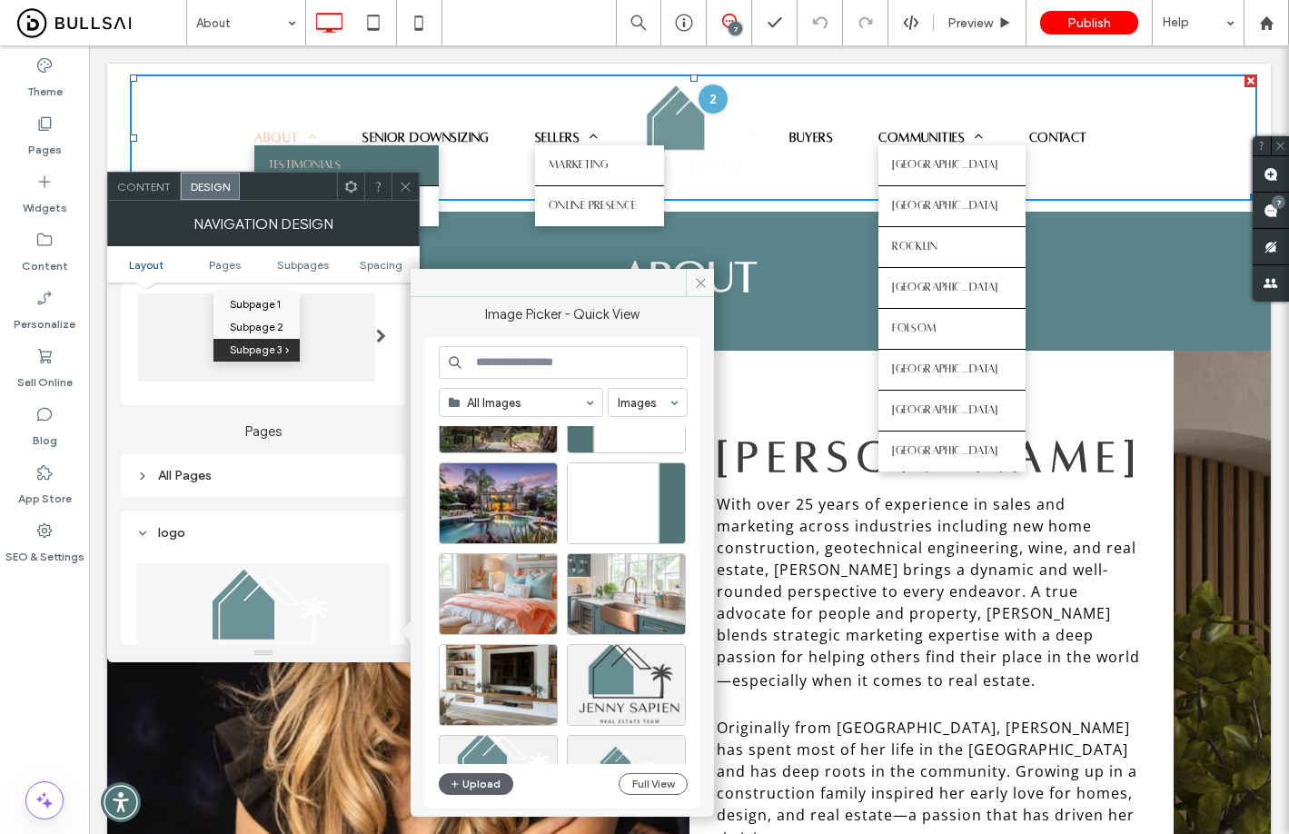
scroll to position [133, 0]
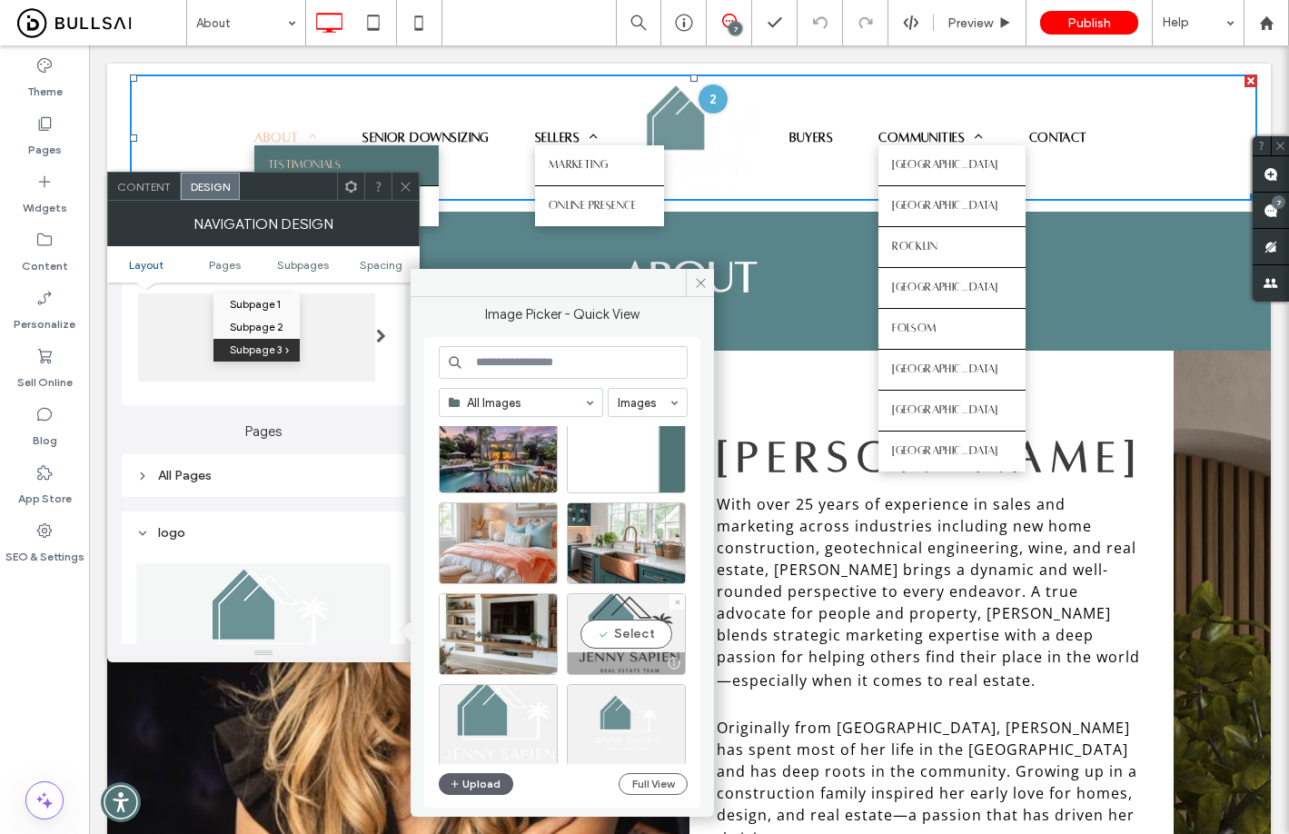
click at [601, 615] on div "Select" at bounding box center [626, 634] width 119 height 82
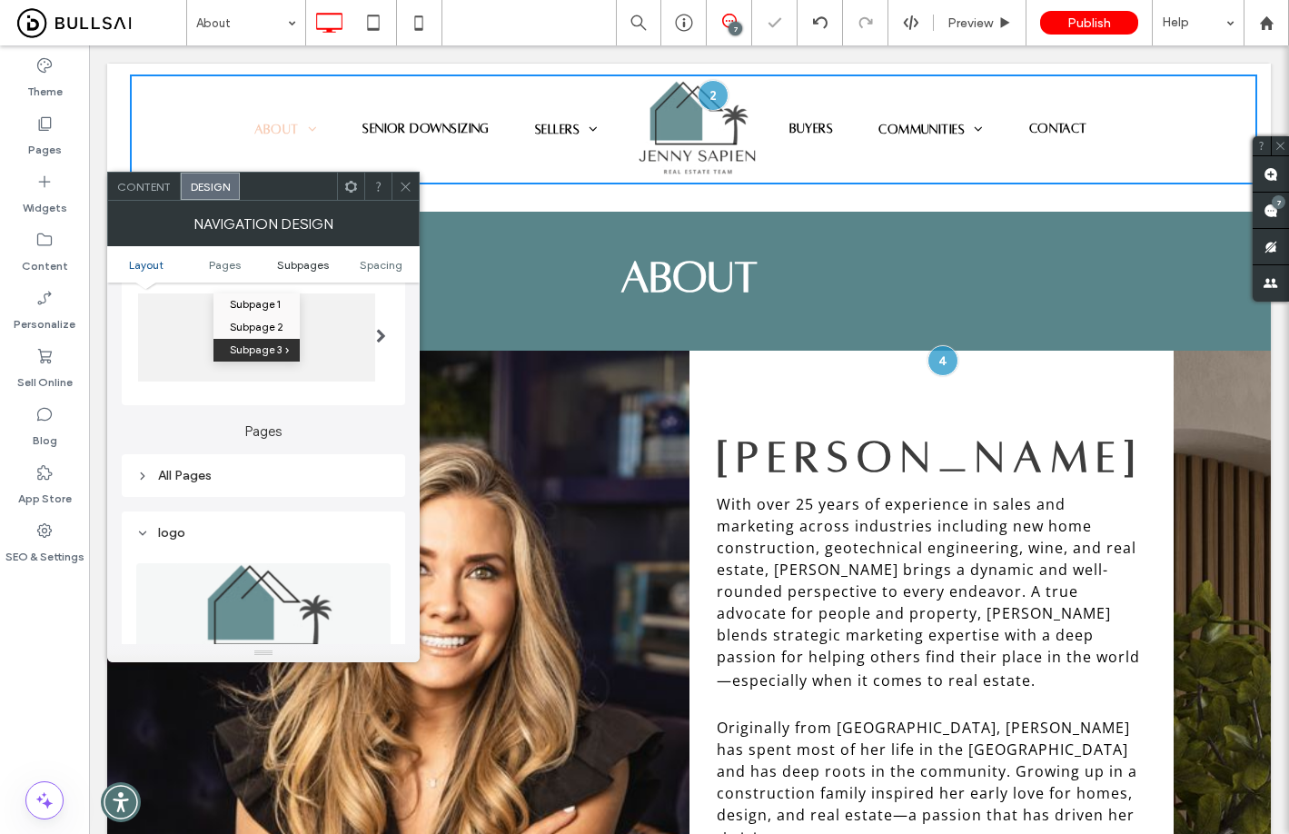
click at [298, 262] on span "Subpages" at bounding box center [303, 265] width 52 height 14
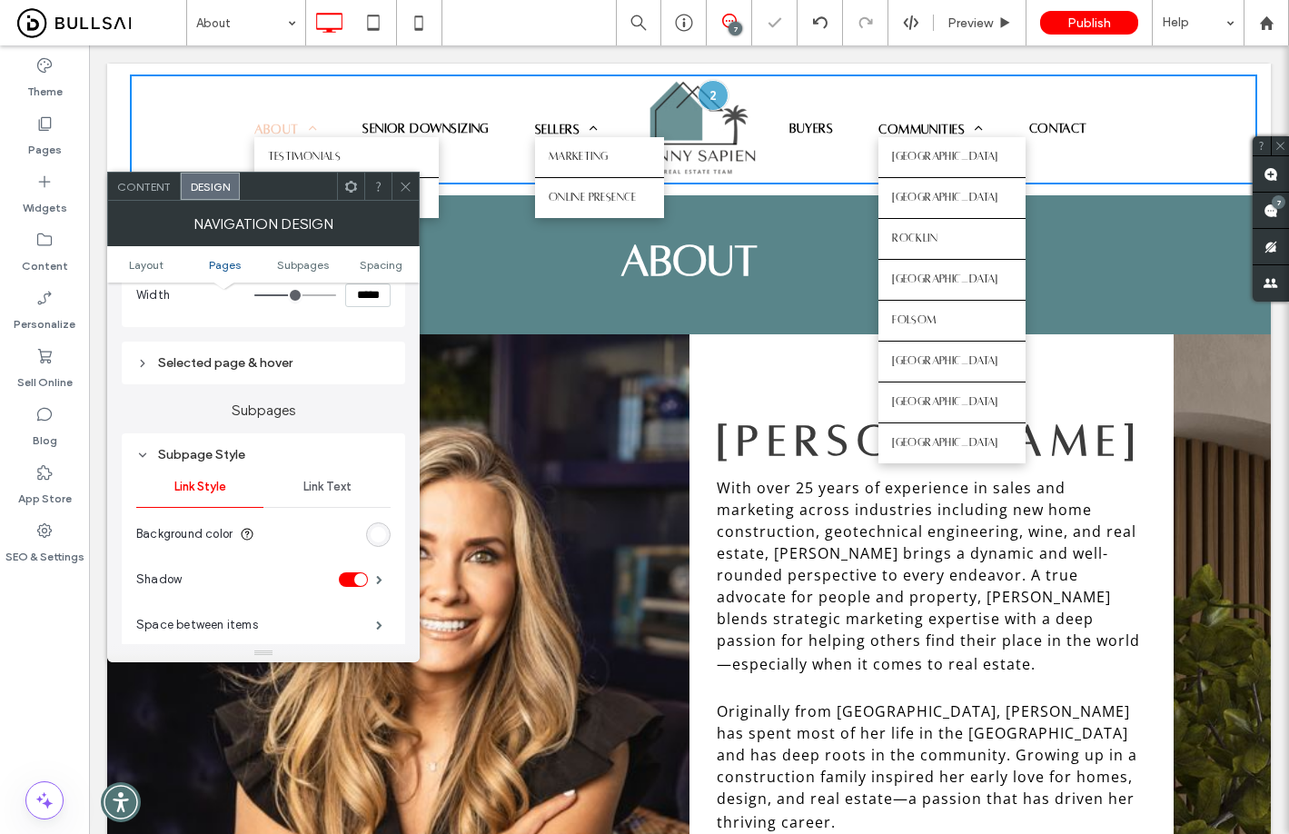
scroll to position [1080, 0]
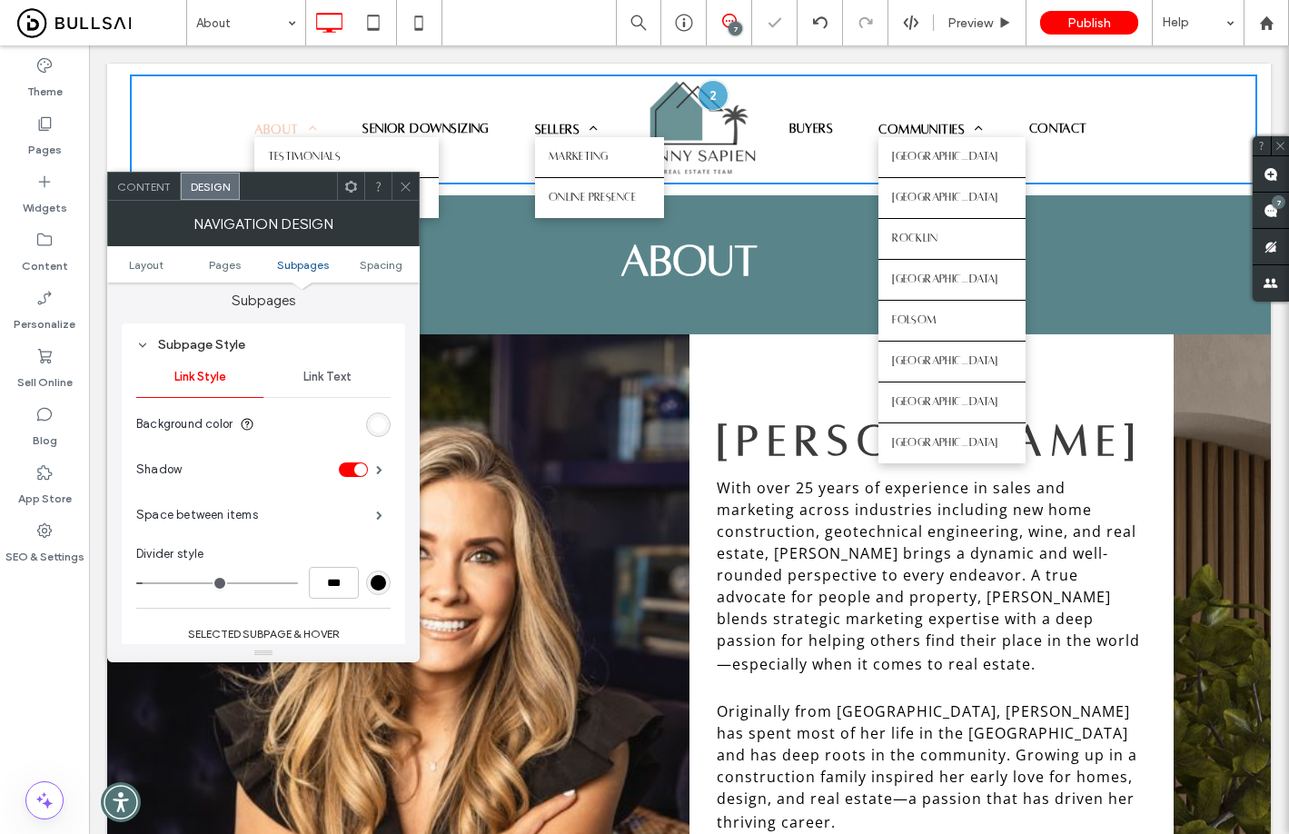
click at [312, 379] on span "Link Text" at bounding box center [327, 377] width 48 height 15
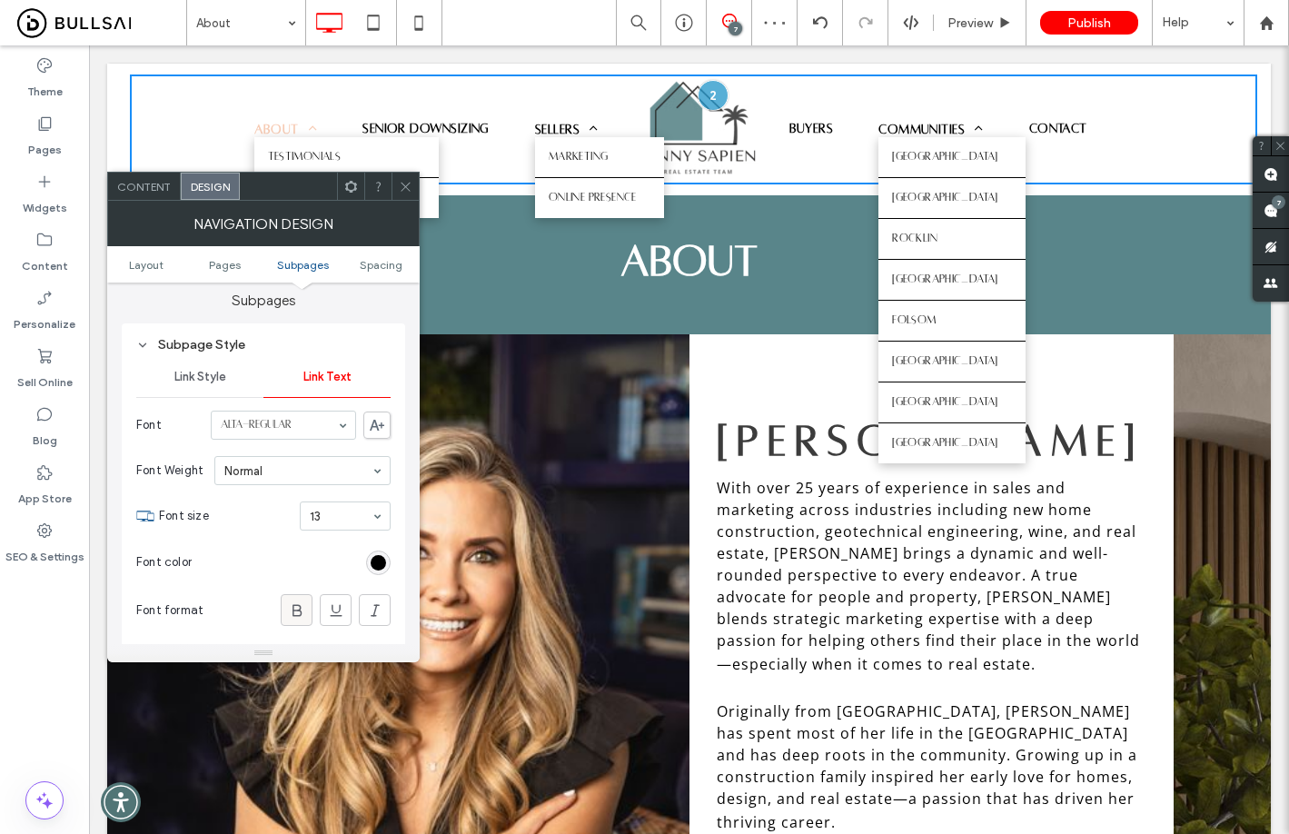
click at [296, 616] on use at bounding box center [296, 610] width 9 height 12
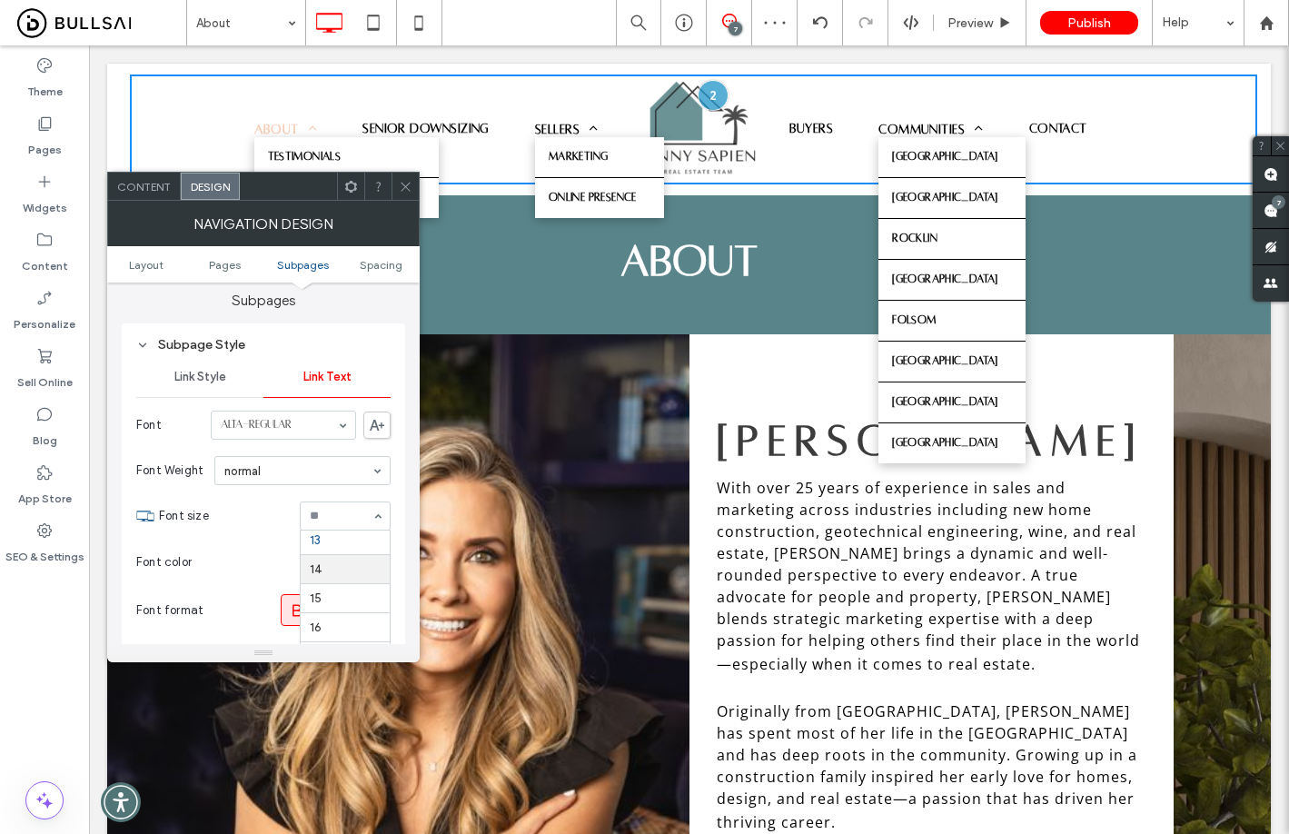
scroll to position [132, 0]
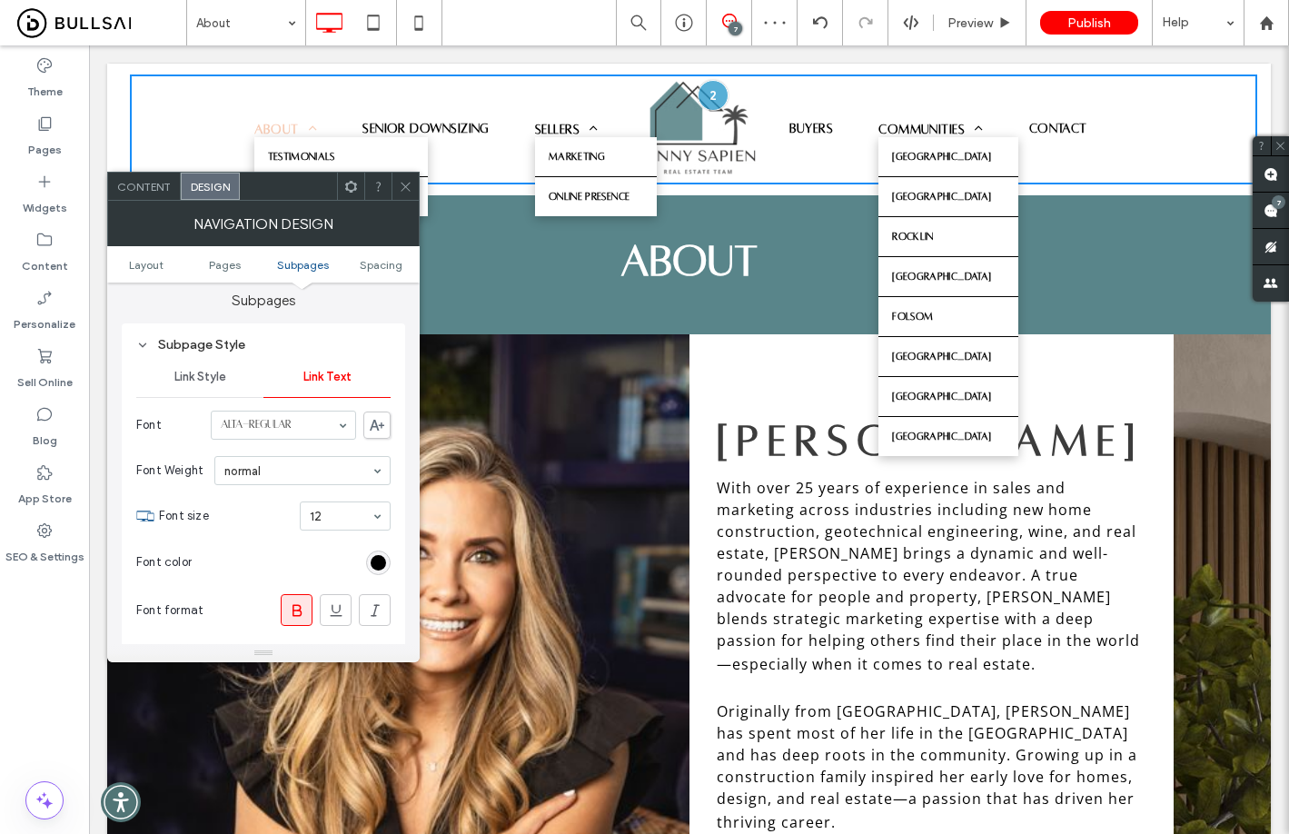
click at [401, 182] on icon at bounding box center [406, 187] width 14 height 14
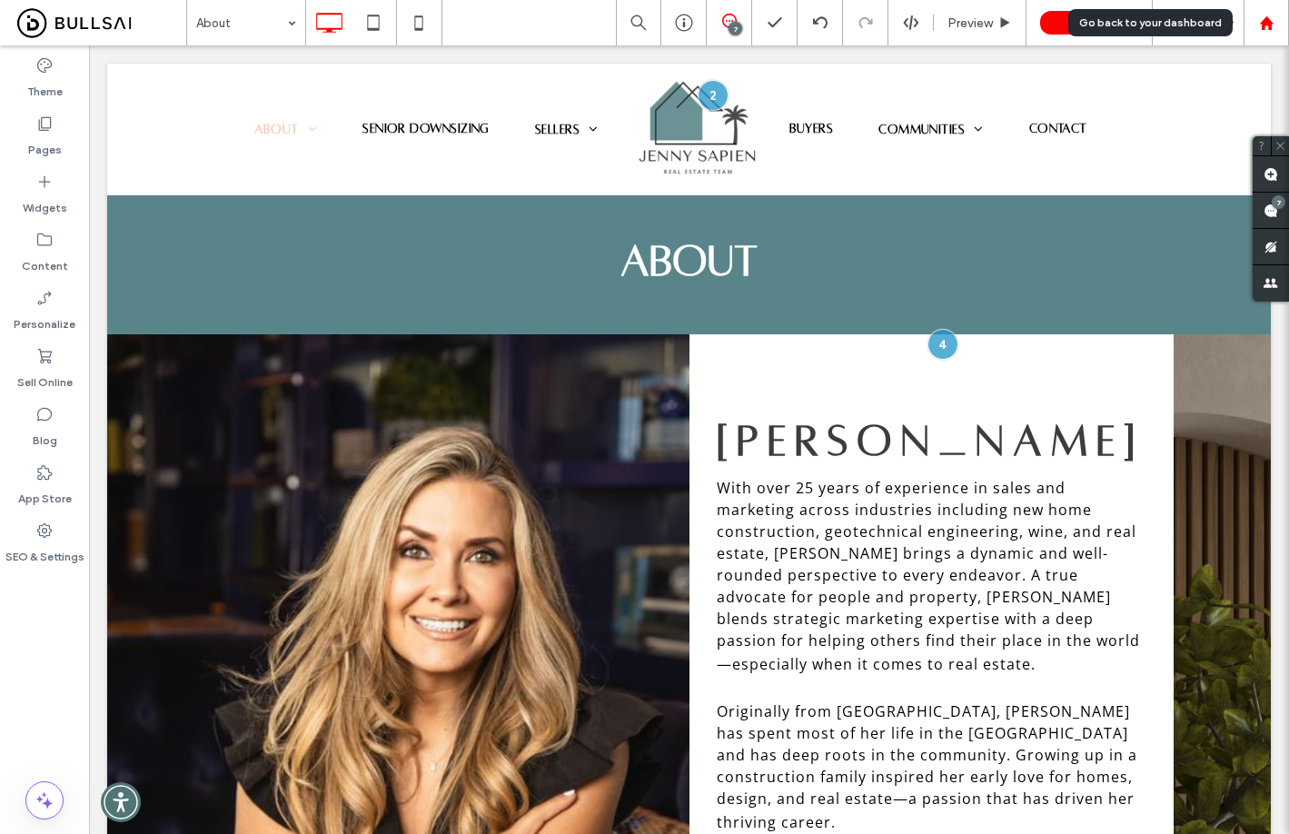
click at [1282, 16] on div at bounding box center [1266, 22] width 44 height 15
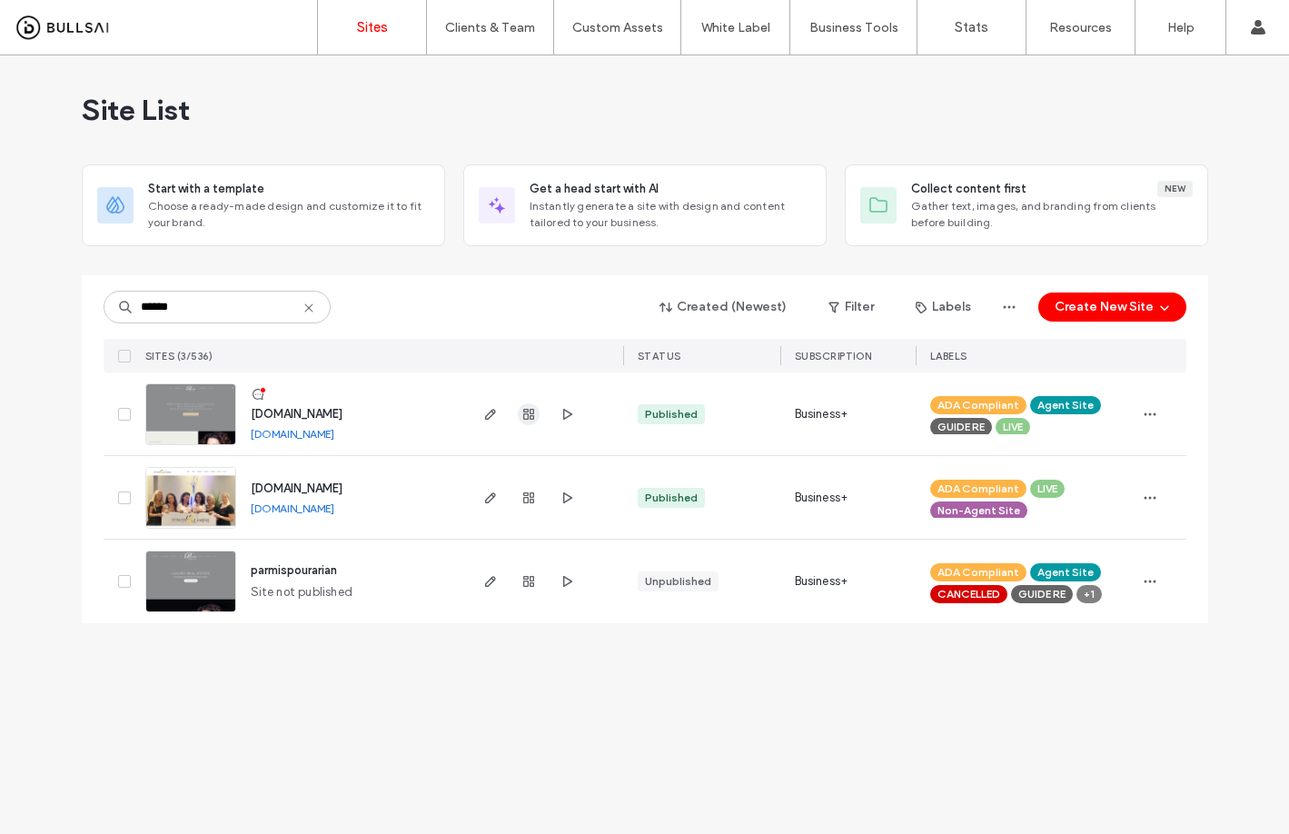
type input "******"
click at [524, 415] on icon "button" at bounding box center [528, 414] width 15 height 15
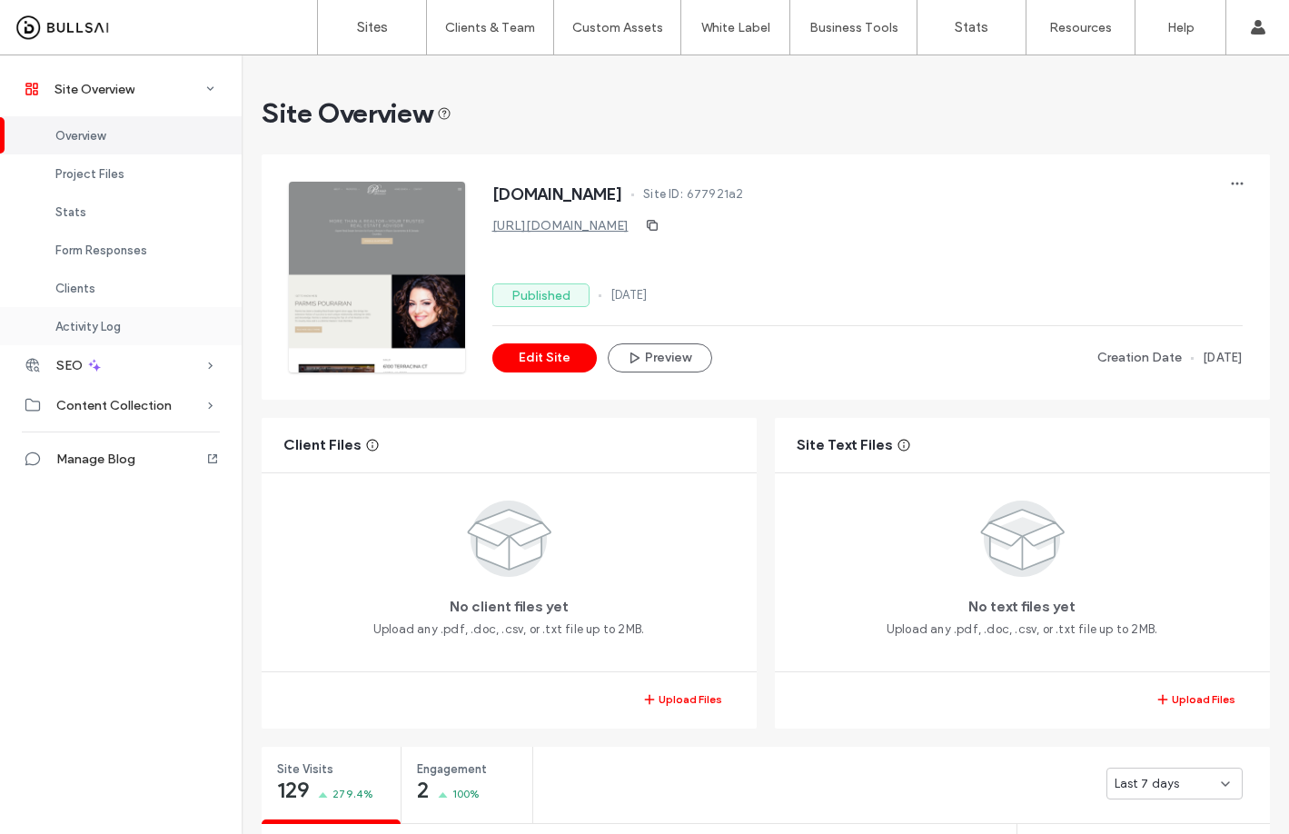
click at [111, 339] on div "Activity Log" at bounding box center [121, 326] width 242 height 38
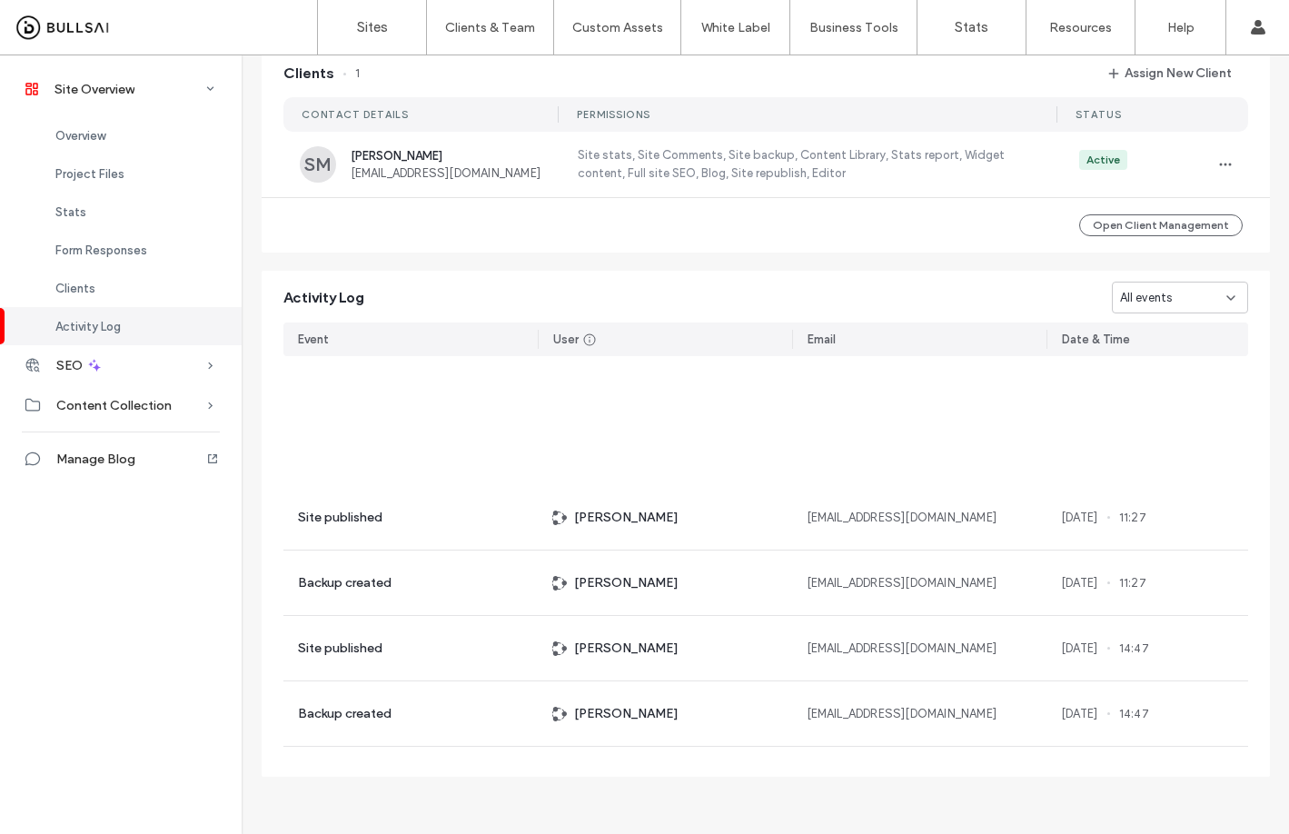
scroll to position [1490, 0]
